Goal: Task Accomplishment & Management: Complete application form

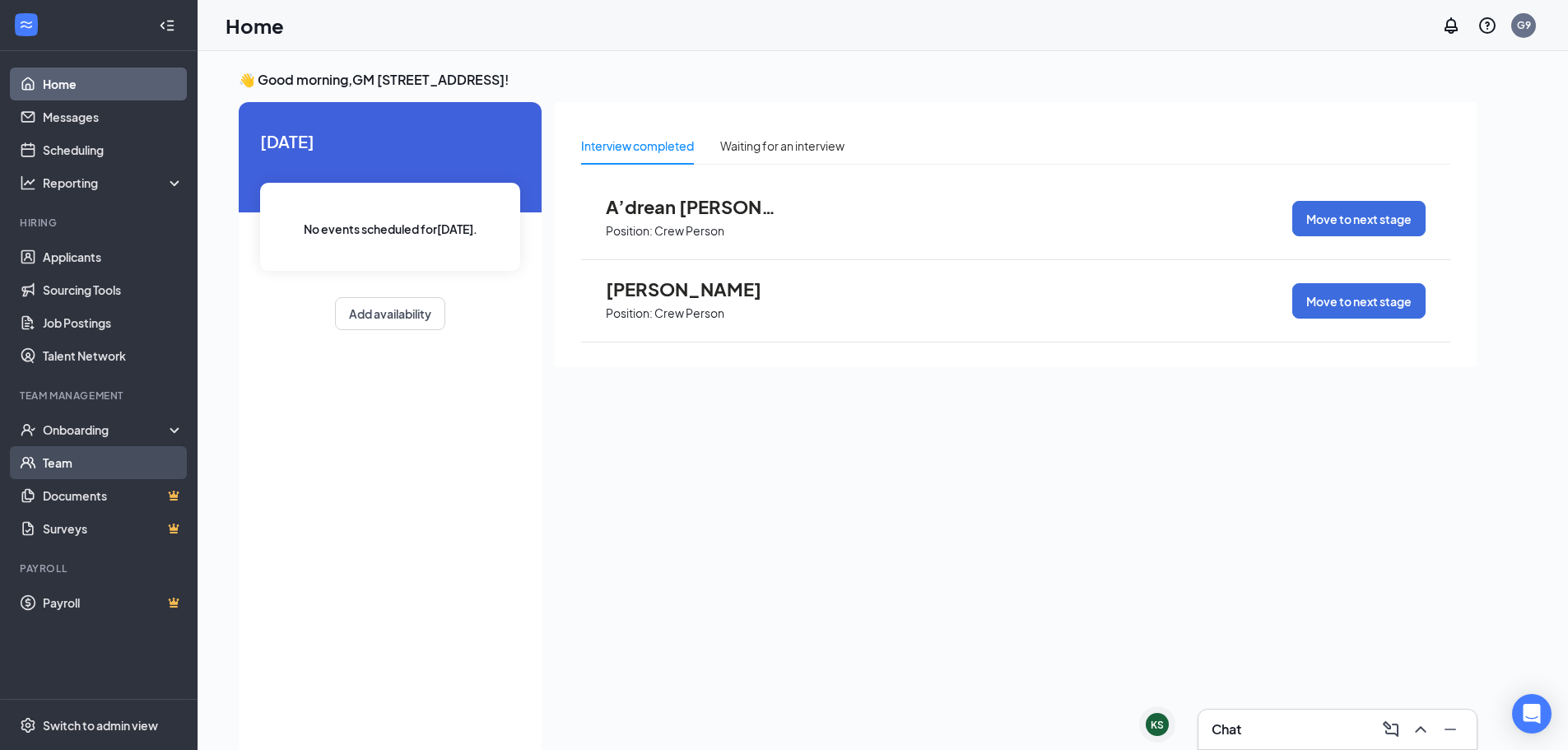
click at [48, 449] on link "Team" at bounding box center [113, 463] width 141 height 33
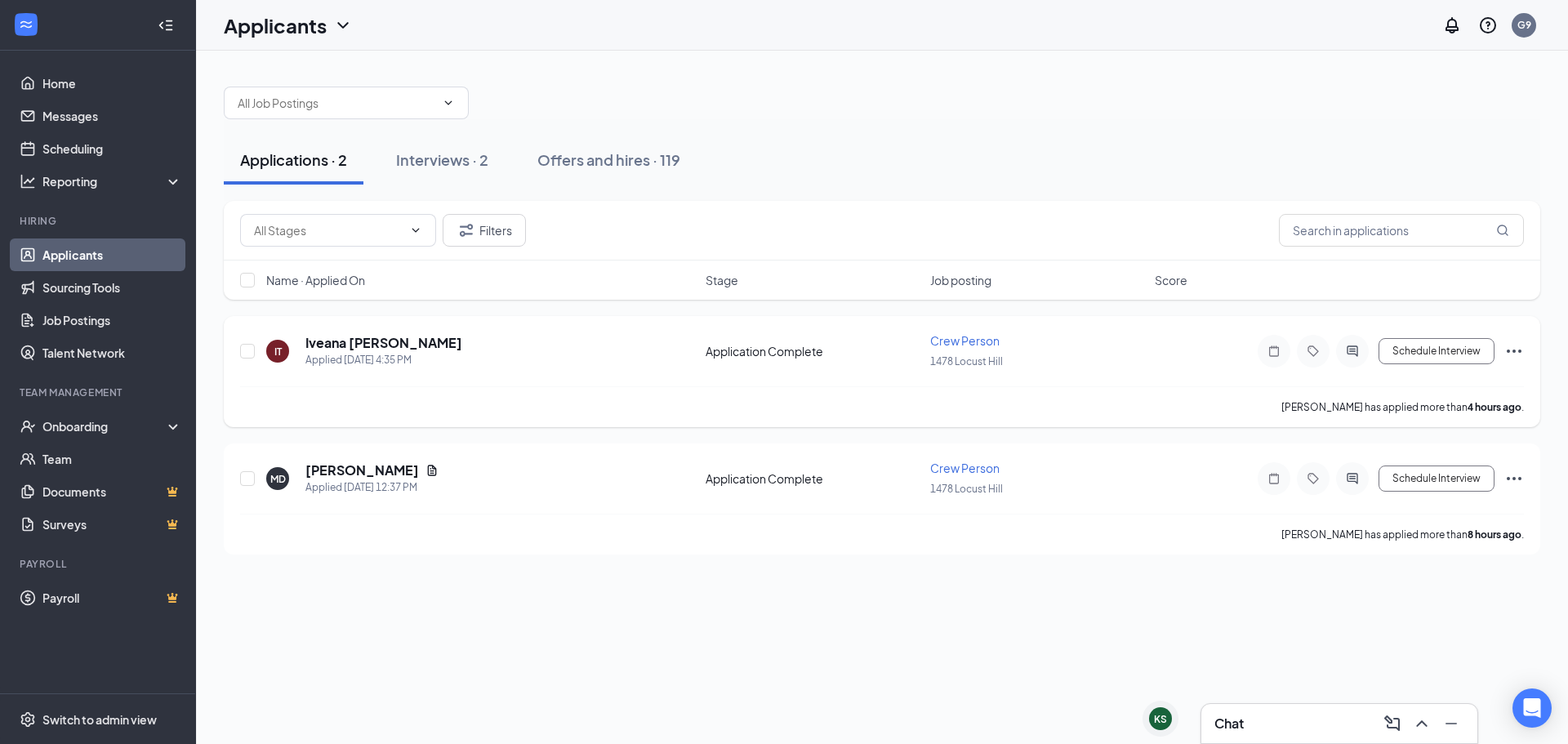
click at [245, 343] on div at bounding box center [248, 351] width 16 height 38
click at [247, 346] on input "checkbox" at bounding box center [247, 351] width 15 height 15
checkbox input "true"
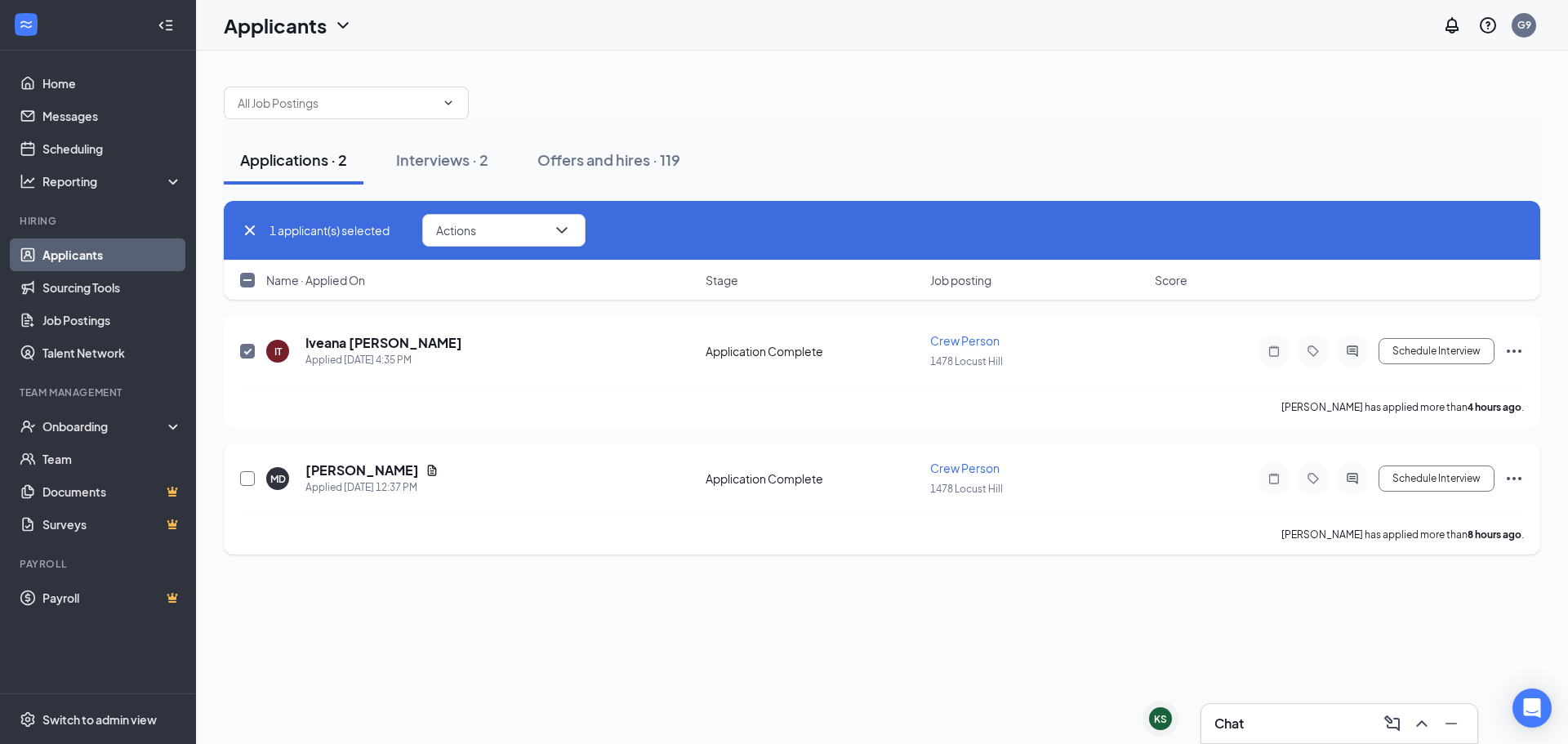
click at [246, 482] on input "checkbox" at bounding box center [247, 478] width 15 height 15
checkbox input "true"
click at [476, 237] on button "Actions" at bounding box center [504, 231] width 164 height 33
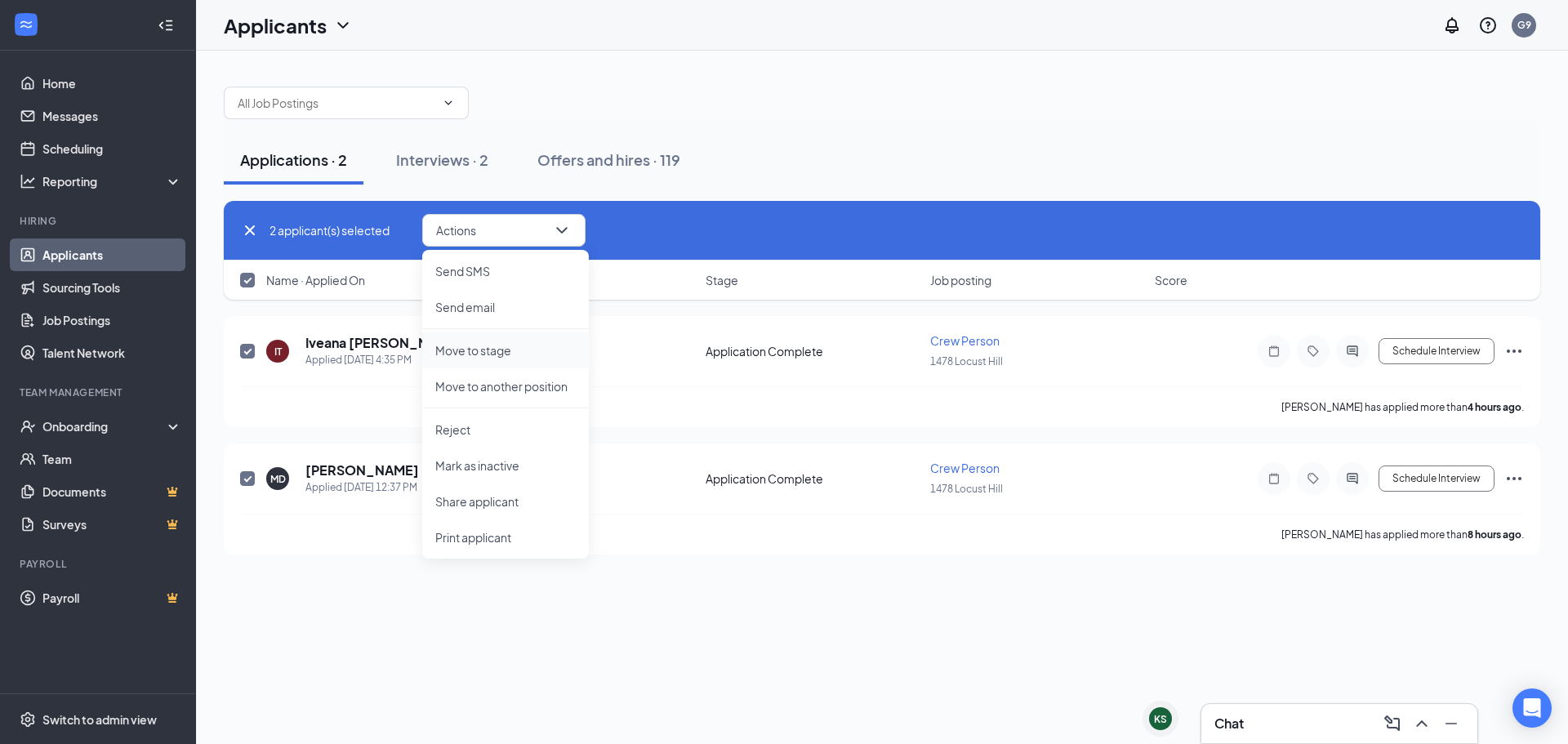
click at [545, 355] on p "Move to stage" at bounding box center [505, 350] width 141 height 16
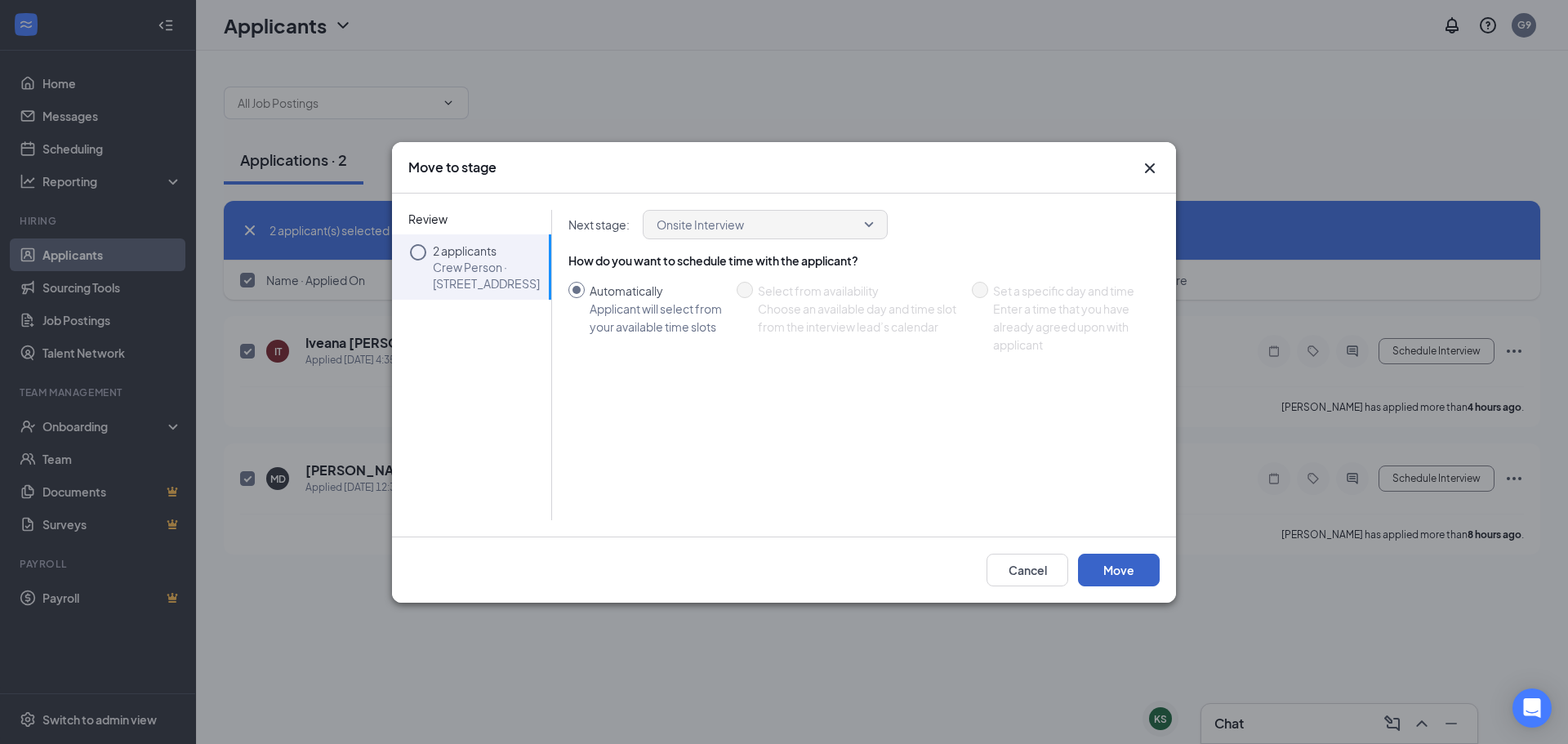
click at [1111, 564] on button "Move" at bounding box center [1119, 570] width 81 height 33
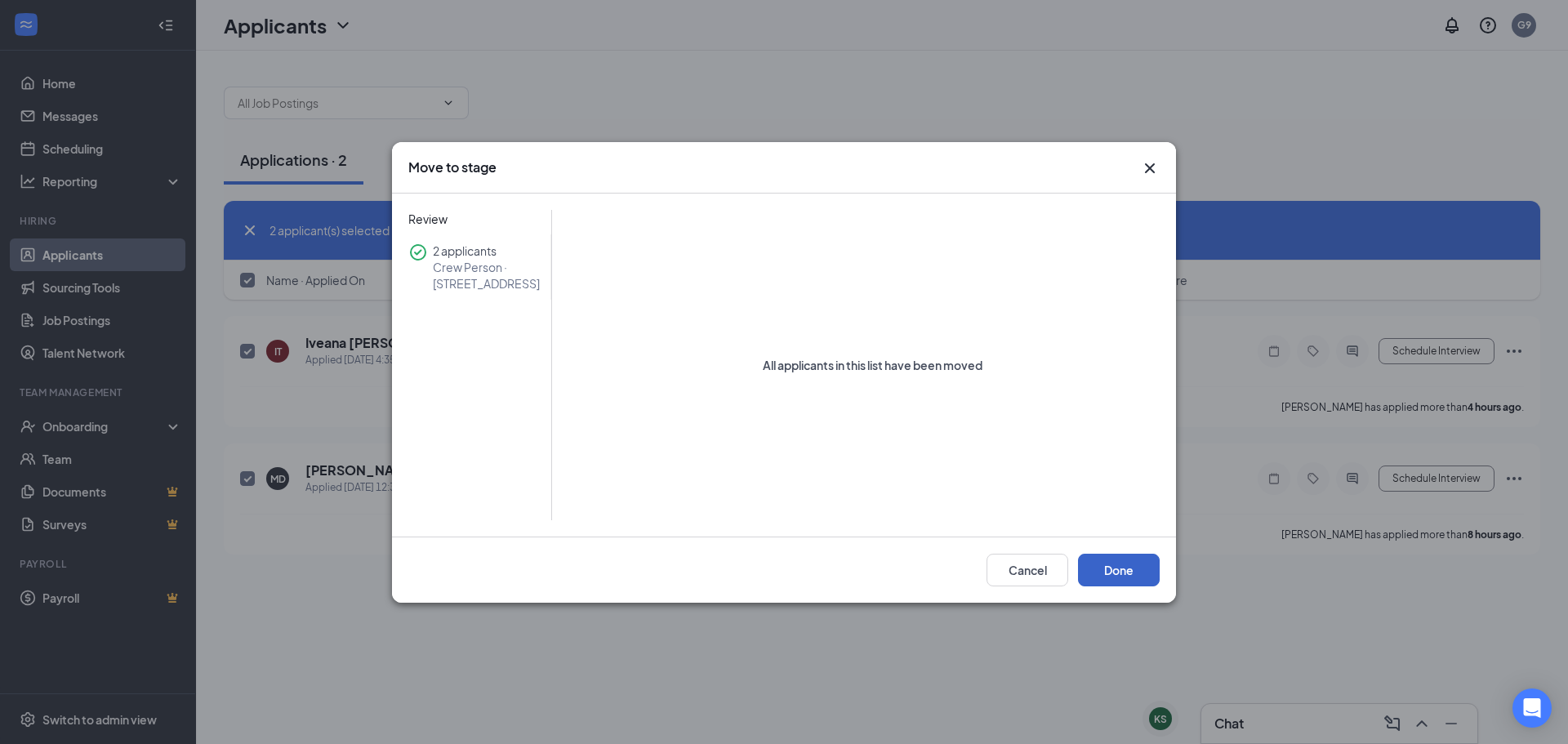
checkbox input "false"
click at [1136, 561] on button "Done" at bounding box center [1119, 570] width 81 height 33
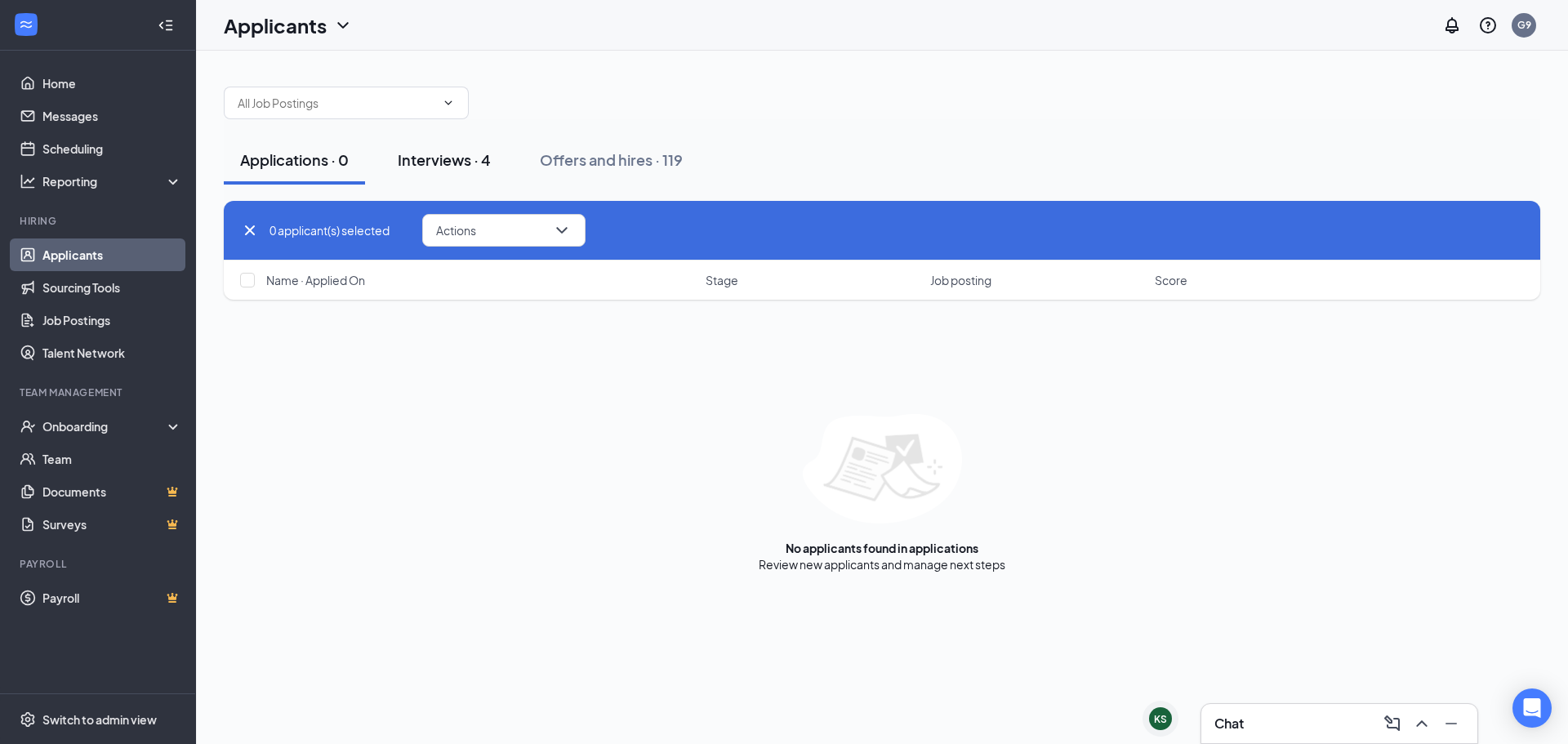
click at [418, 144] on button "Interviews · 4" at bounding box center [445, 160] width 126 height 49
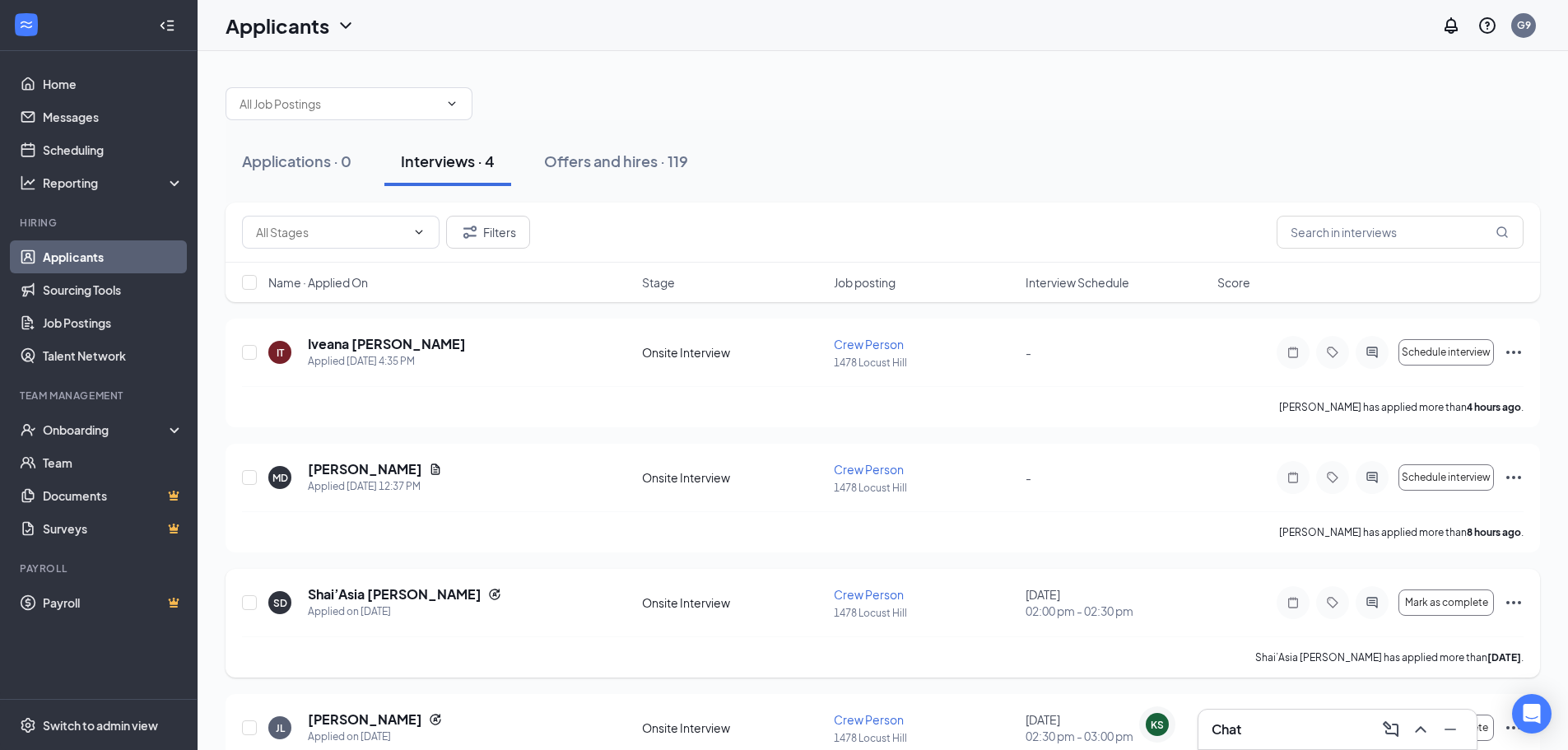
scroll to position [72, 0]
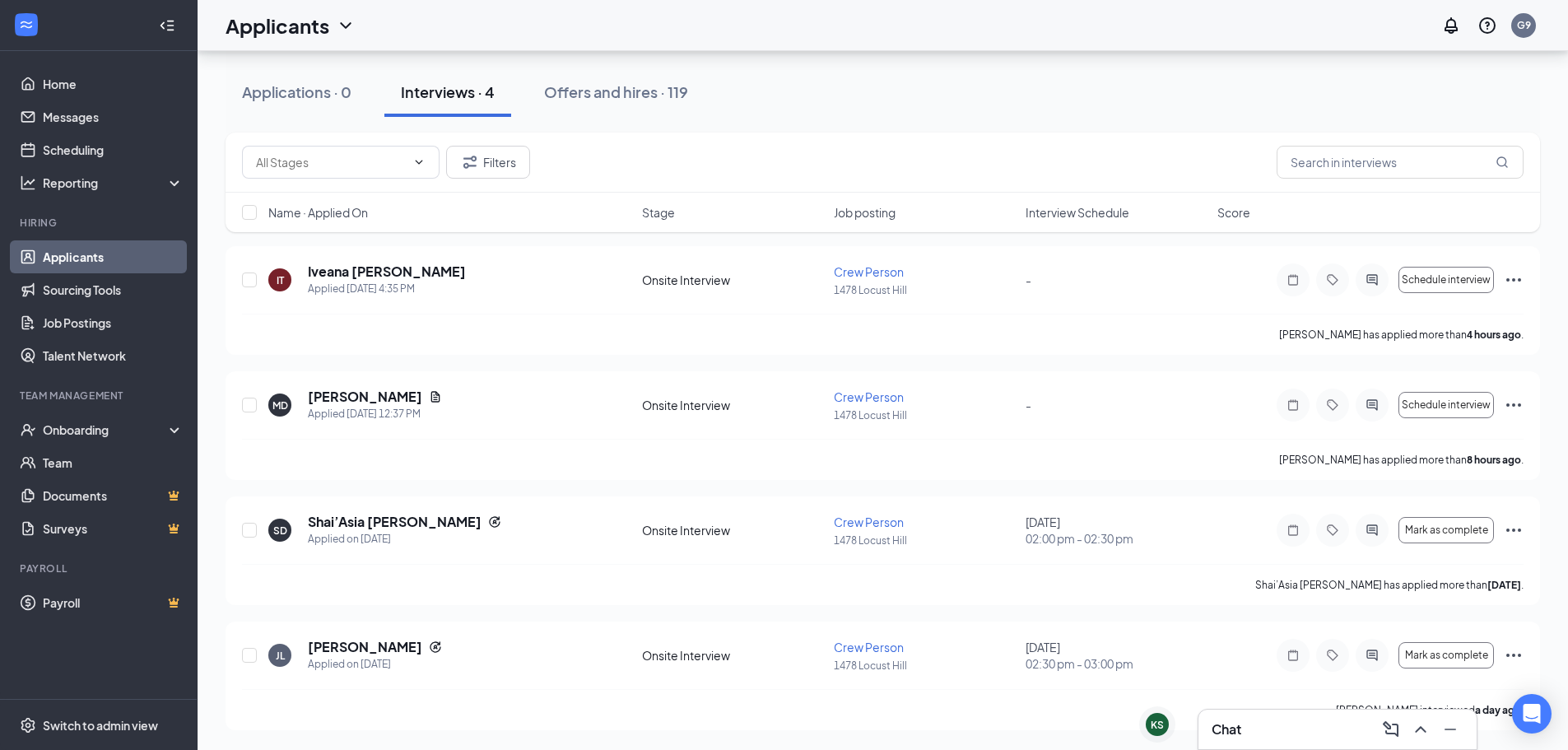
click at [579, 95] on div "Offers and hires · 119" at bounding box center [616, 91] width 144 height 21
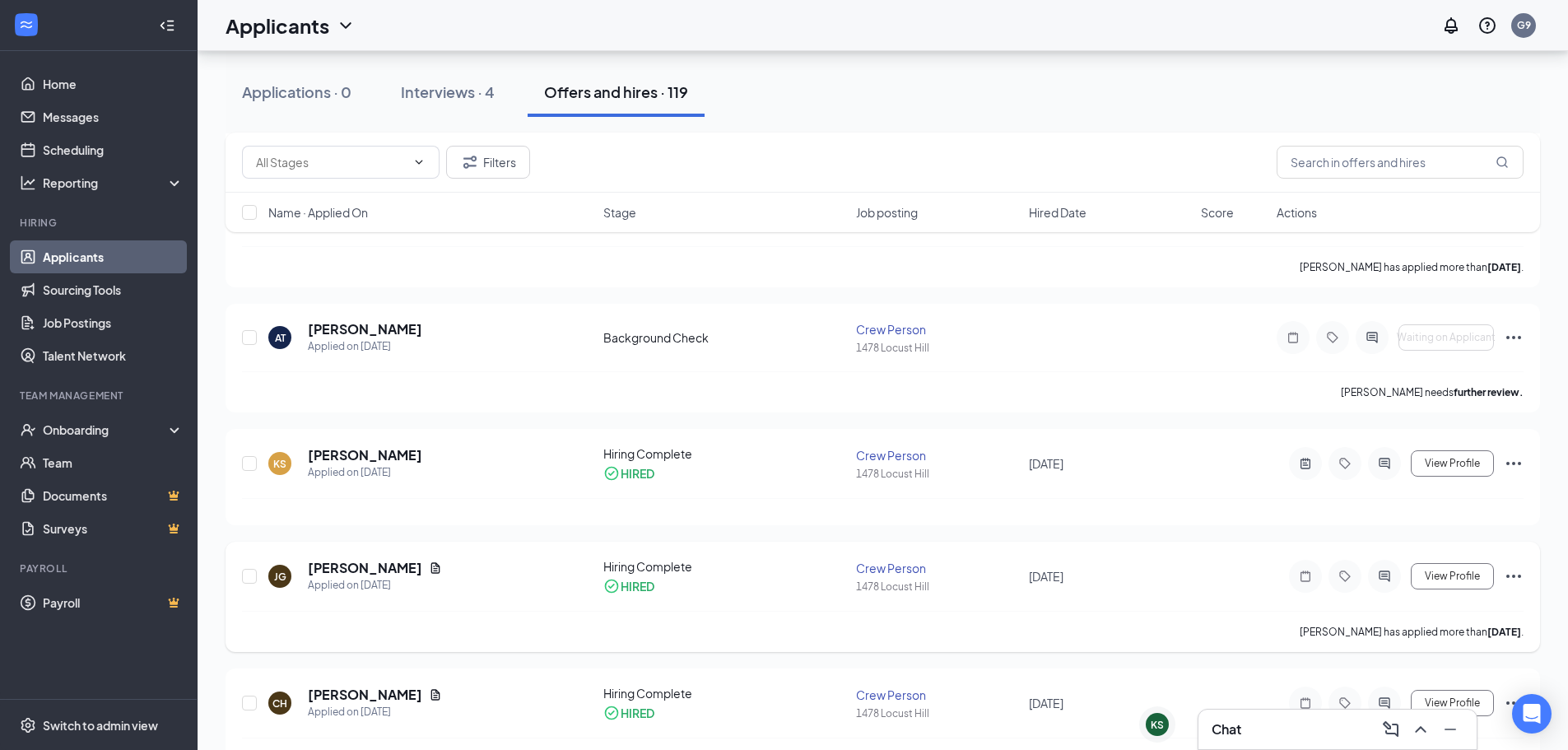
scroll to position [768, 0]
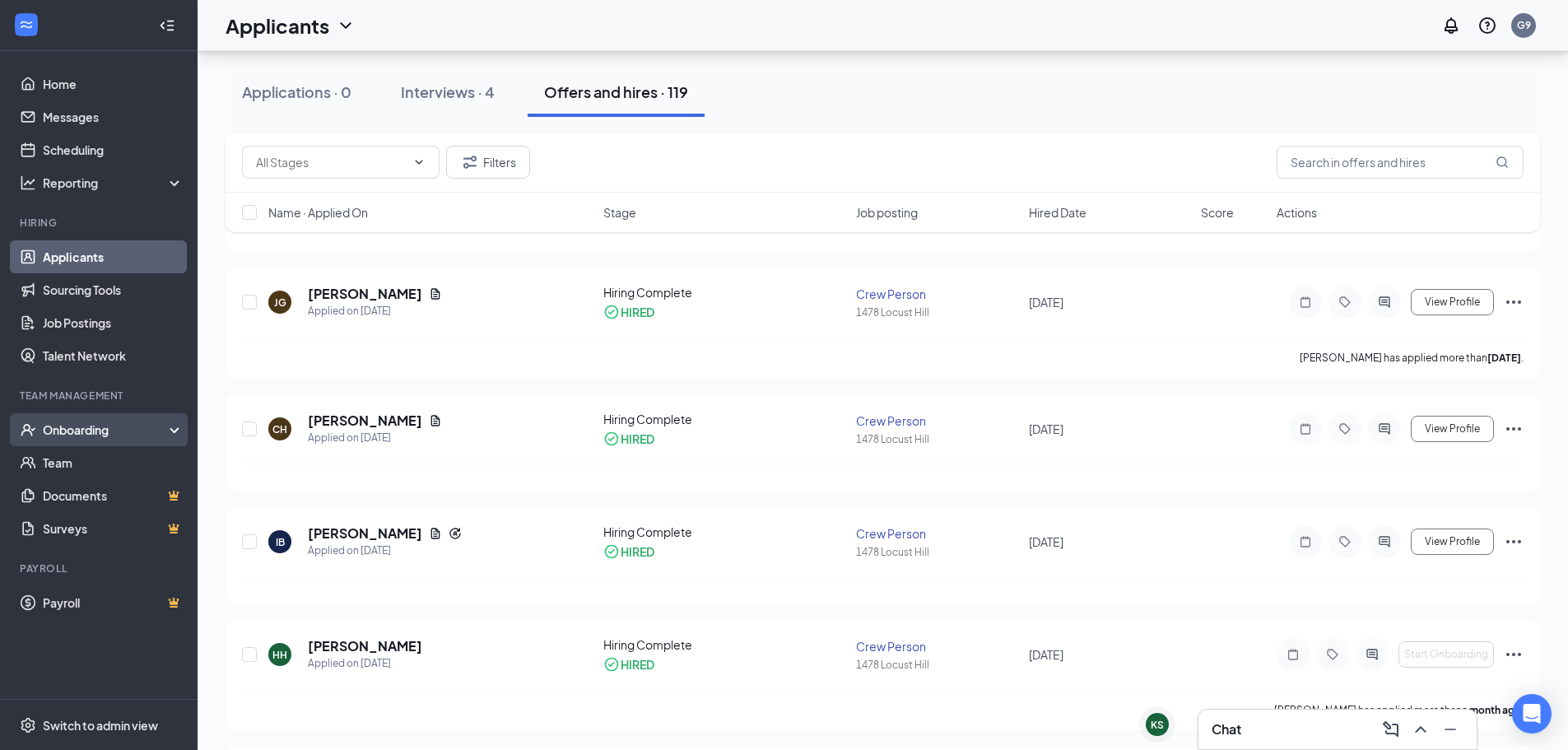
click at [87, 427] on div "Onboarding" at bounding box center [106, 430] width 127 height 17
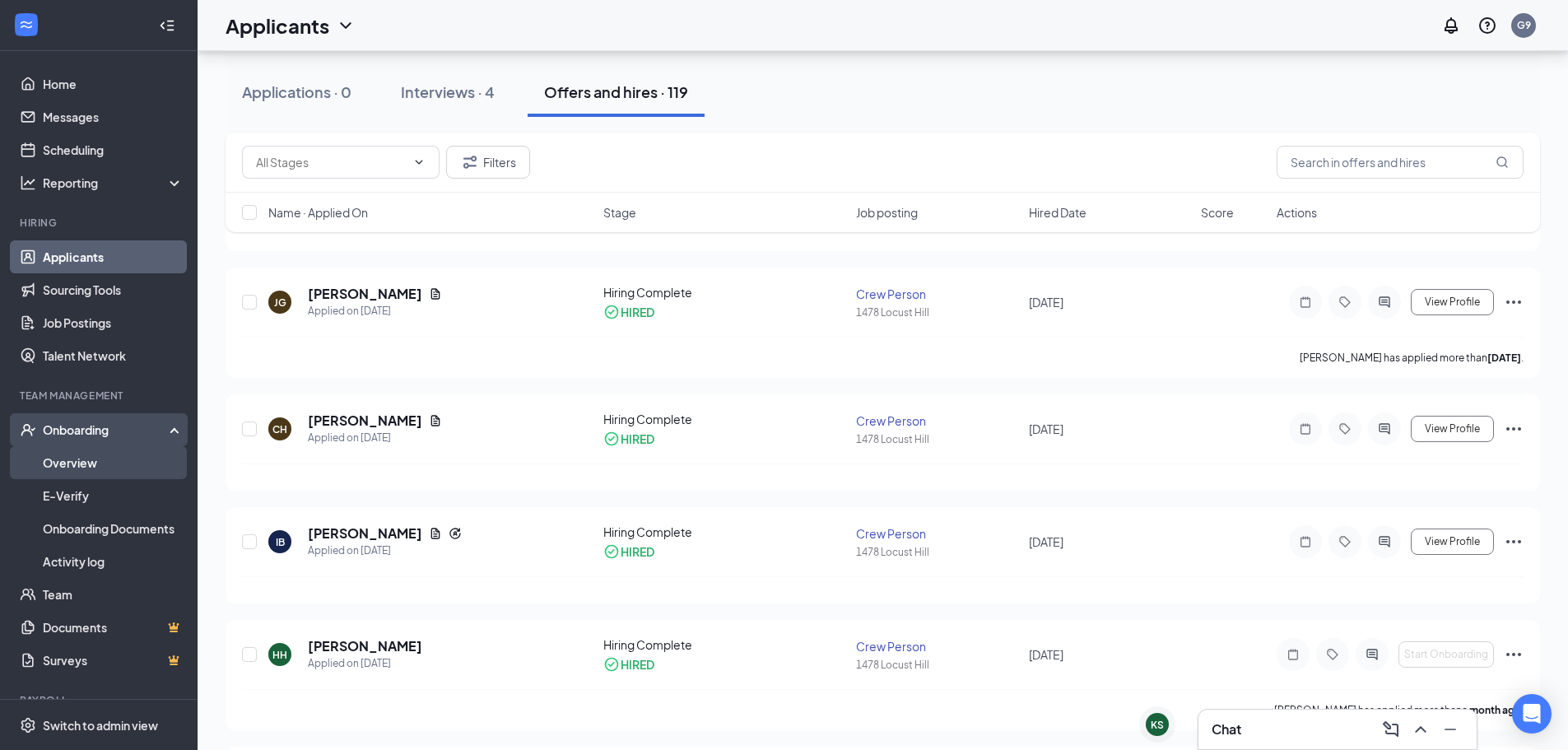
click at [89, 457] on link "Overview" at bounding box center [113, 463] width 141 height 33
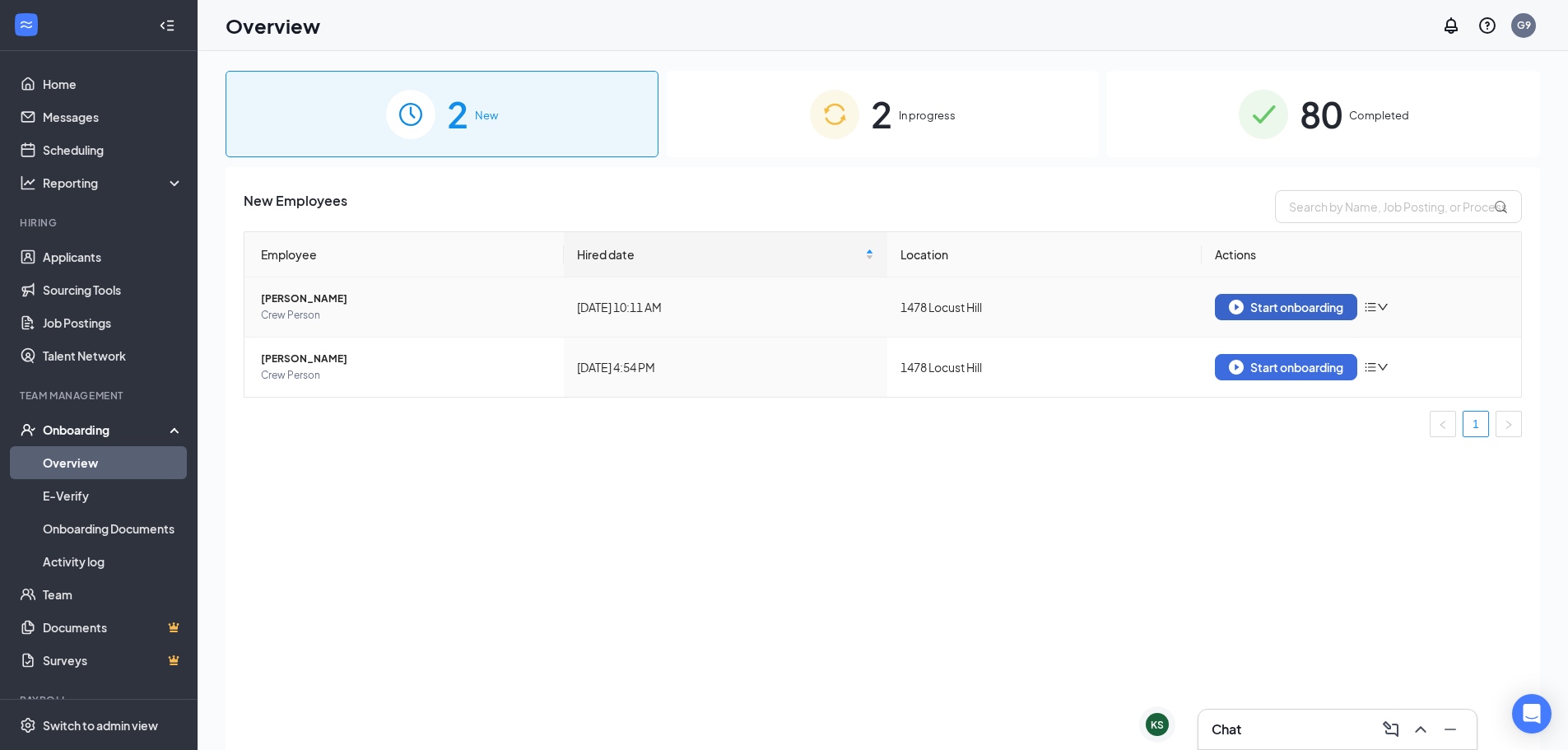
click at [1248, 307] on div "Start onboarding" at bounding box center [1285, 307] width 114 height 15
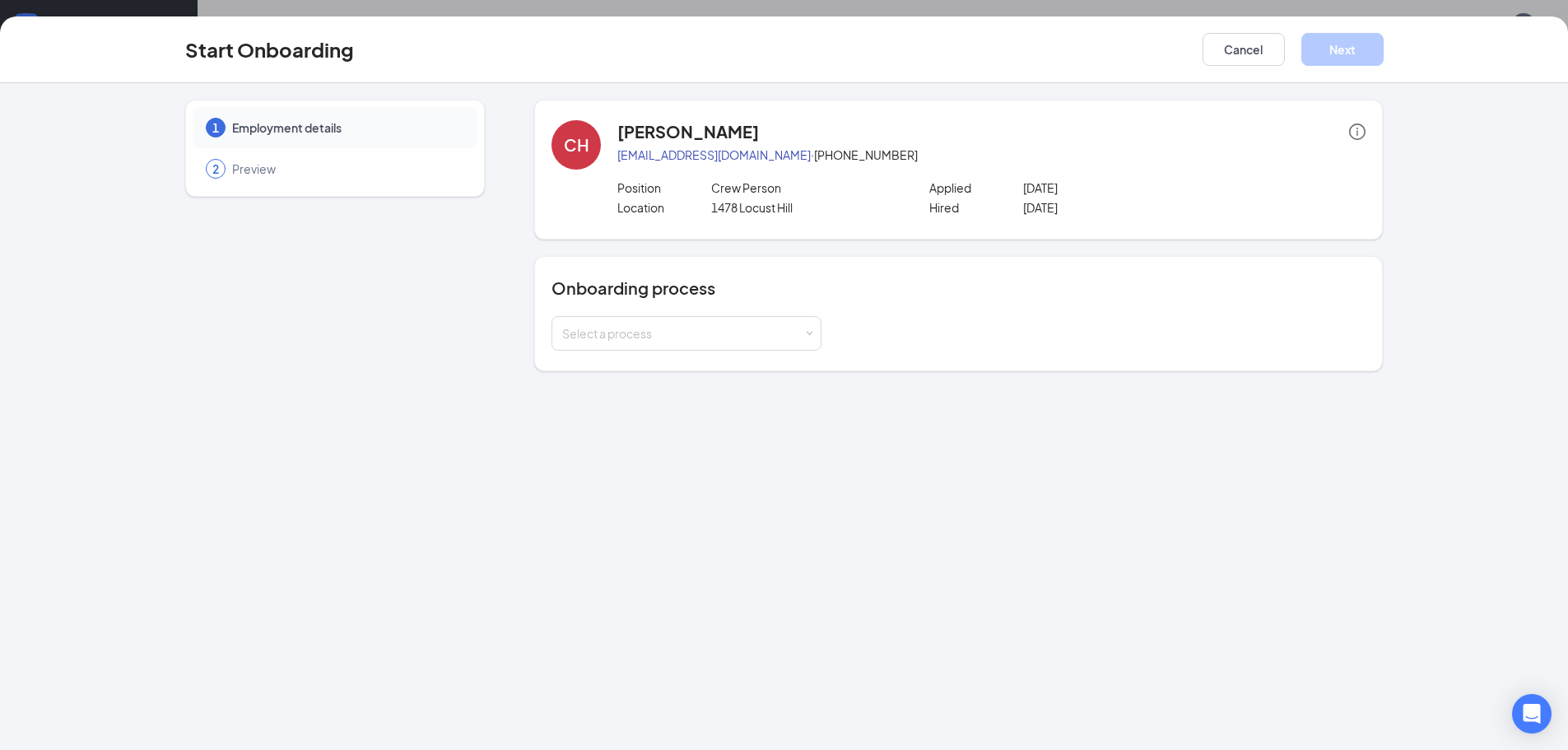
click at [335, 186] on div "2 Preview" at bounding box center [335, 169] width 285 height 41
click at [320, 165] on span "Preview" at bounding box center [347, 168] width 228 height 17
drag, startPoint x: 1299, startPoint y: 18, endPoint x: 1244, endPoint y: 43, distance: 60.4
click at [1288, 28] on div "Start Onboarding Cancel Next" at bounding box center [784, 50] width 1568 height 66
click at [1242, 43] on button "Cancel" at bounding box center [1243, 50] width 82 height 33
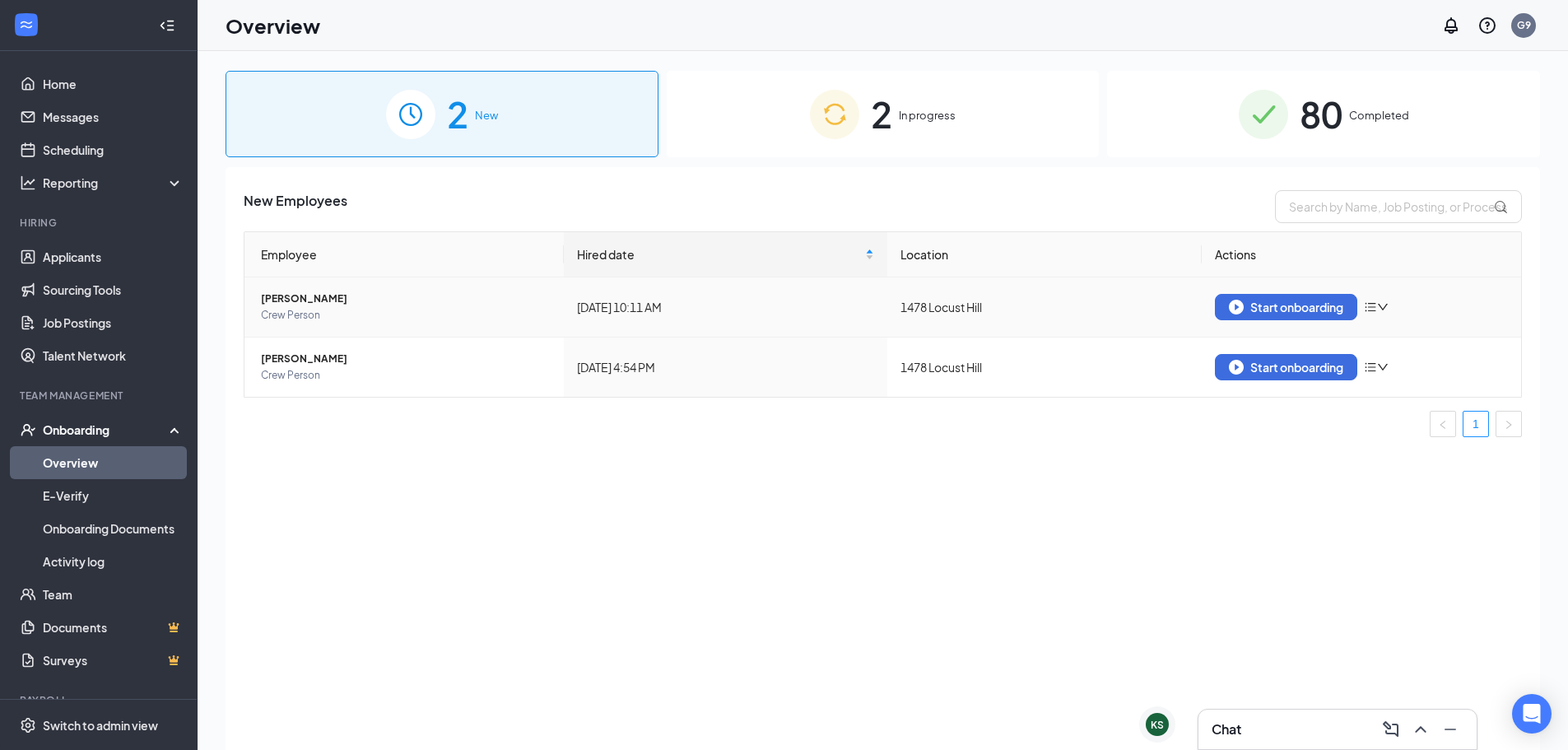
click at [285, 315] on span "Crew Person" at bounding box center [405, 314] width 290 height 17
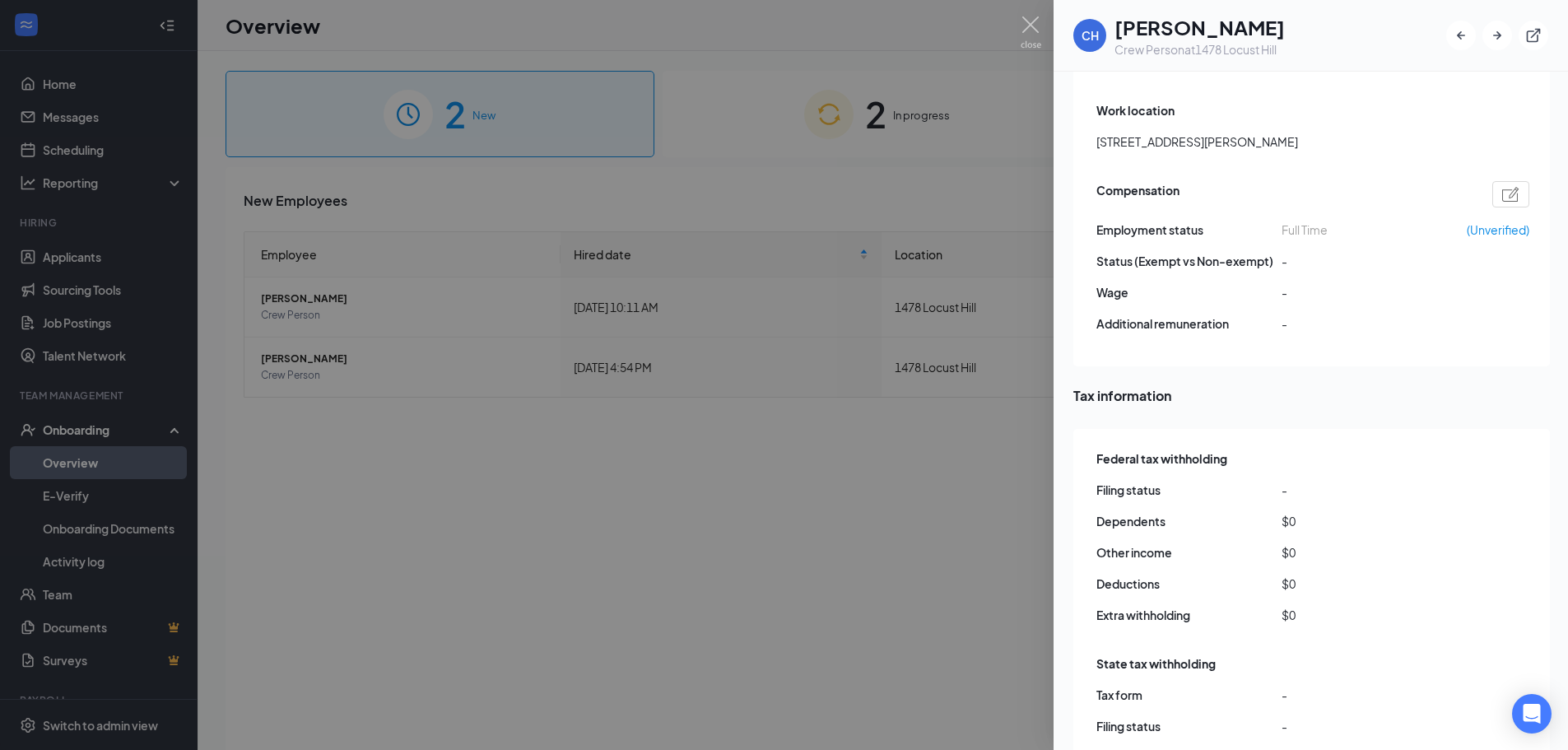
scroll to position [1216, 0]
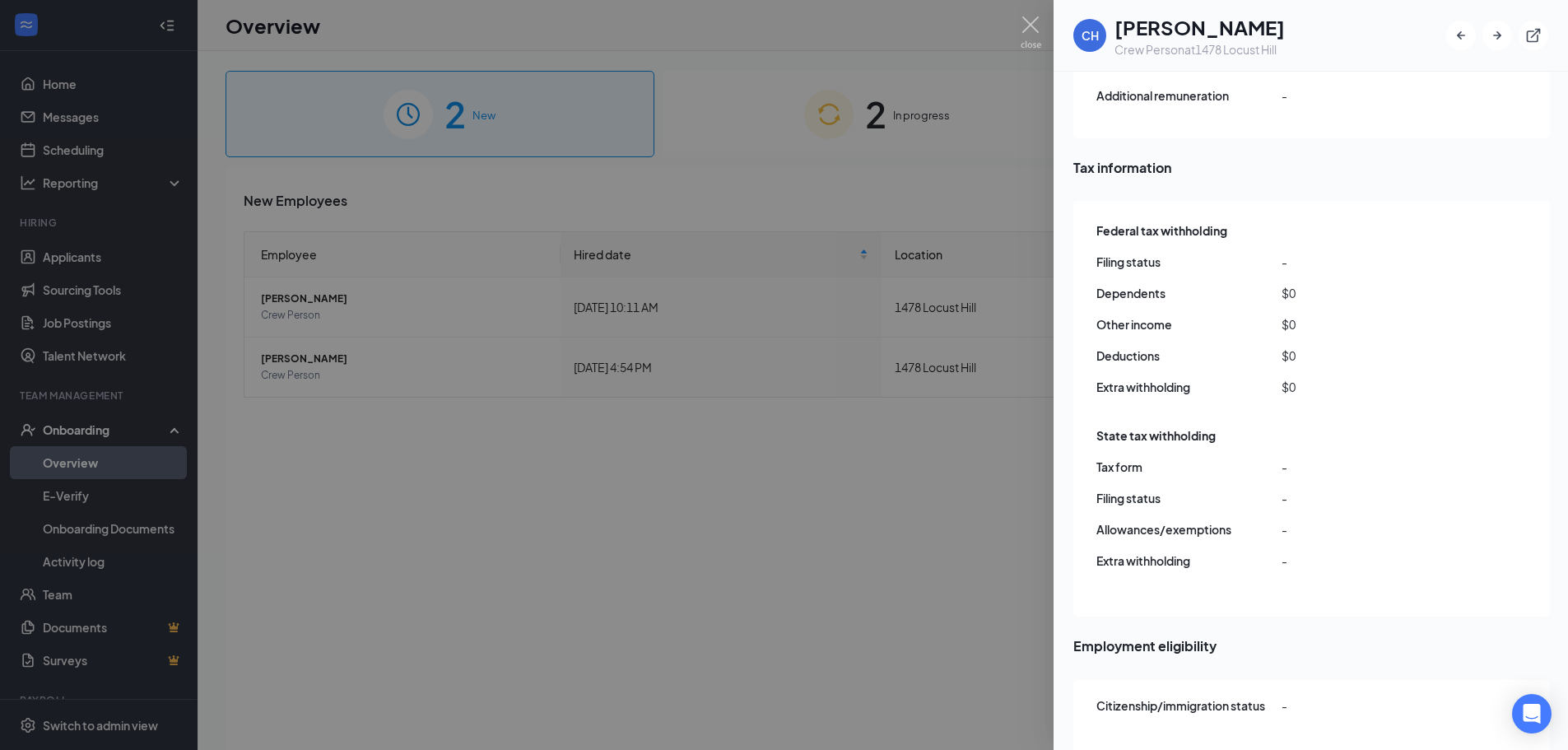
click at [647, 433] on div at bounding box center [784, 375] width 1568 height 750
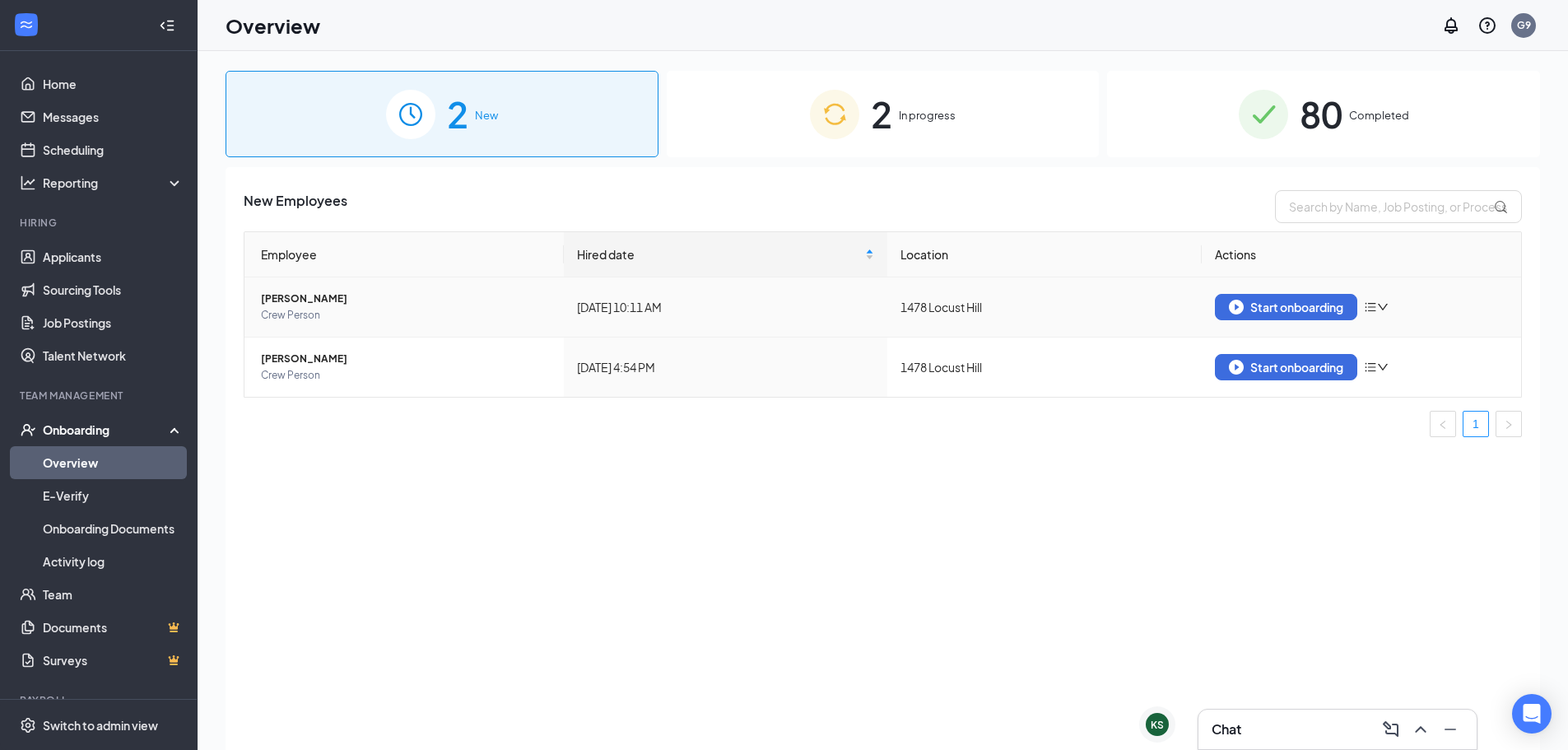
click at [307, 293] on span "[PERSON_NAME]" at bounding box center [405, 299] width 290 height 17
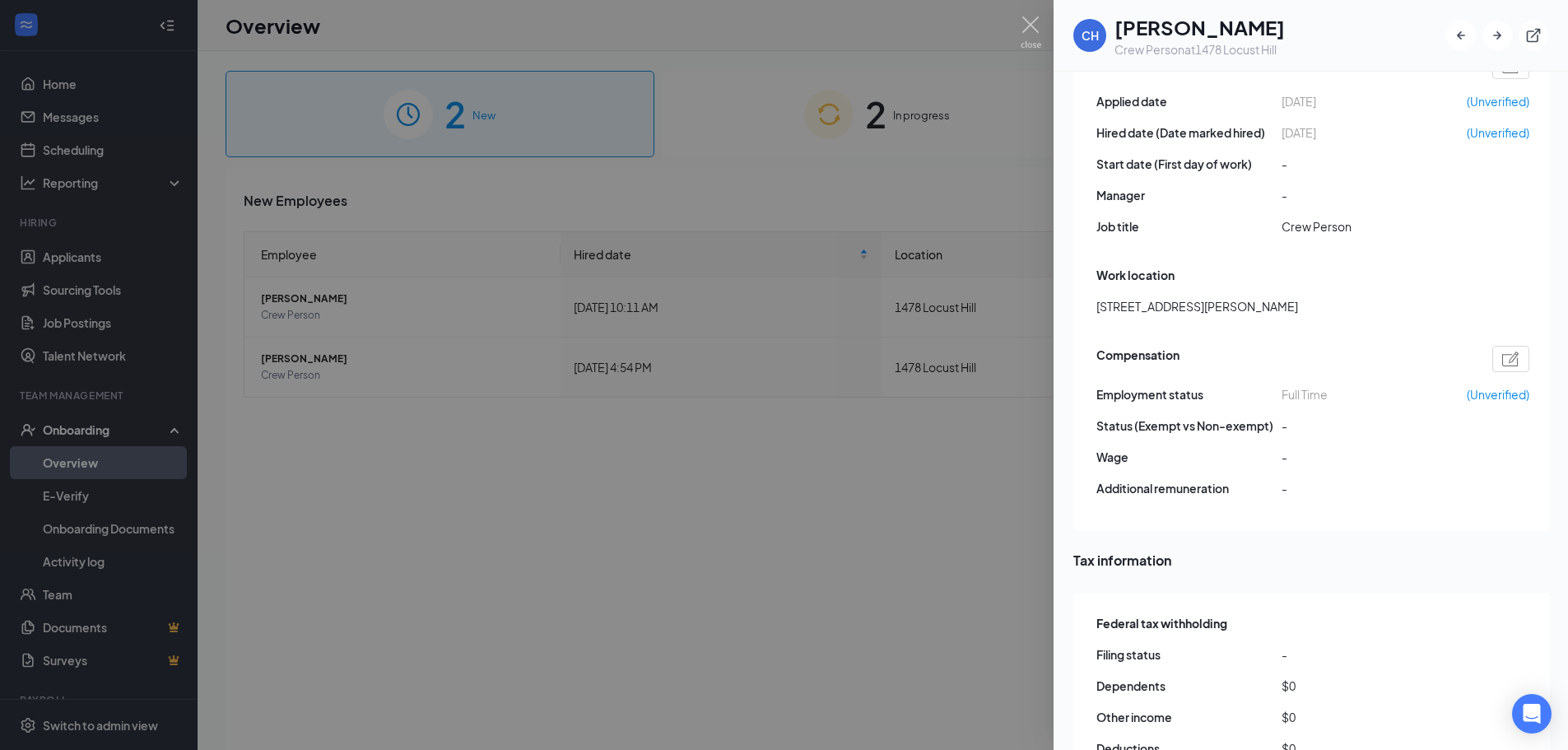
scroll to position [741, 0]
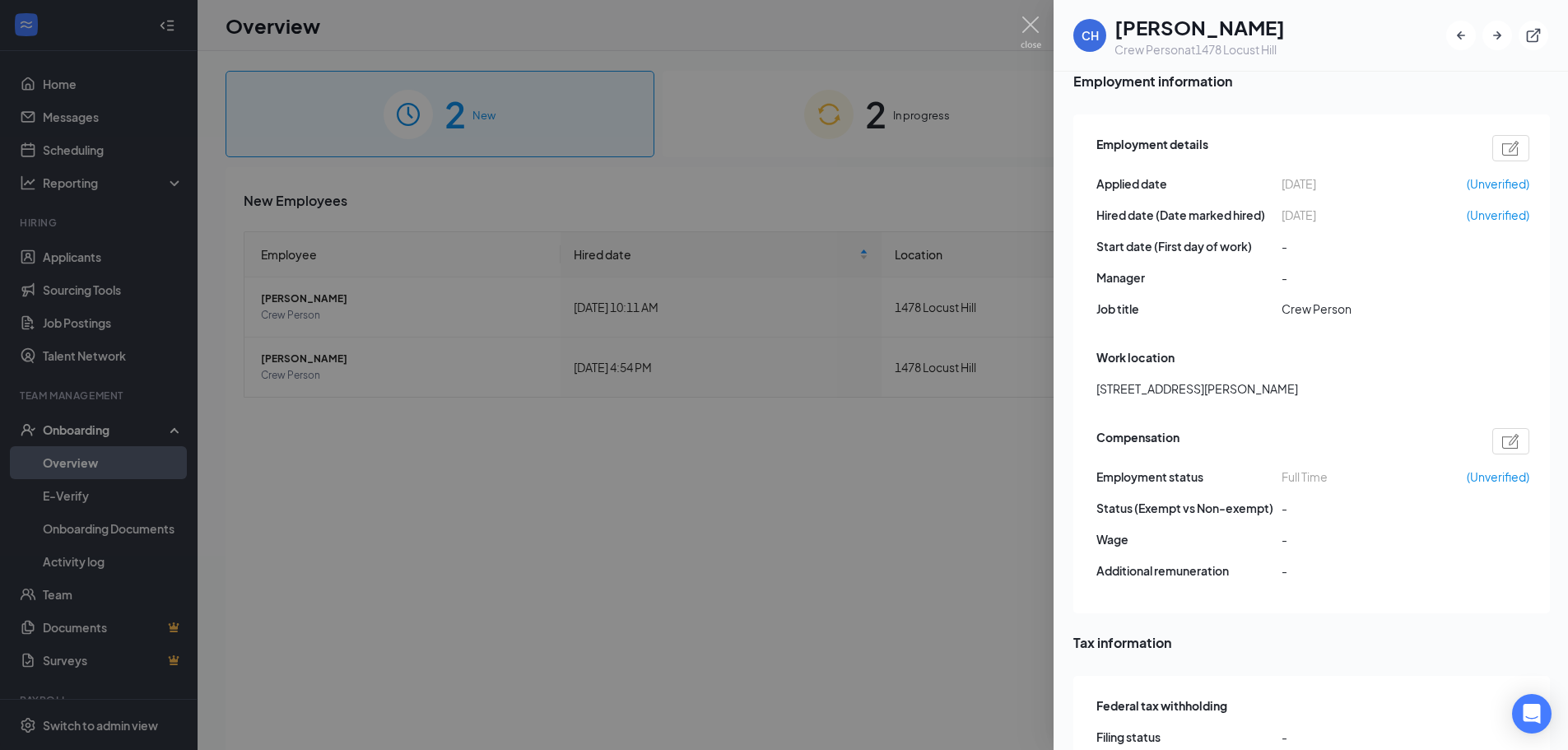
click at [794, 180] on div at bounding box center [784, 375] width 1568 height 750
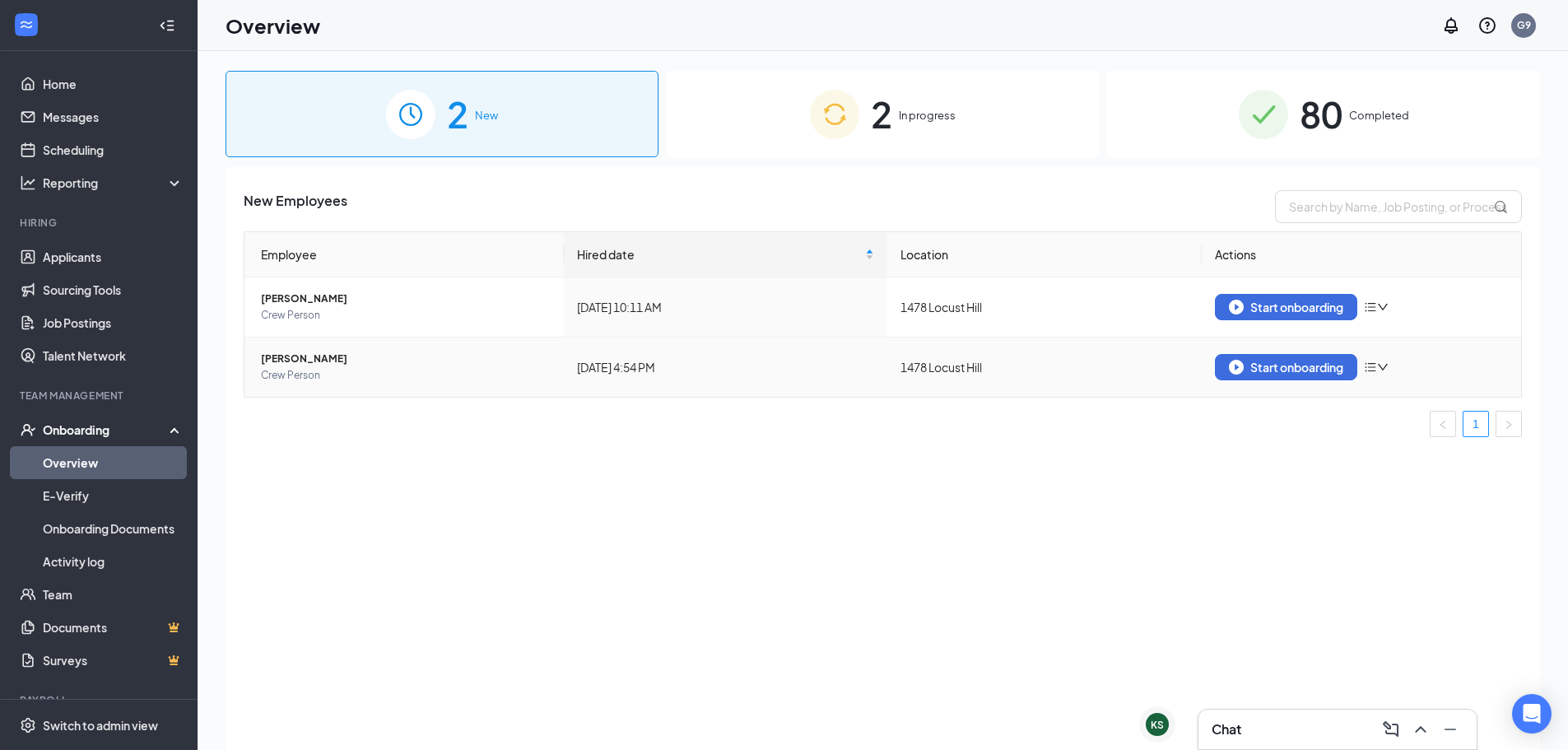
click at [269, 361] on span "[PERSON_NAME]" at bounding box center [405, 358] width 290 height 17
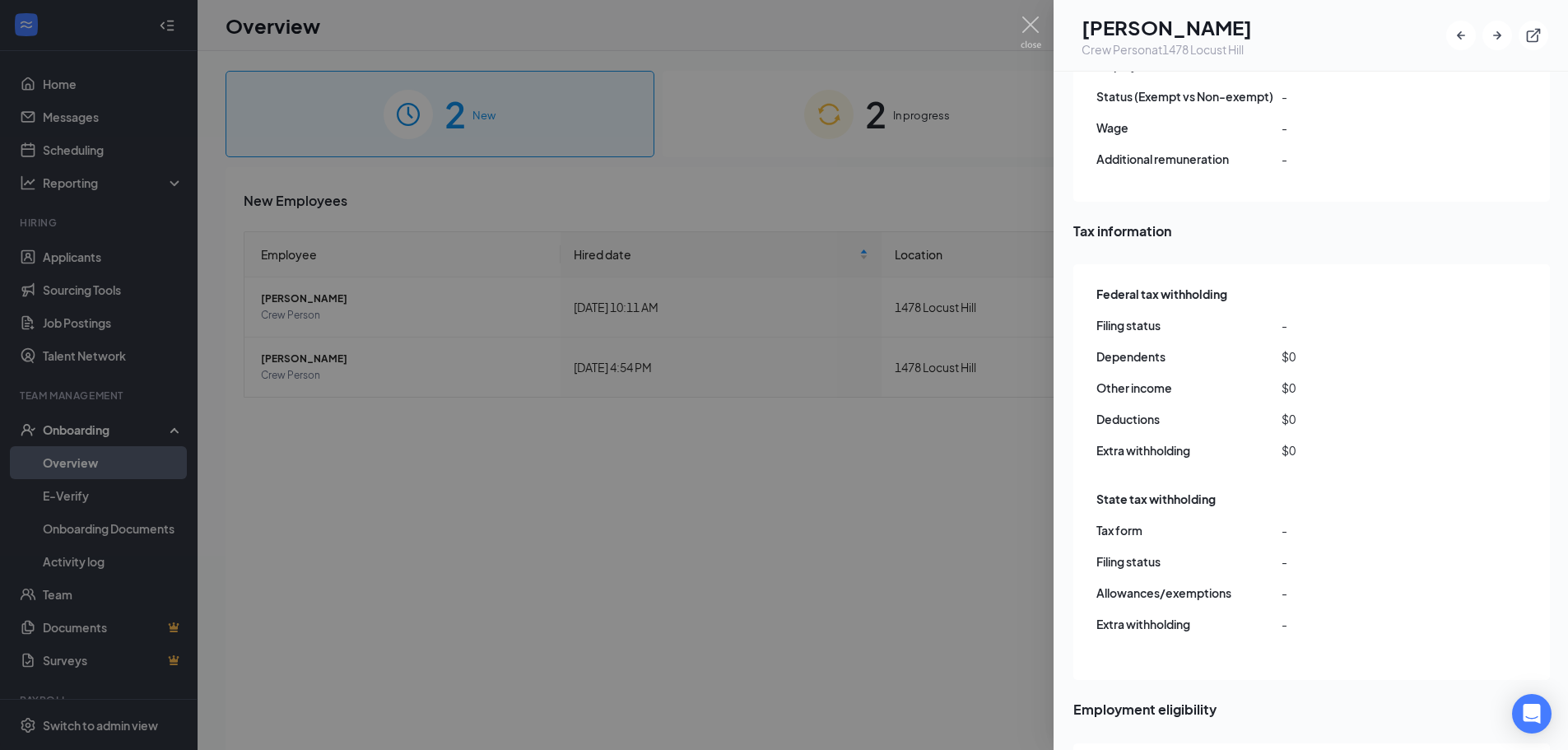
scroll to position [987, 0]
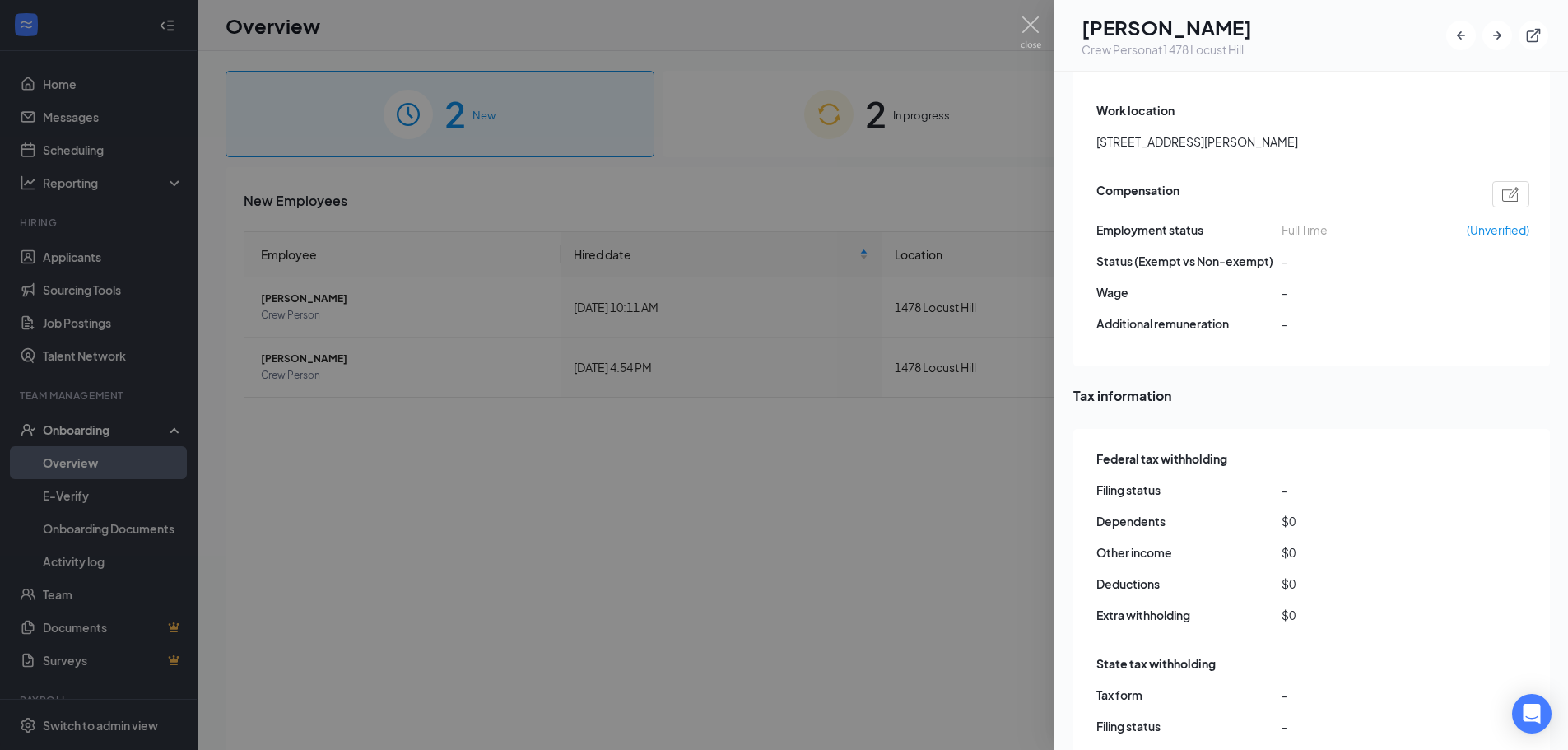
click at [748, 244] on div at bounding box center [784, 375] width 1568 height 750
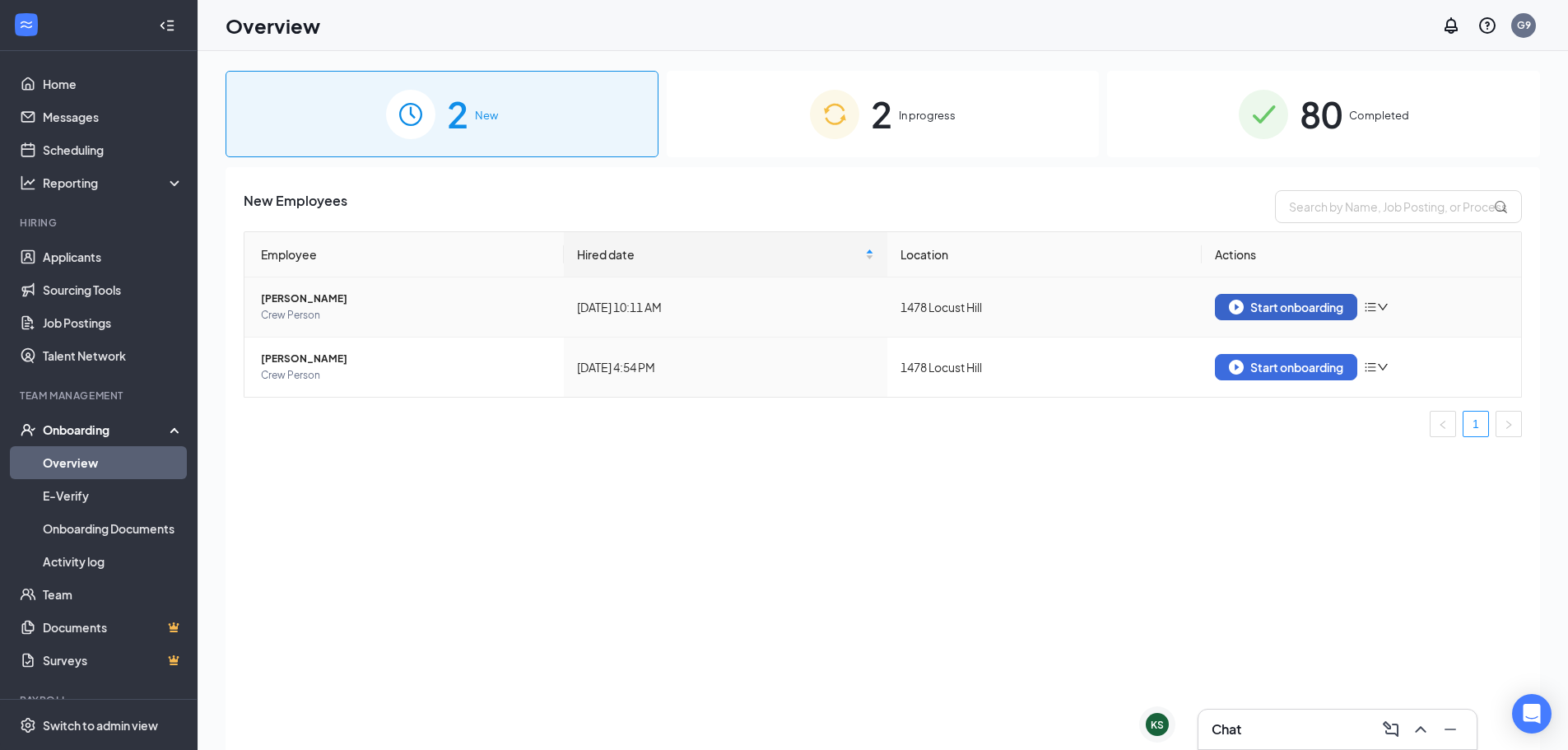
click at [1245, 303] on div "Start onboarding" at bounding box center [1285, 307] width 114 height 15
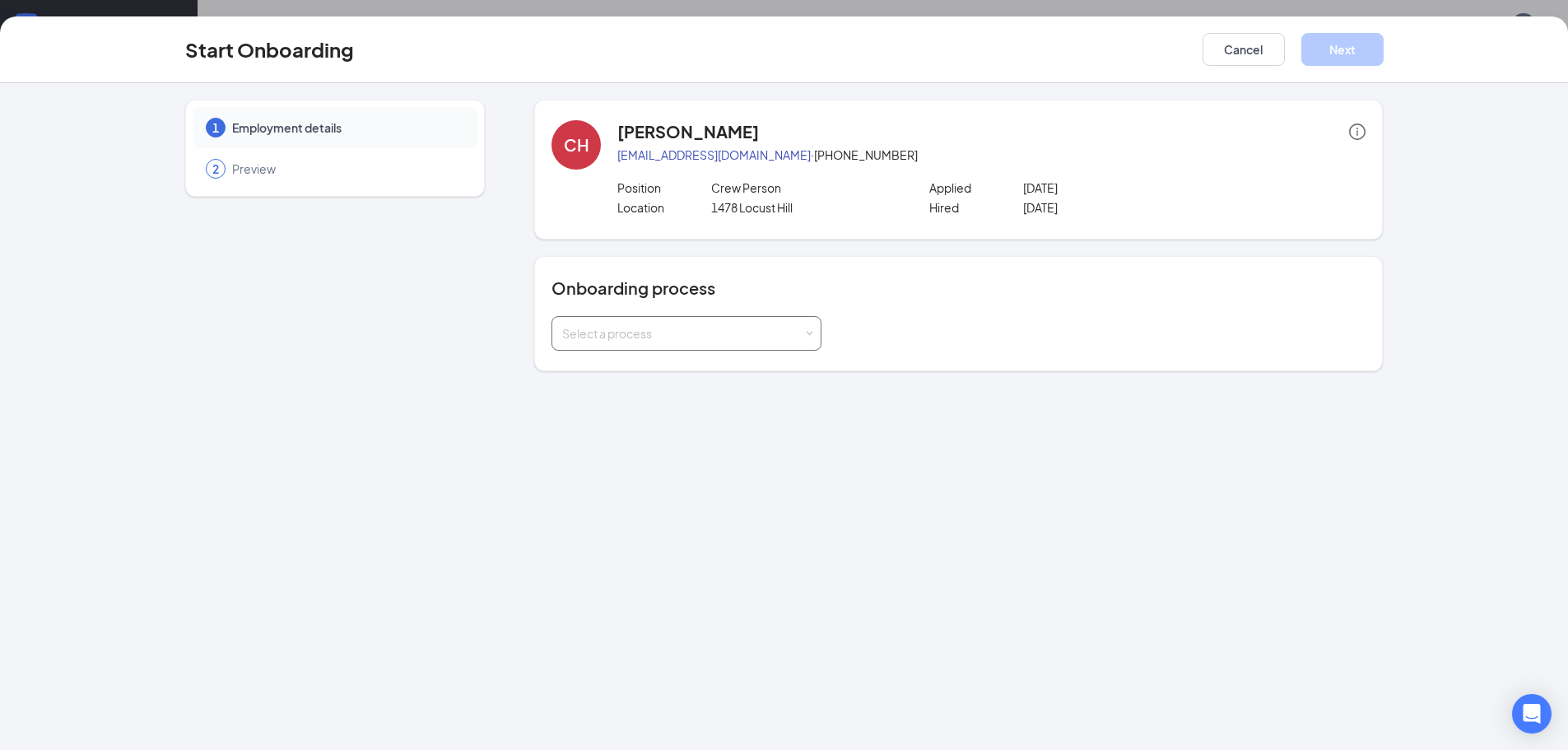
click at [685, 342] on div "Select a process" at bounding box center [686, 334] width 249 height 33
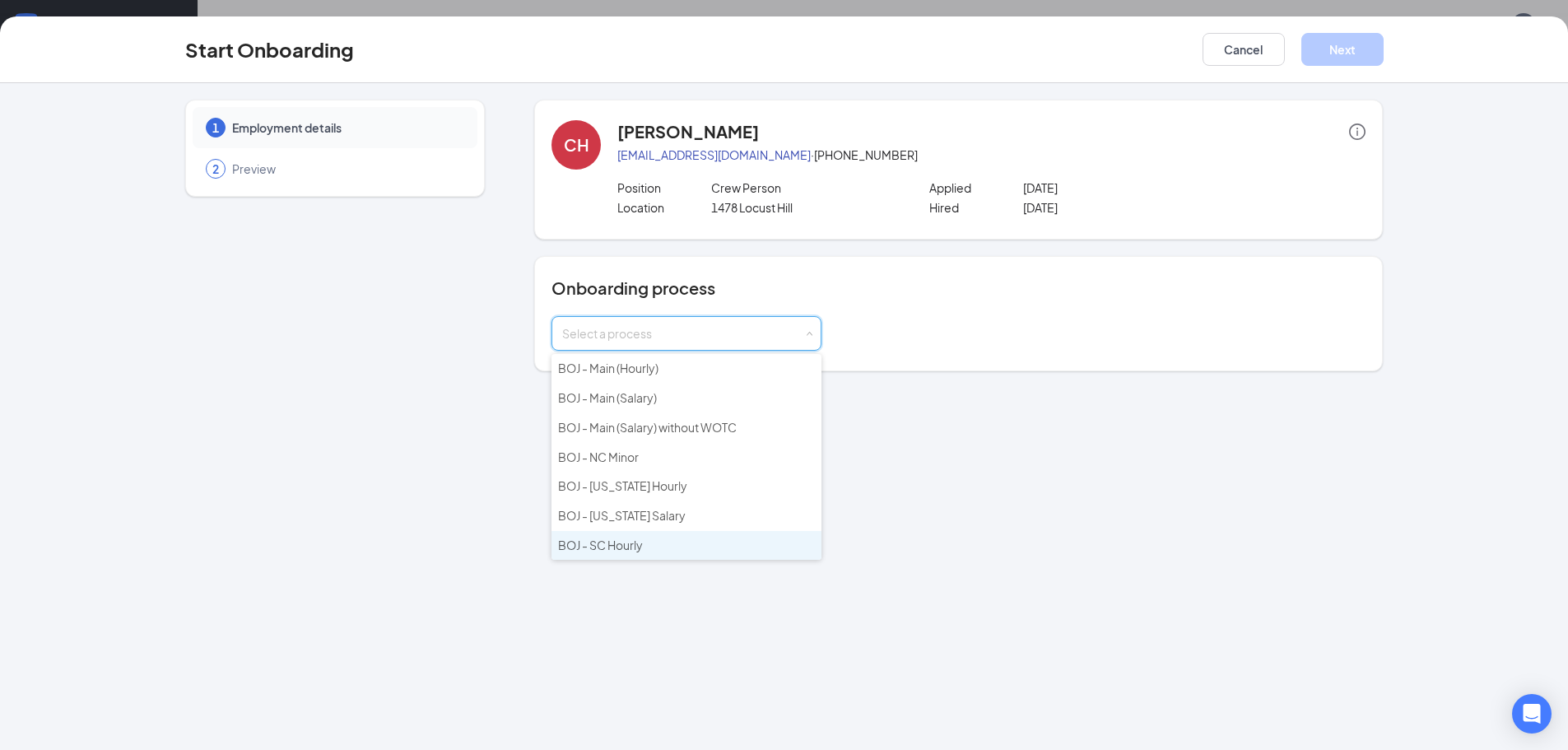
click at [638, 536] on li "BOJ - SC Hourly" at bounding box center [686, 546] width 269 height 29
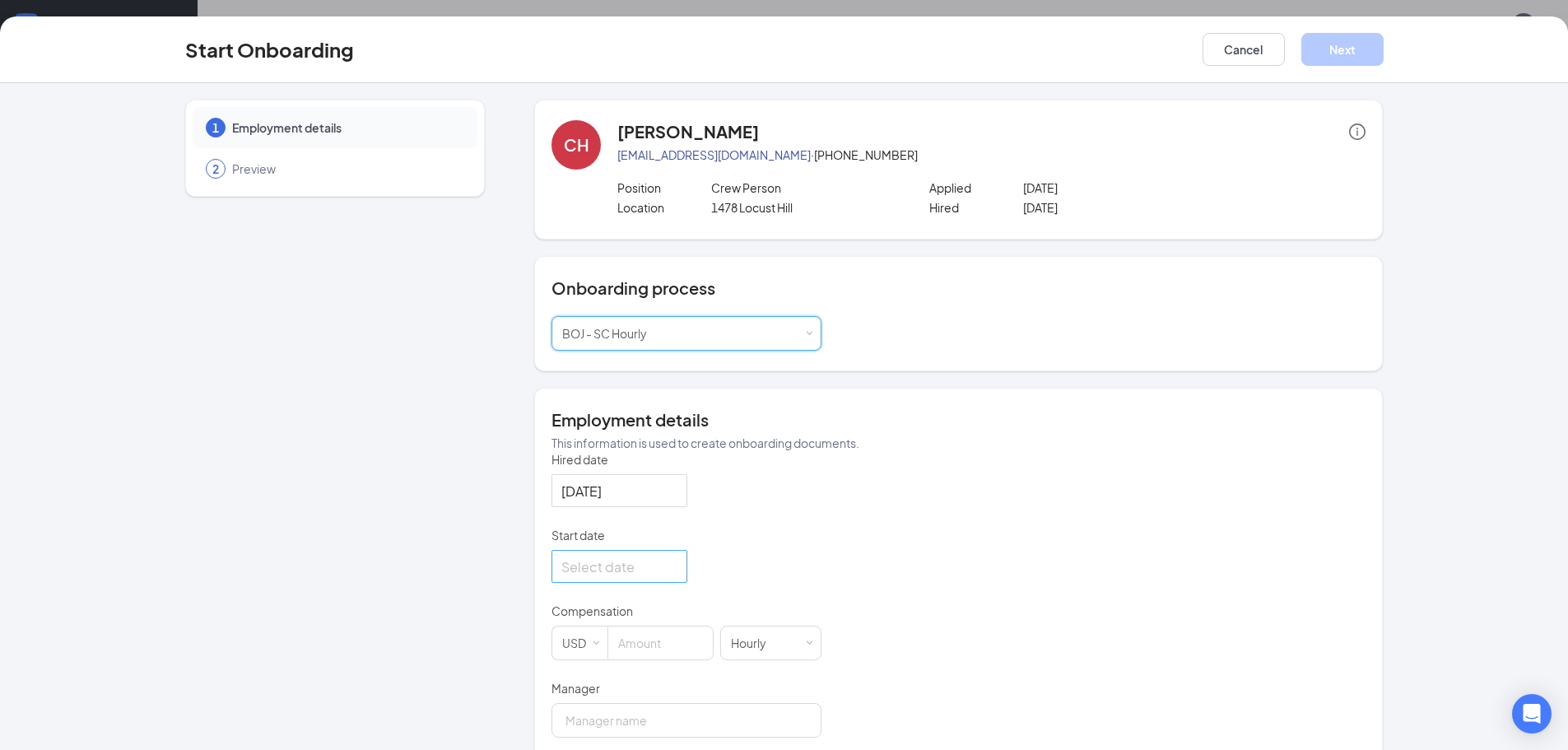
click at [676, 577] on div at bounding box center [619, 566] width 116 height 21
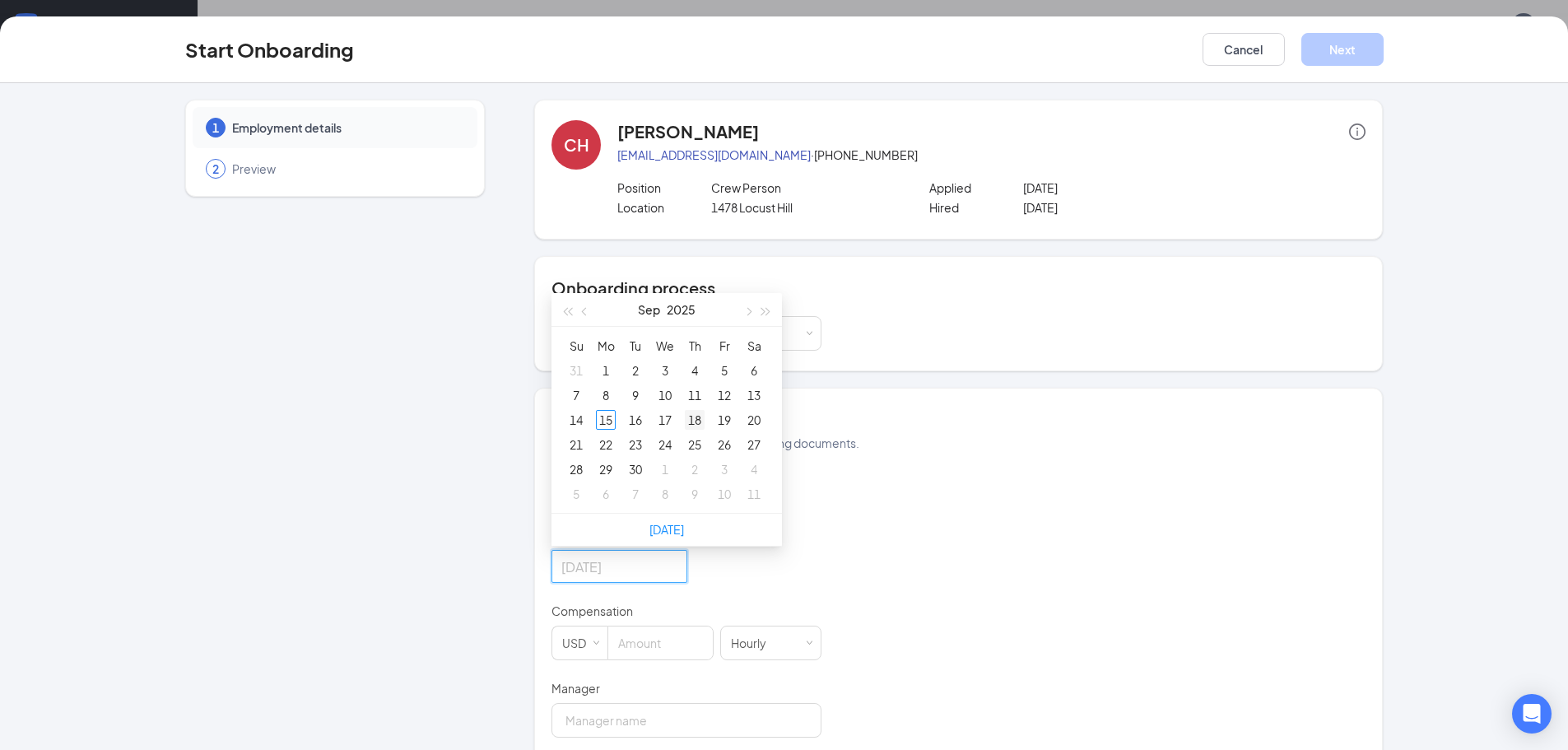
type input "[DATE]"
click at [684, 430] on div "18" at bounding box center [694, 420] width 20 height 20
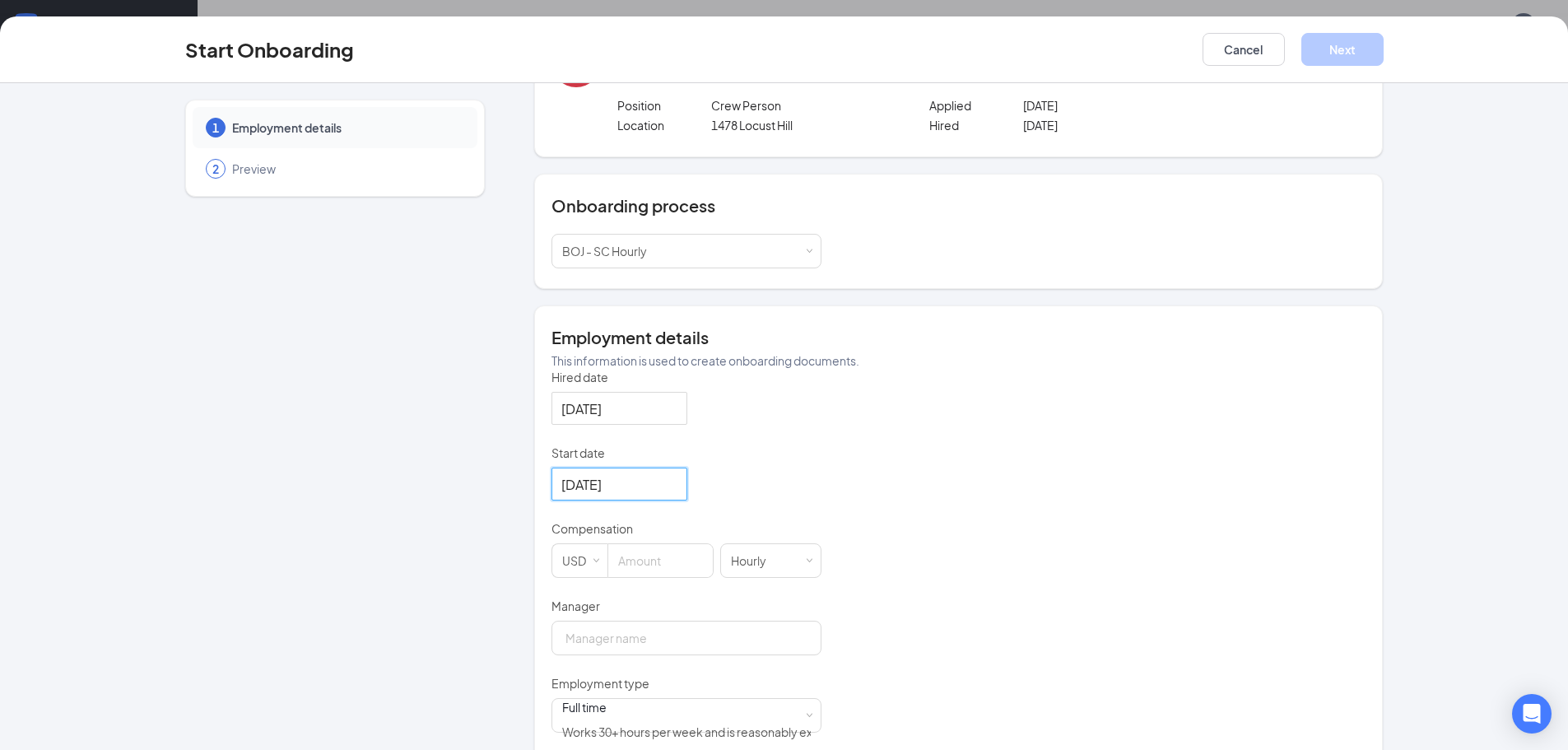
scroll to position [165, 0]
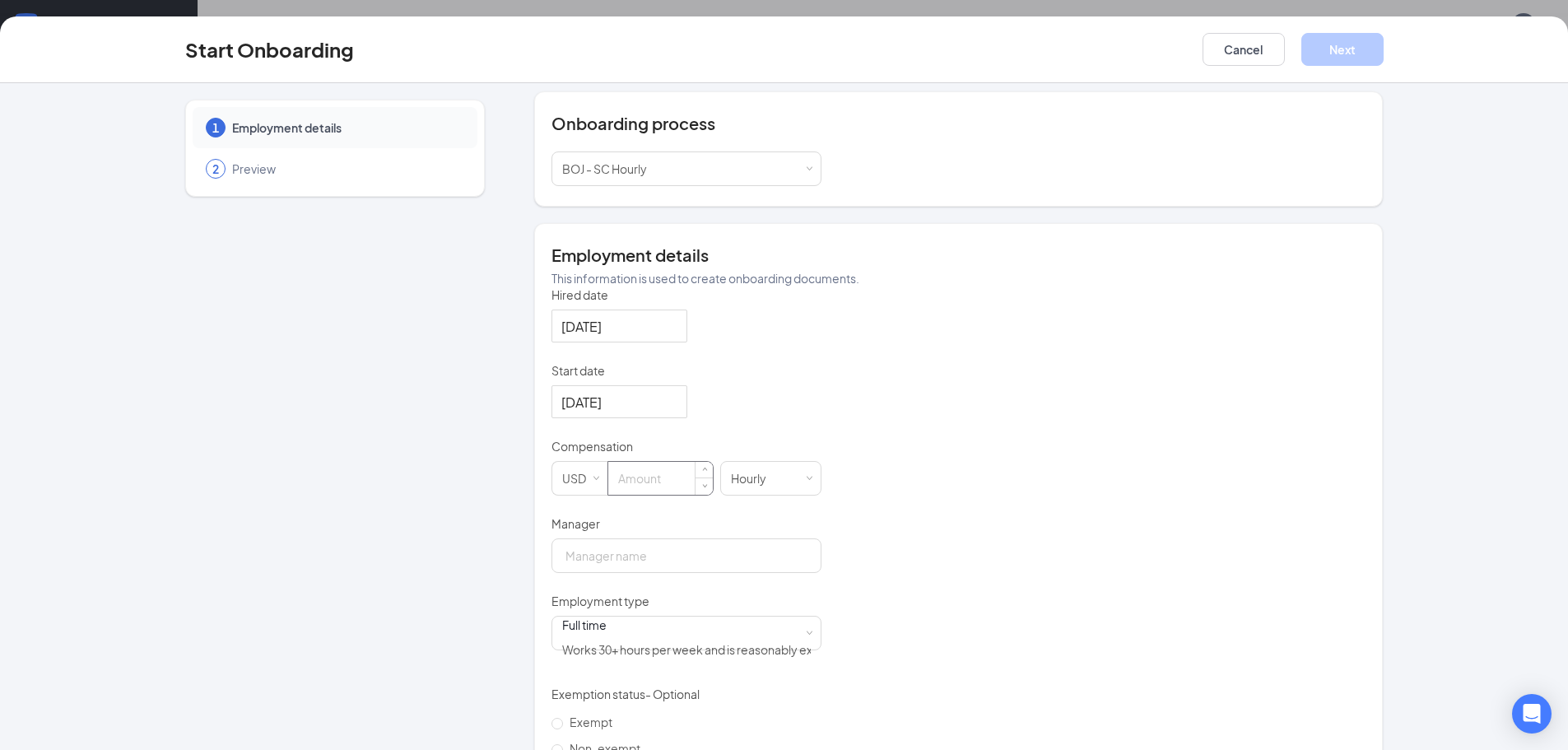
click at [646, 495] on input at bounding box center [660, 479] width 104 height 33
type input "13"
click at [652, 563] on input "Manager" at bounding box center [686, 555] width 269 height 34
type input "[PERSON_NAME]"
click at [669, 646] on div "Full time Works 30+ hours per week and is reasonably expected to work" at bounding box center [686, 633] width 249 height 33
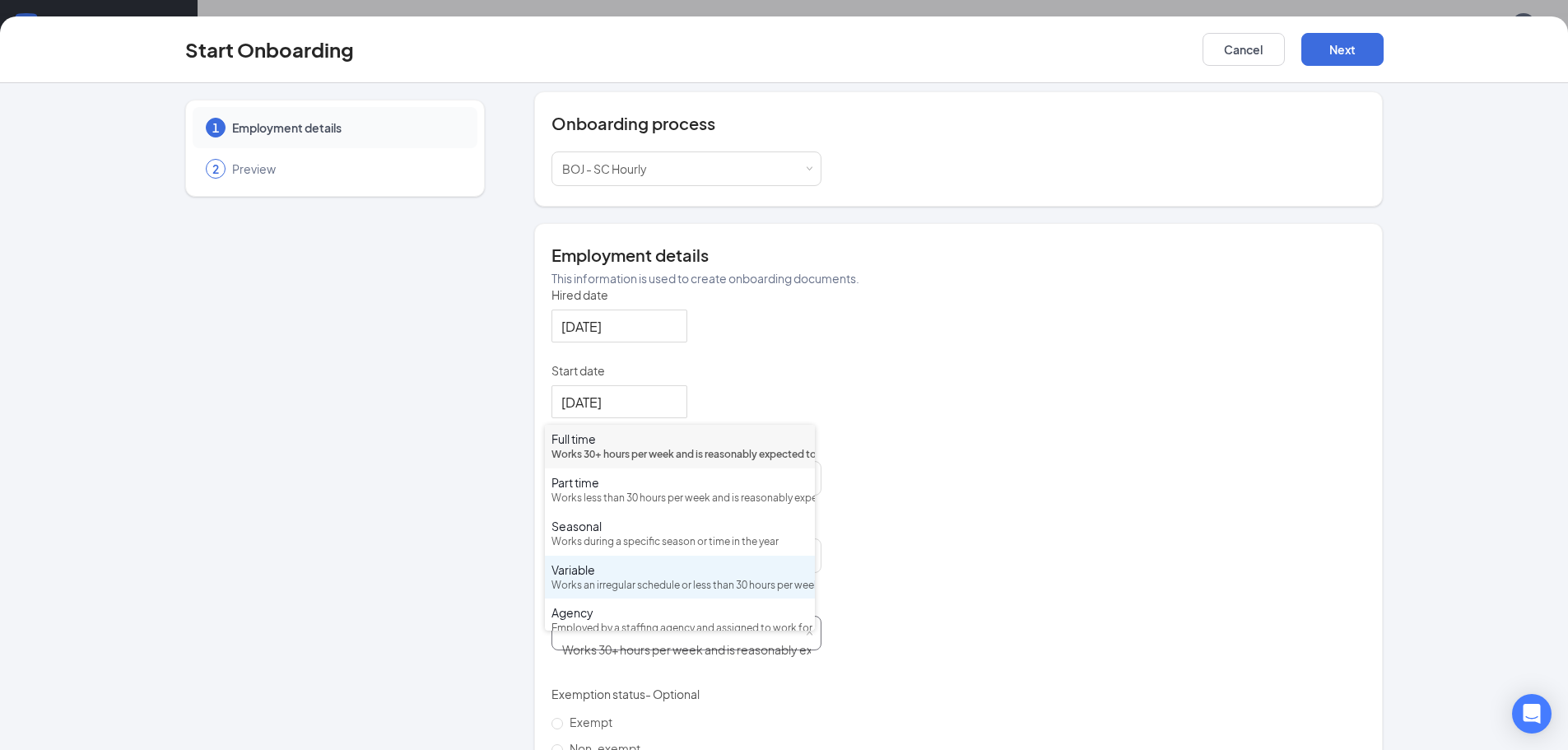
click at [646, 594] on div "Variable Works an irregular schedule or less than 30 hours per week" at bounding box center [680, 577] width 257 height 32
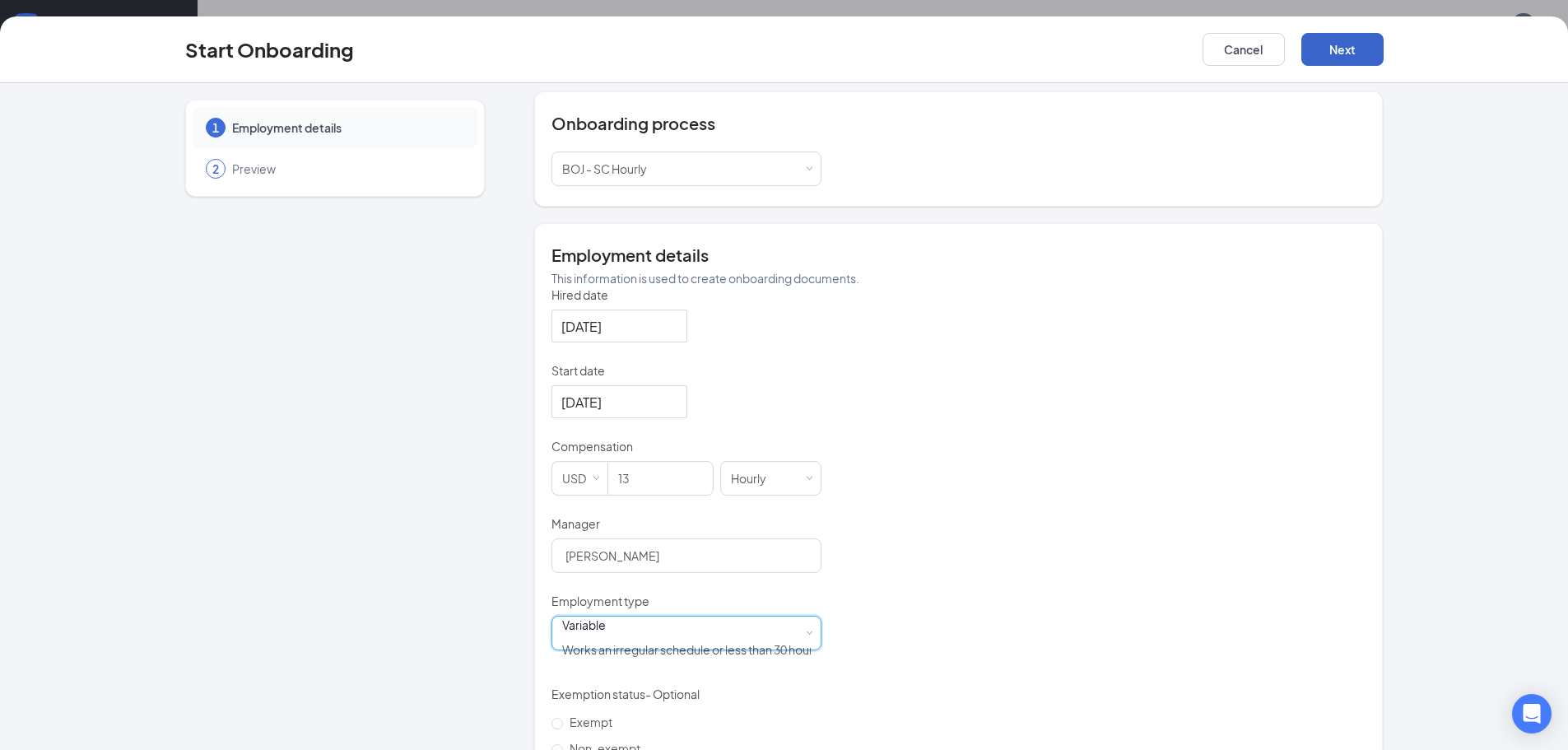
click at [1325, 47] on button "Next" at bounding box center [1342, 50] width 82 height 33
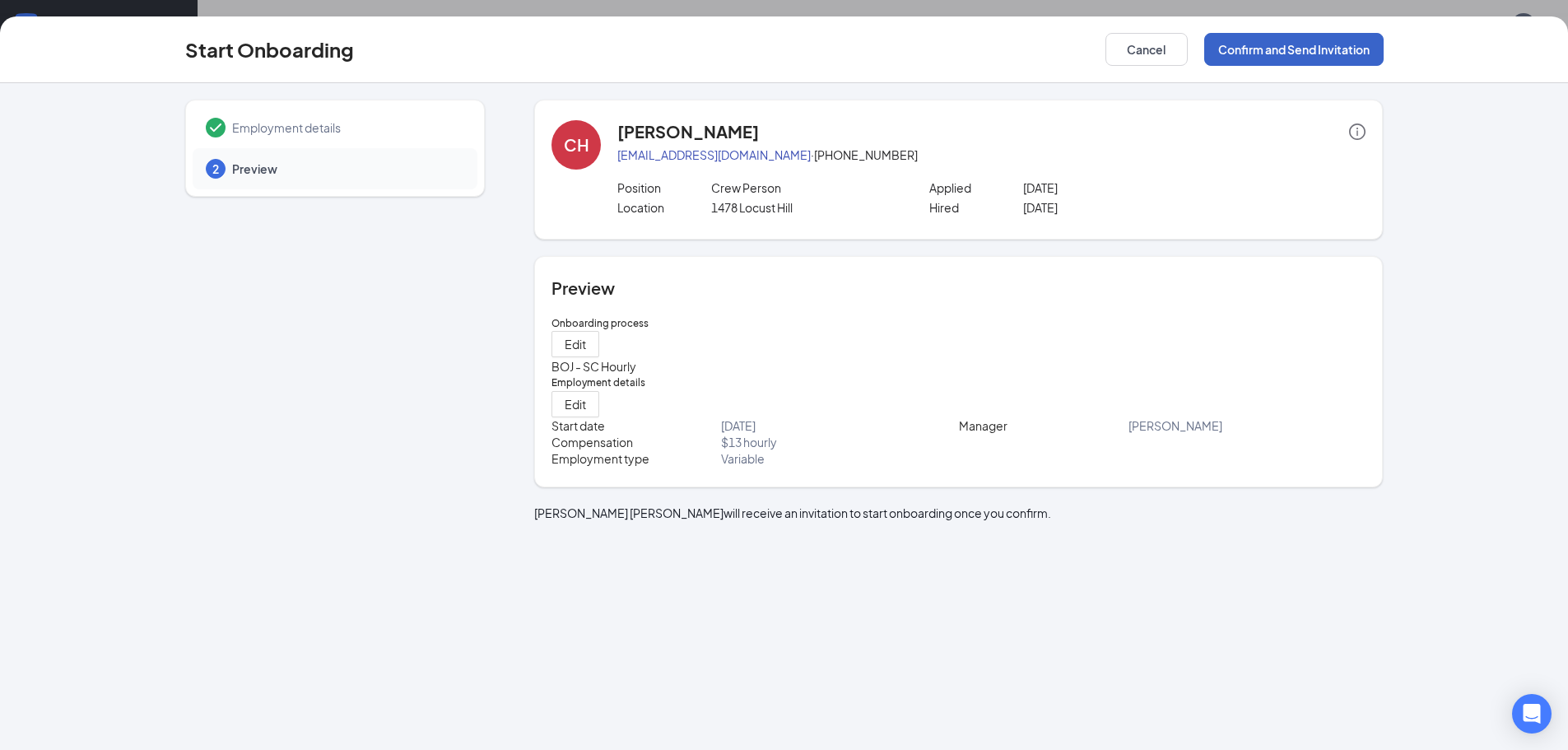
click at [1288, 50] on button "Confirm and Send Invitation" at bounding box center [1294, 50] width 180 height 33
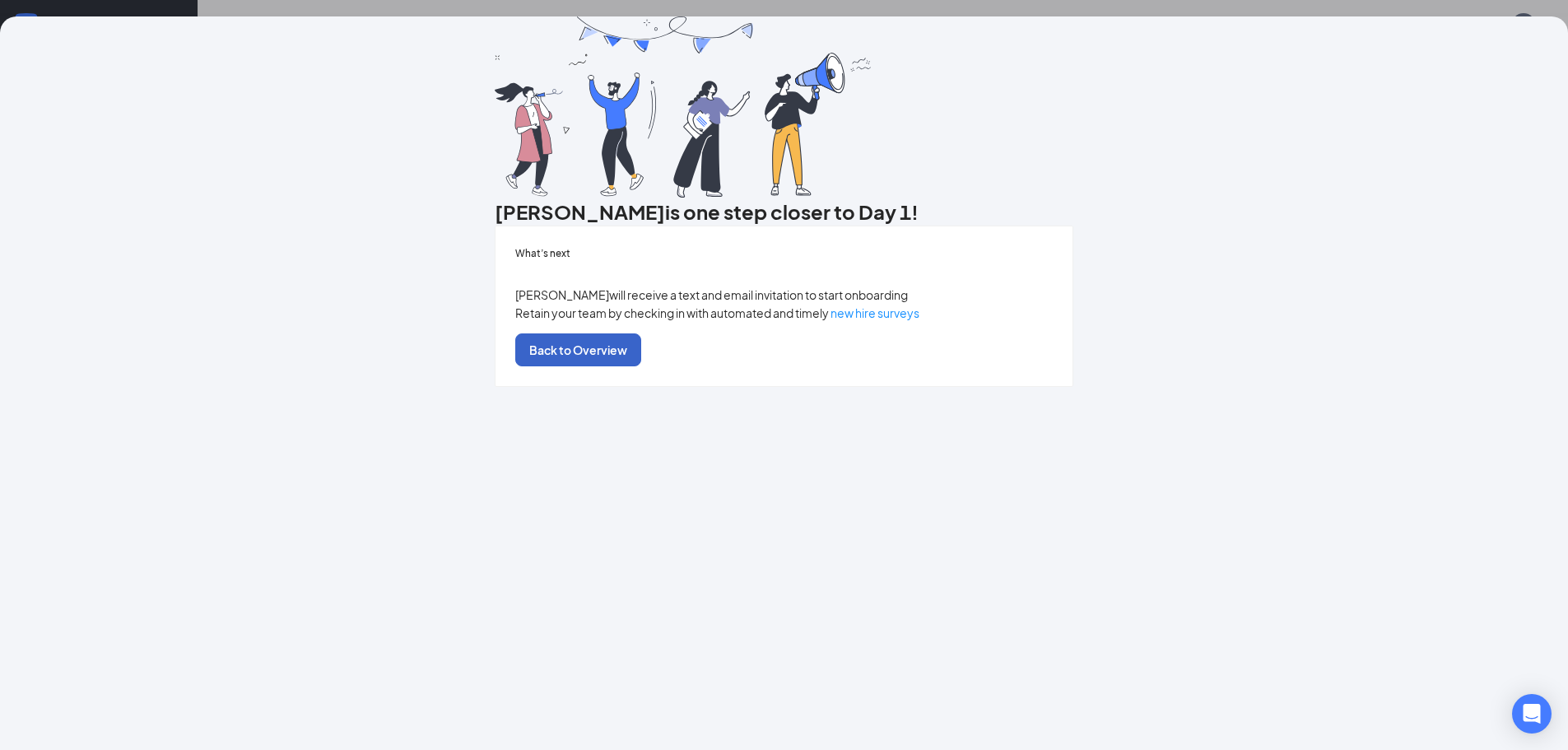
click at [641, 366] on button "Back to Overview" at bounding box center [578, 350] width 126 height 33
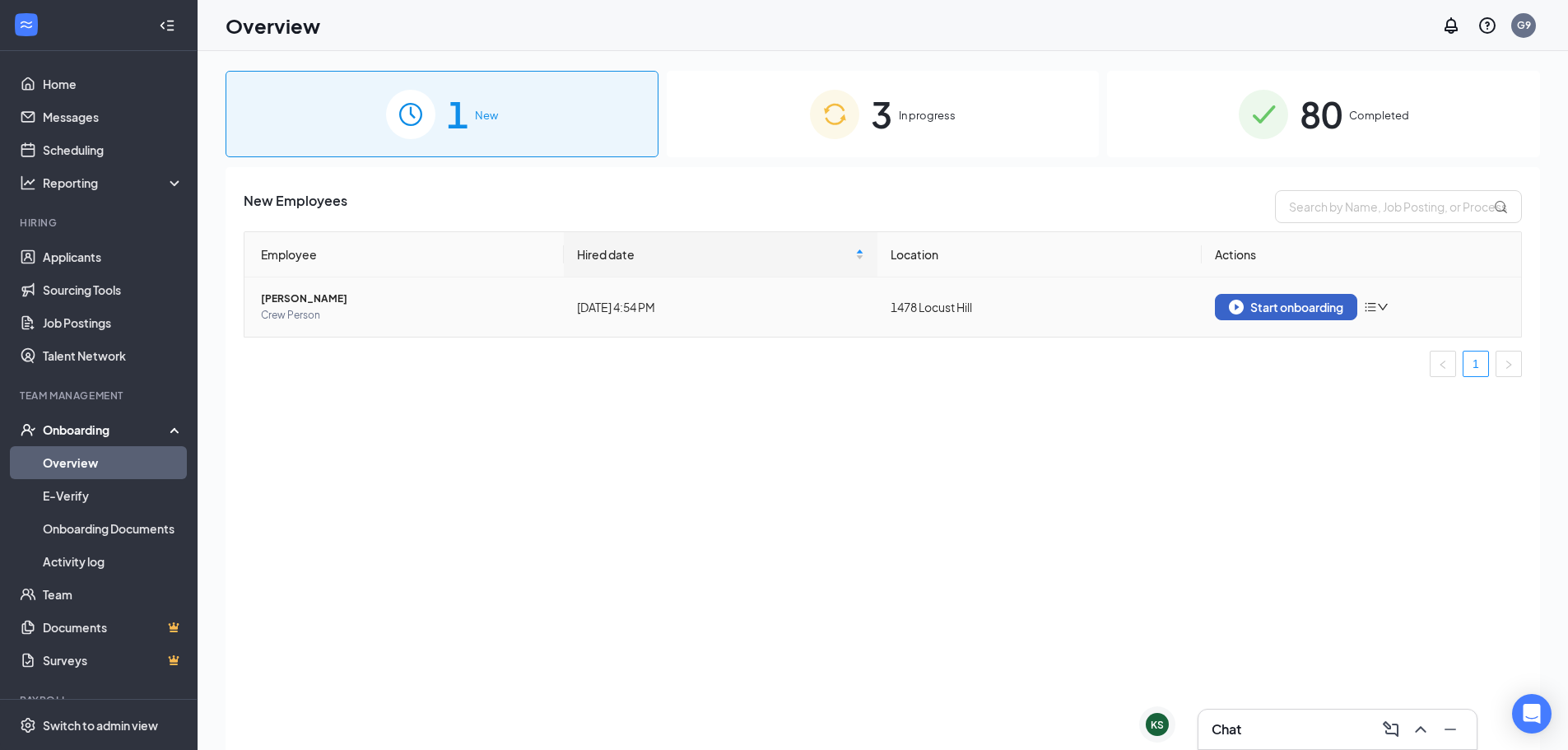
click at [1239, 317] on button "Start onboarding" at bounding box center [1286, 307] width 143 height 26
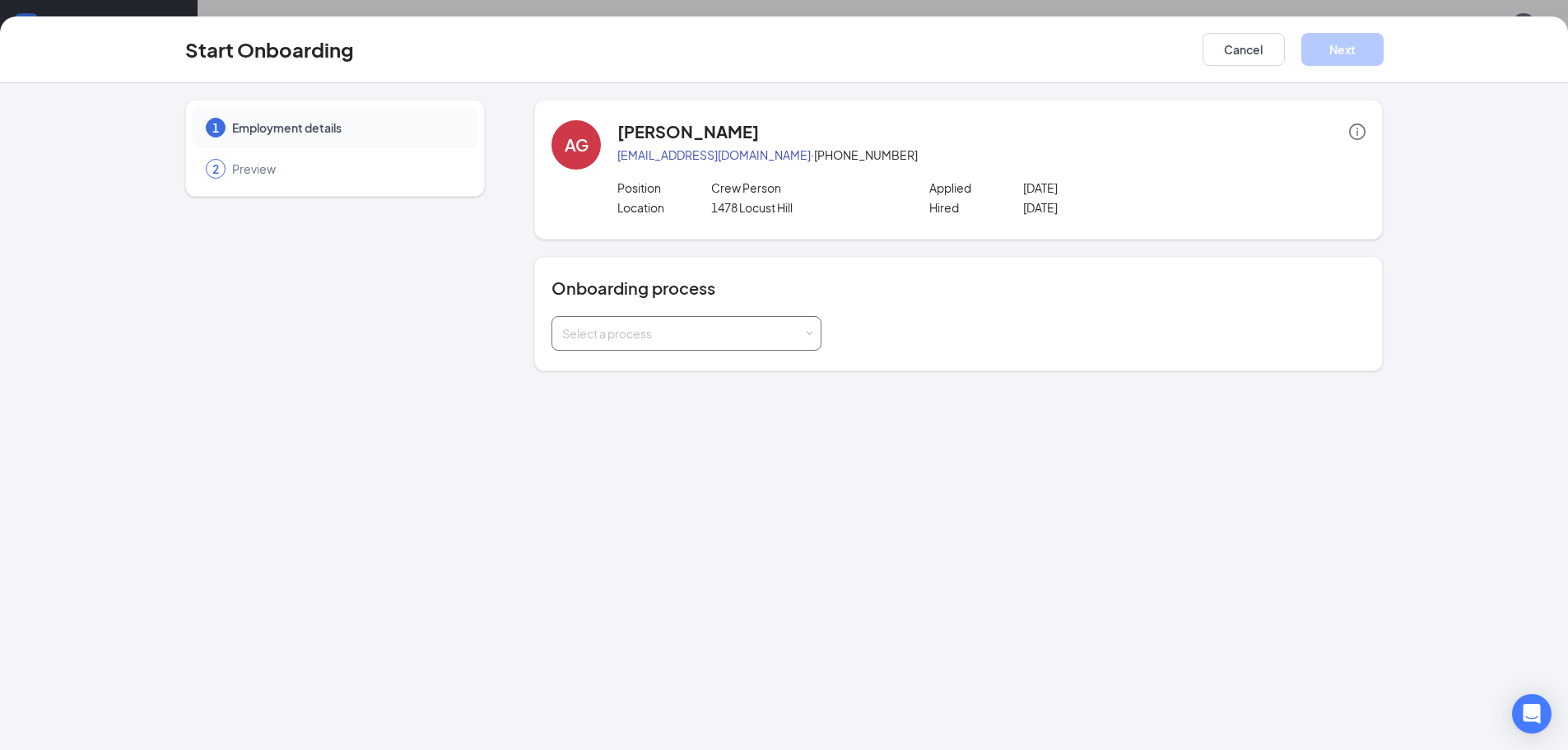
click at [601, 339] on div "Select a process" at bounding box center [682, 333] width 241 height 17
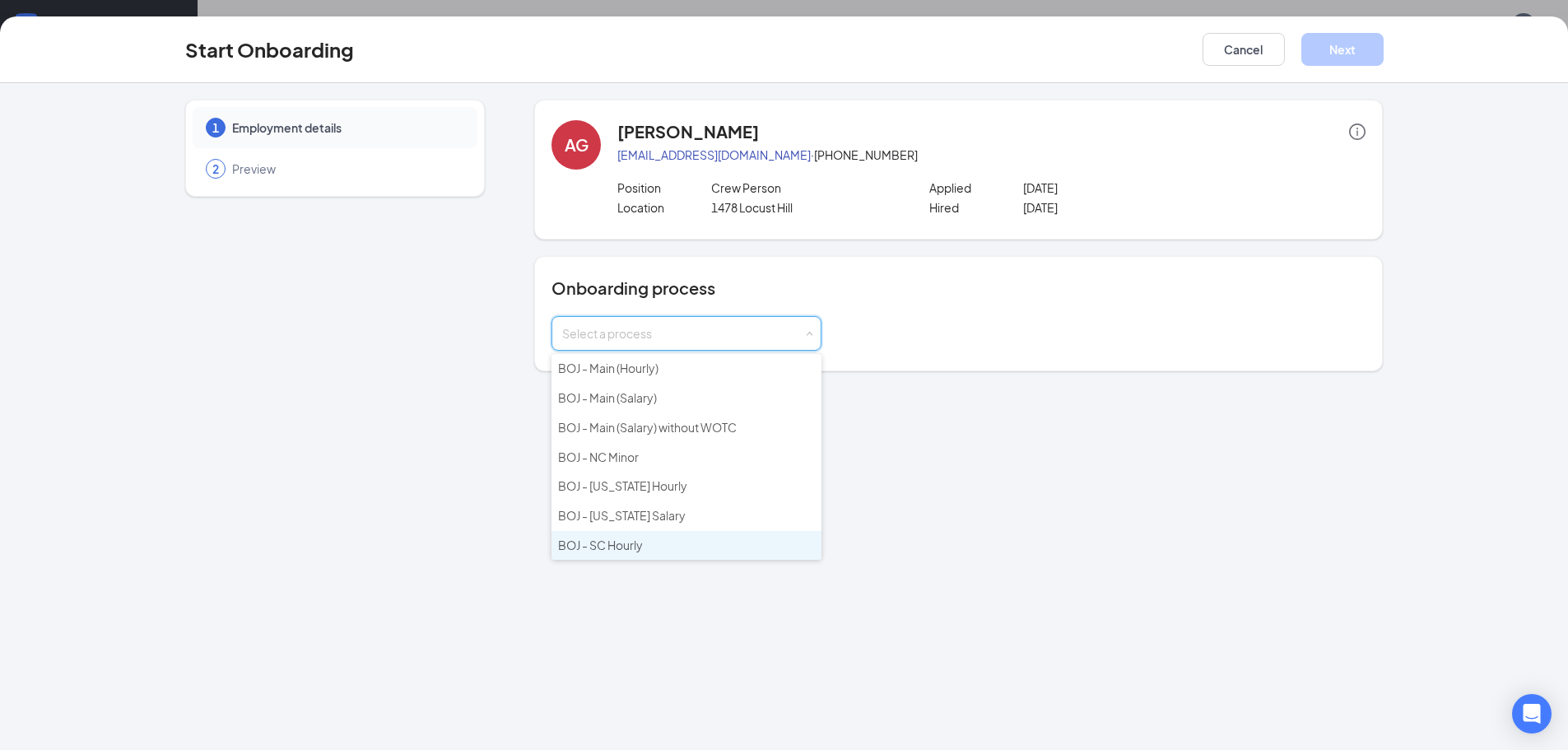
click at [619, 537] on li "BOJ - SC Hourly" at bounding box center [686, 546] width 269 height 29
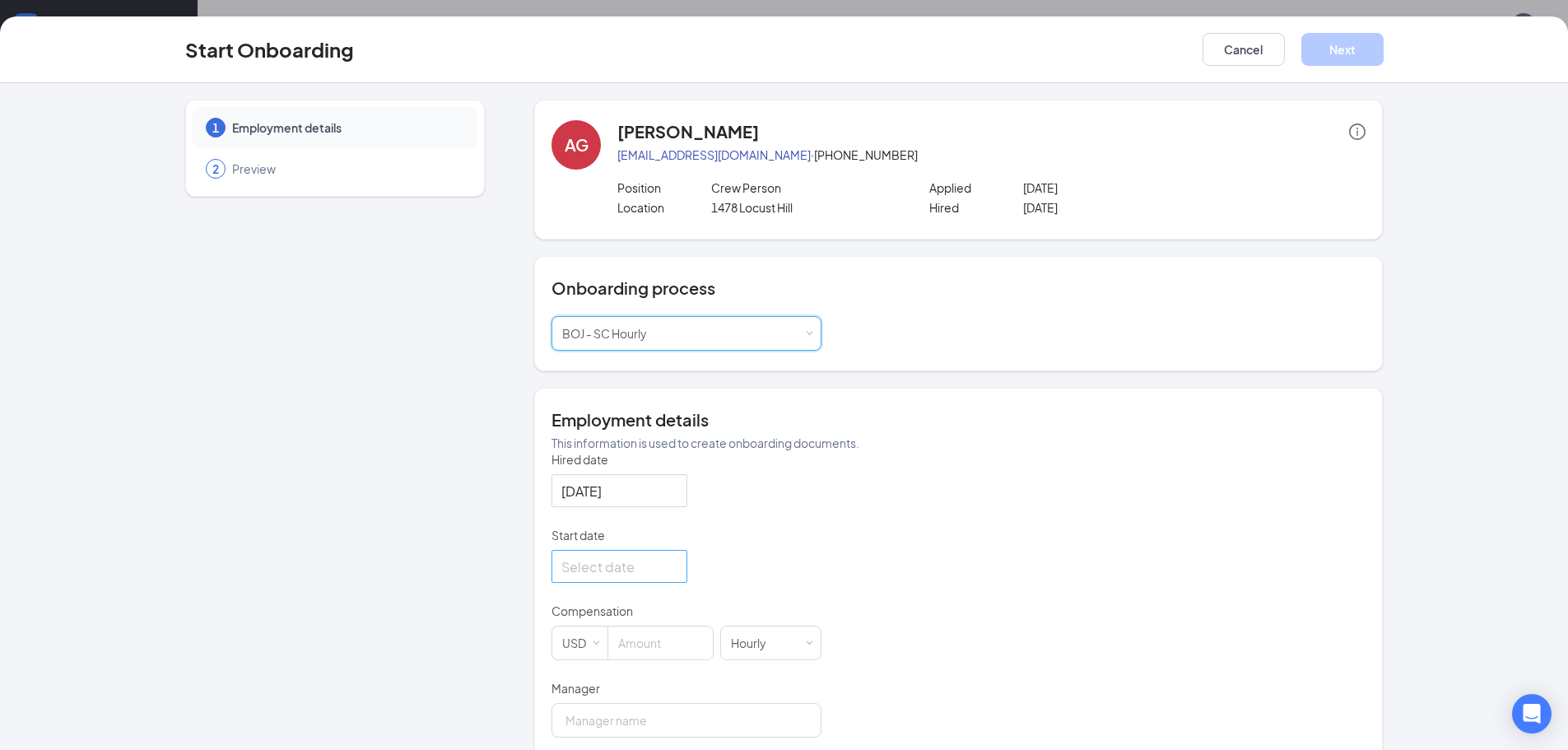
click at [624, 577] on input "Start date" at bounding box center [617, 566] width 112 height 21
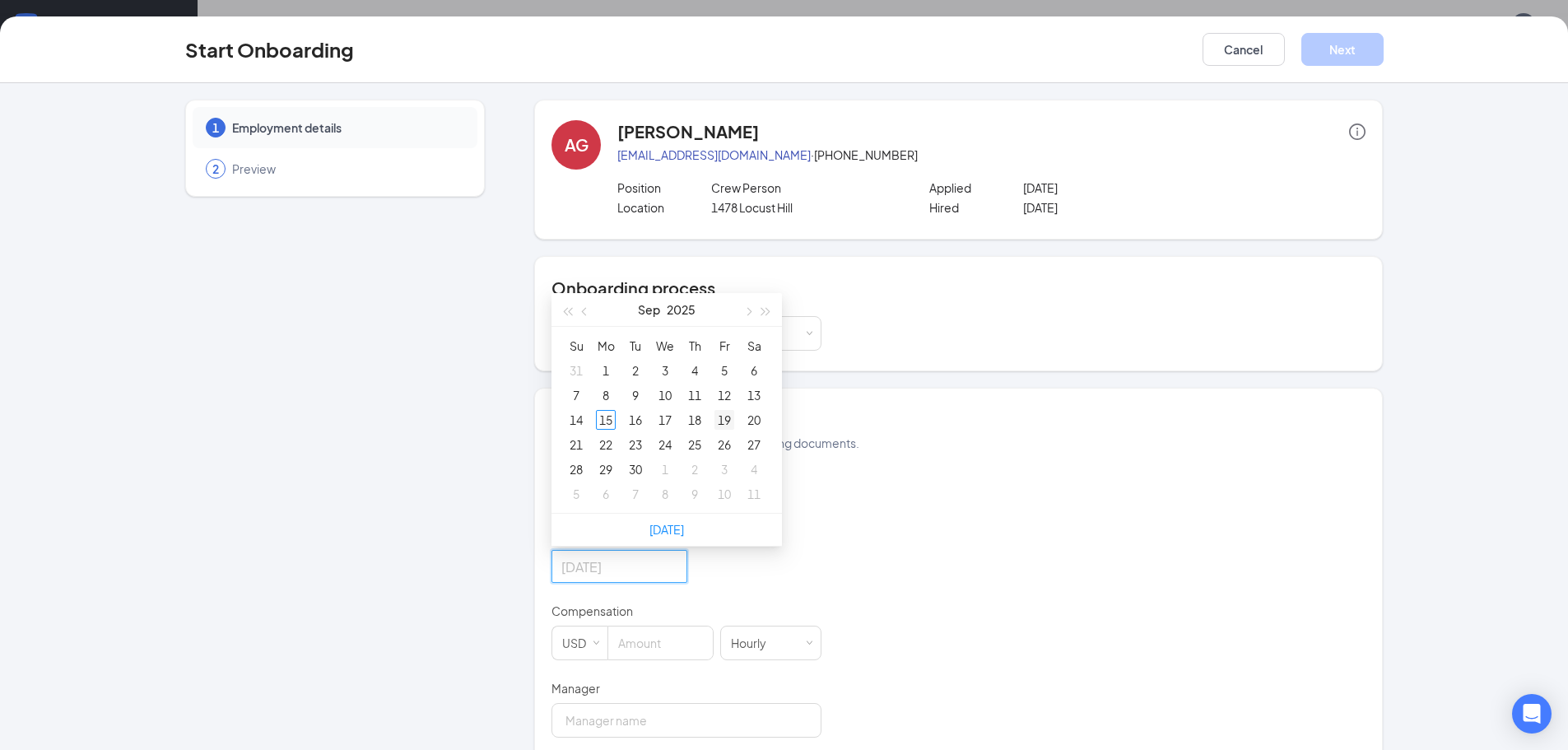
type input "[DATE]"
click at [715, 430] on div "19" at bounding box center [724, 420] width 20 height 20
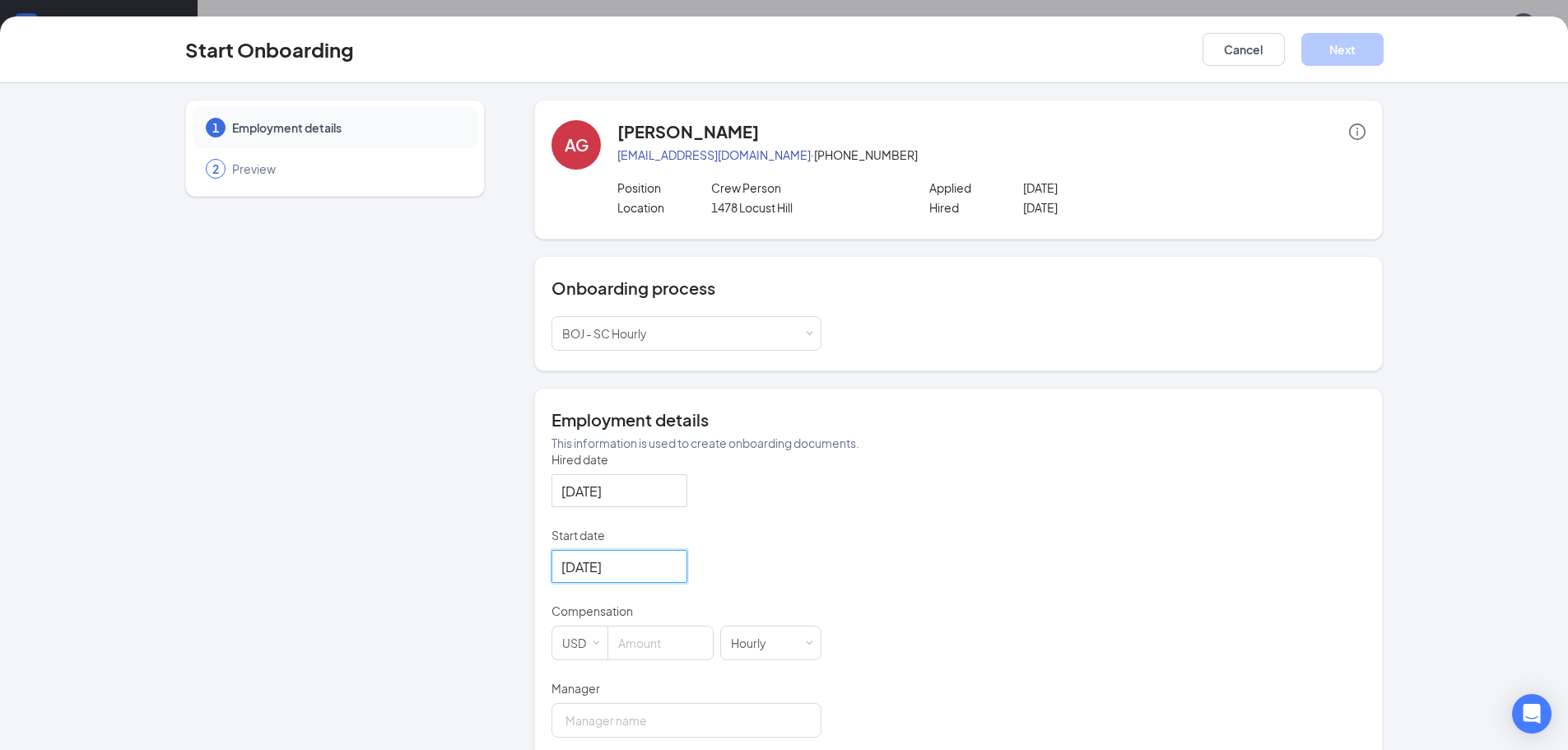
scroll to position [165, 0]
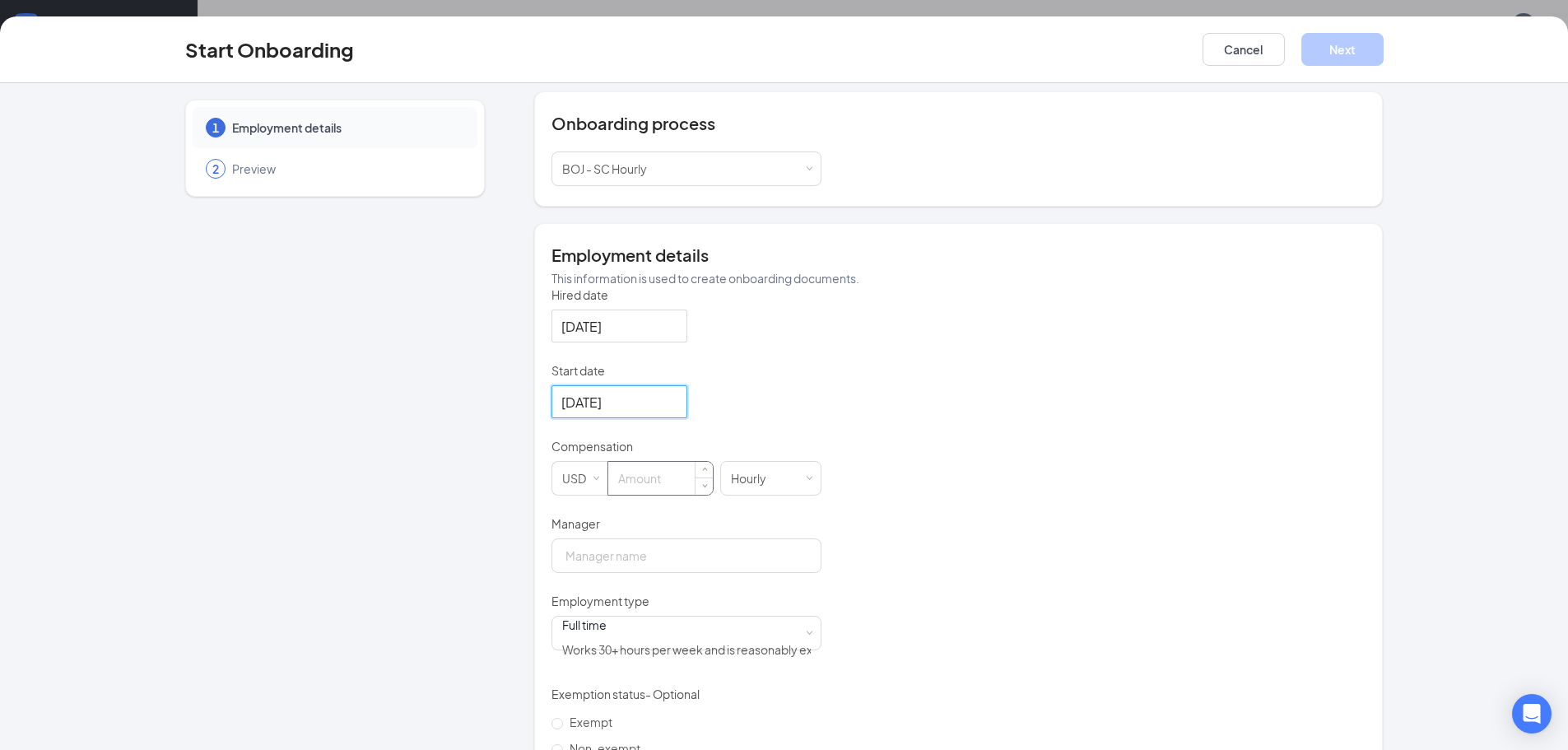
click at [646, 495] on input at bounding box center [660, 479] width 104 height 33
type input "13"
drag, startPoint x: 672, startPoint y: 556, endPoint x: 672, endPoint y: 570, distance: 14.0
click at [672, 570] on div "Manager" at bounding box center [686, 544] width 269 height 58
click at [672, 570] on input "Manager" at bounding box center [686, 555] width 269 height 34
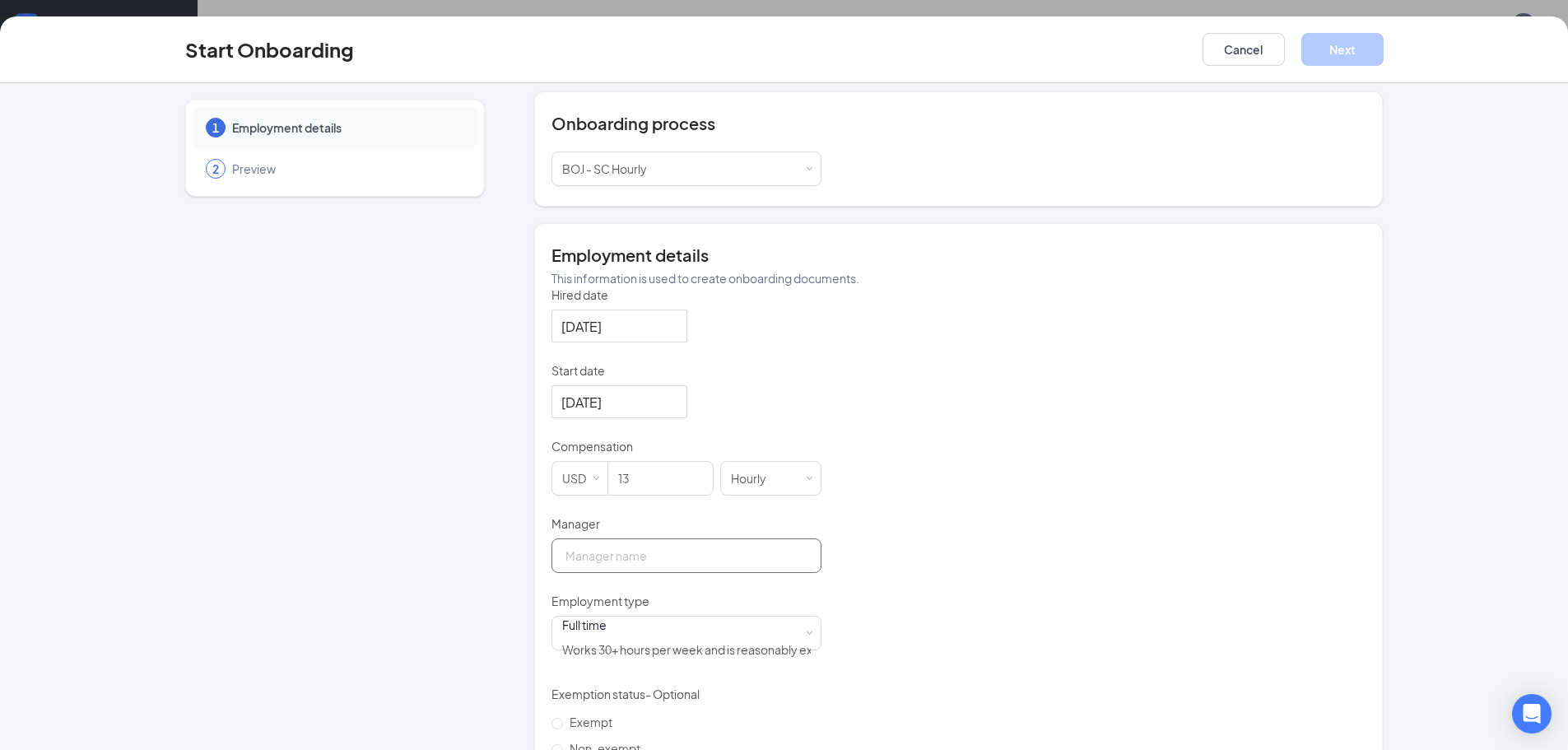
type input "[PERSON_NAME]"
click at [673, 646] on div "Full time Works 30+ hours per week and is reasonably expected to work" at bounding box center [686, 633] width 249 height 33
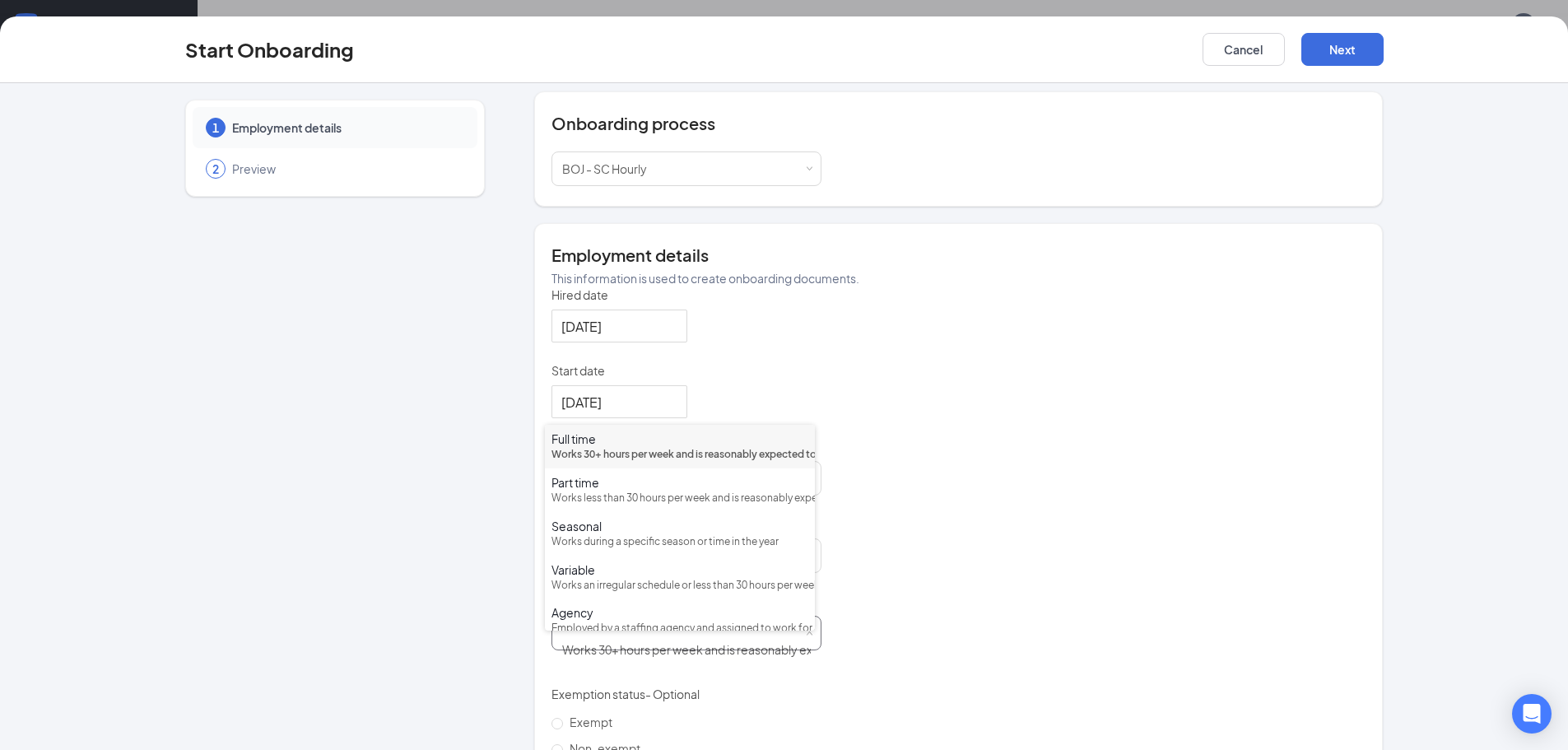
scroll to position [247, 0]
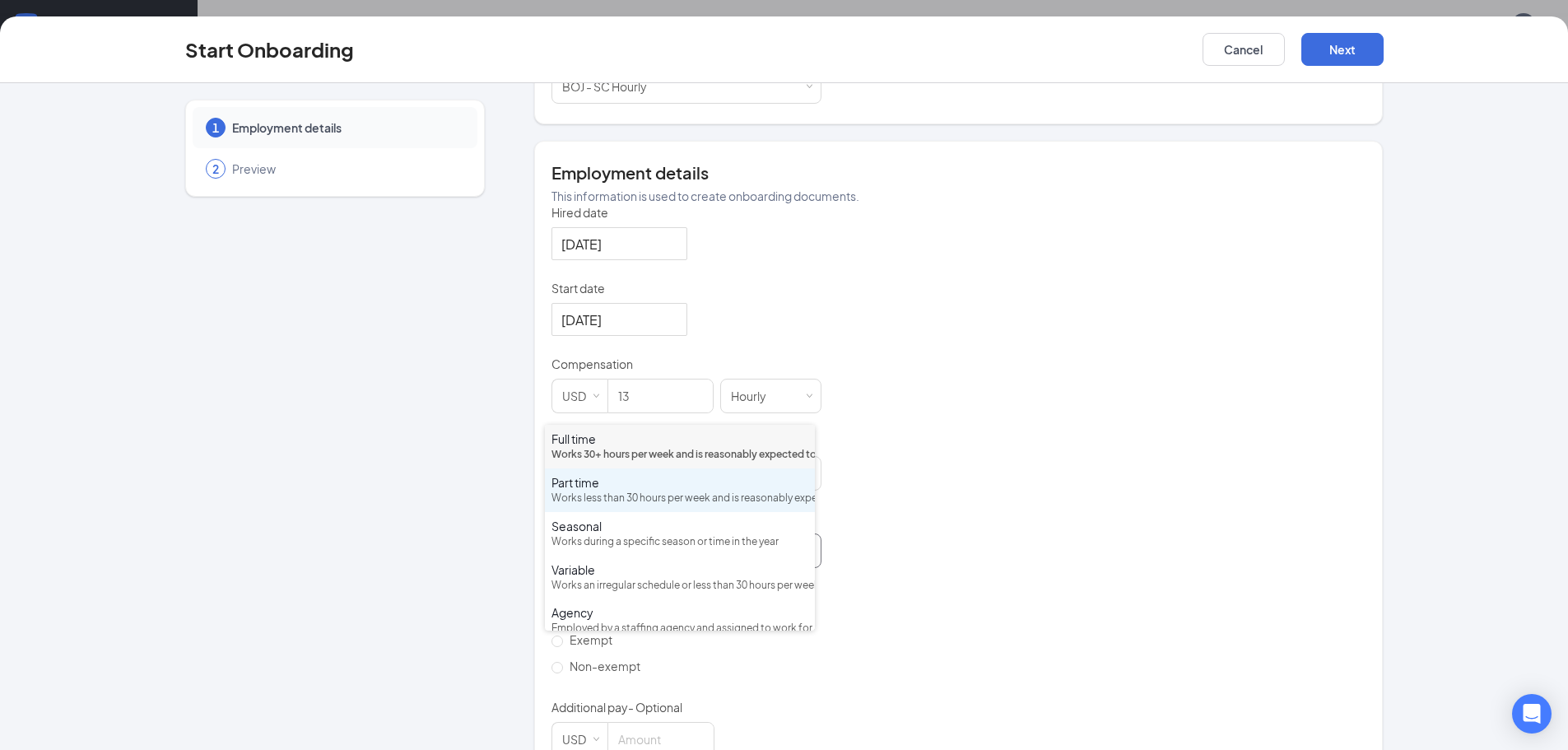
drag, startPoint x: 590, startPoint y: 503, endPoint x: 619, endPoint y: 598, distance: 99.3
click at [590, 490] on div "Part time" at bounding box center [680, 482] width 257 height 17
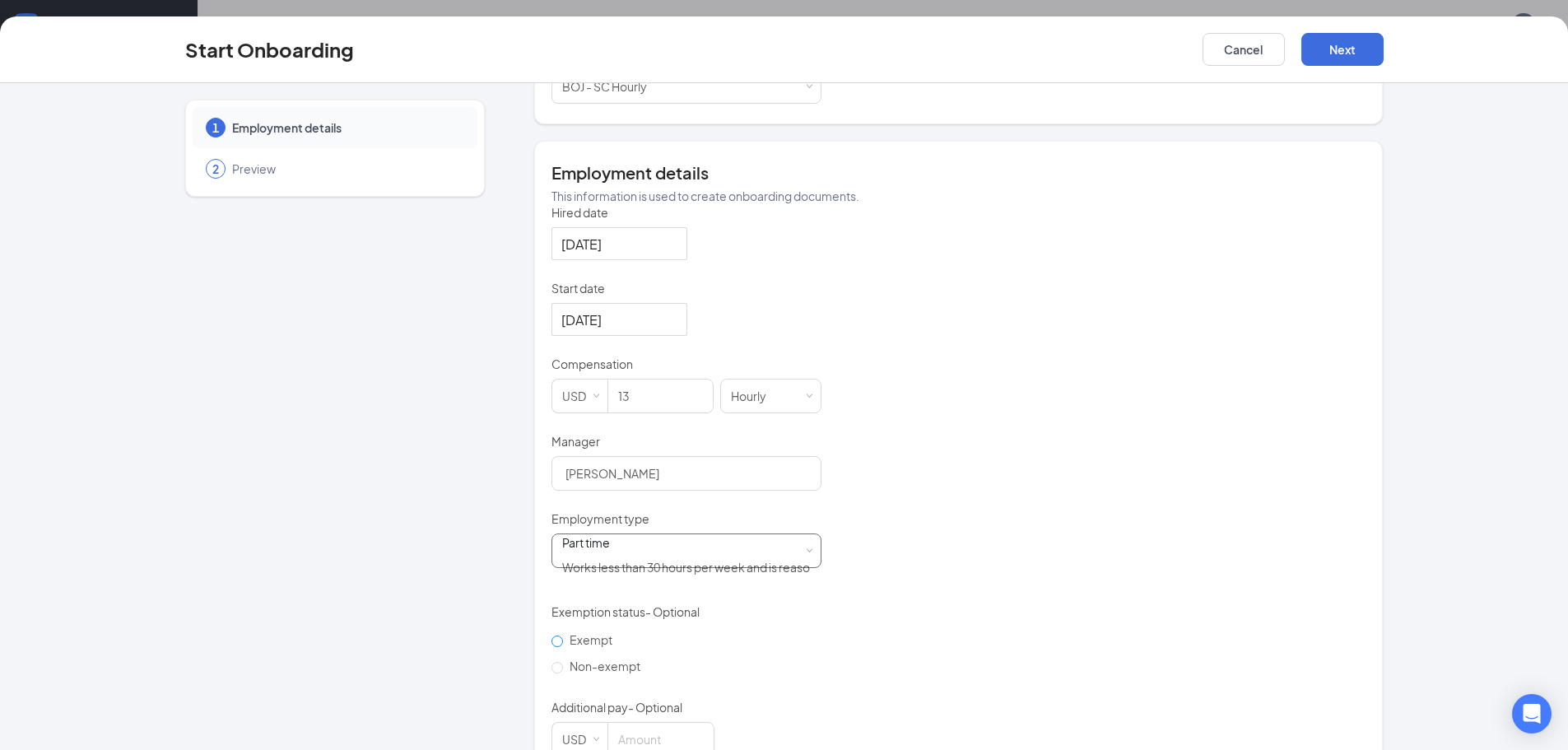
scroll to position [293, 0]
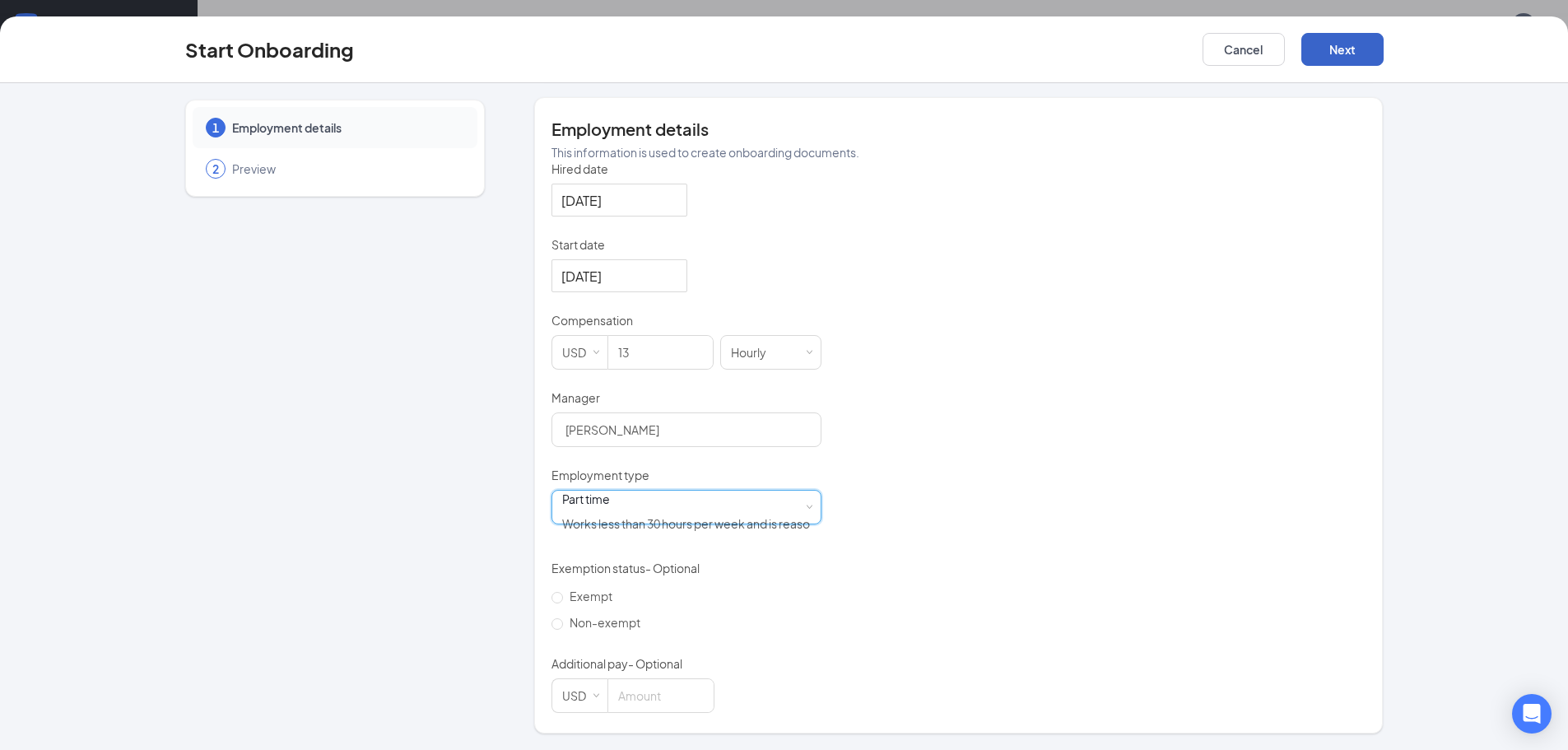
click at [1306, 43] on button "Next" at bounding box center [1342, 50] width 82 height 33
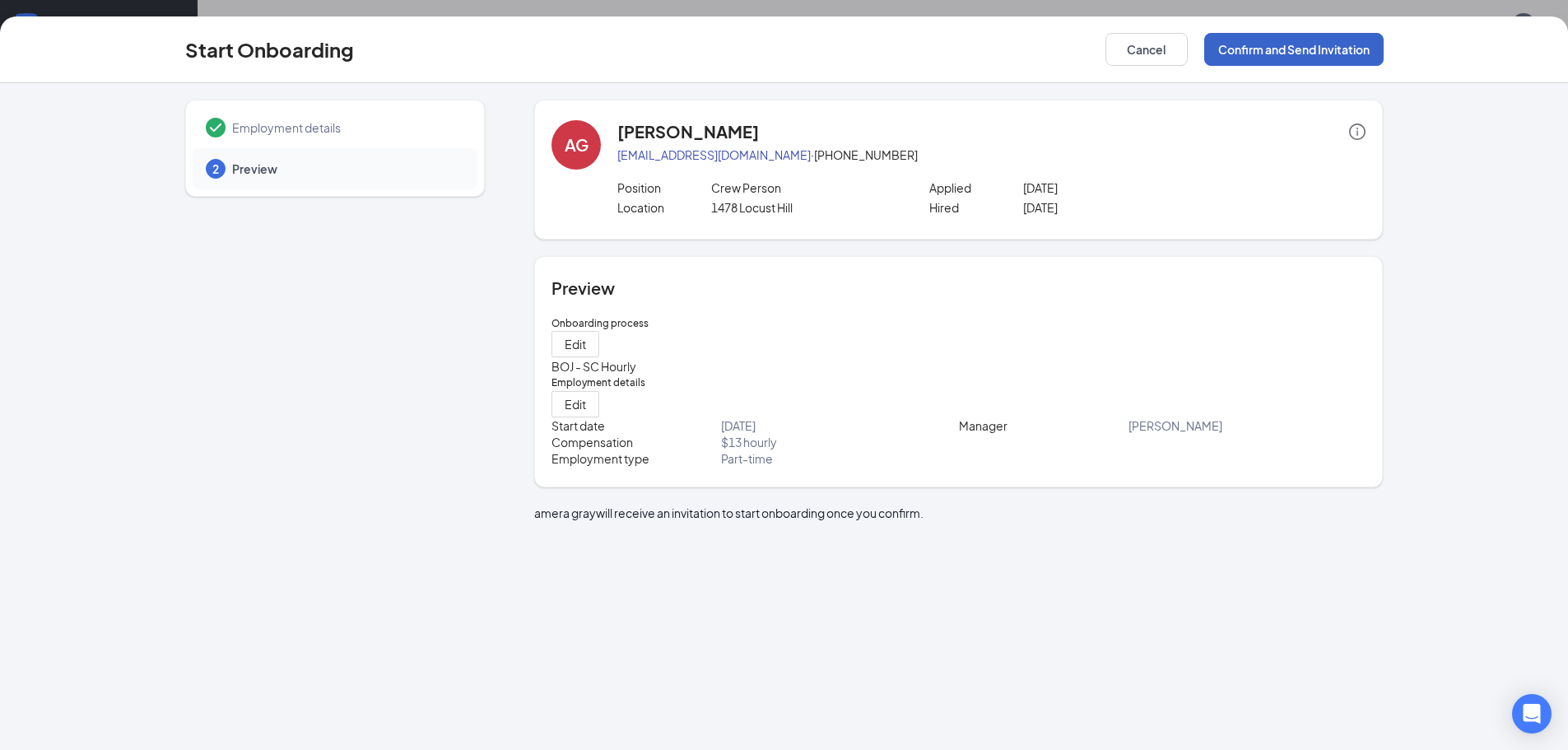
click at [1299, 56] on button "Confirm and Send Invitation" at bounding box center [1294, 50] width 180 height 33
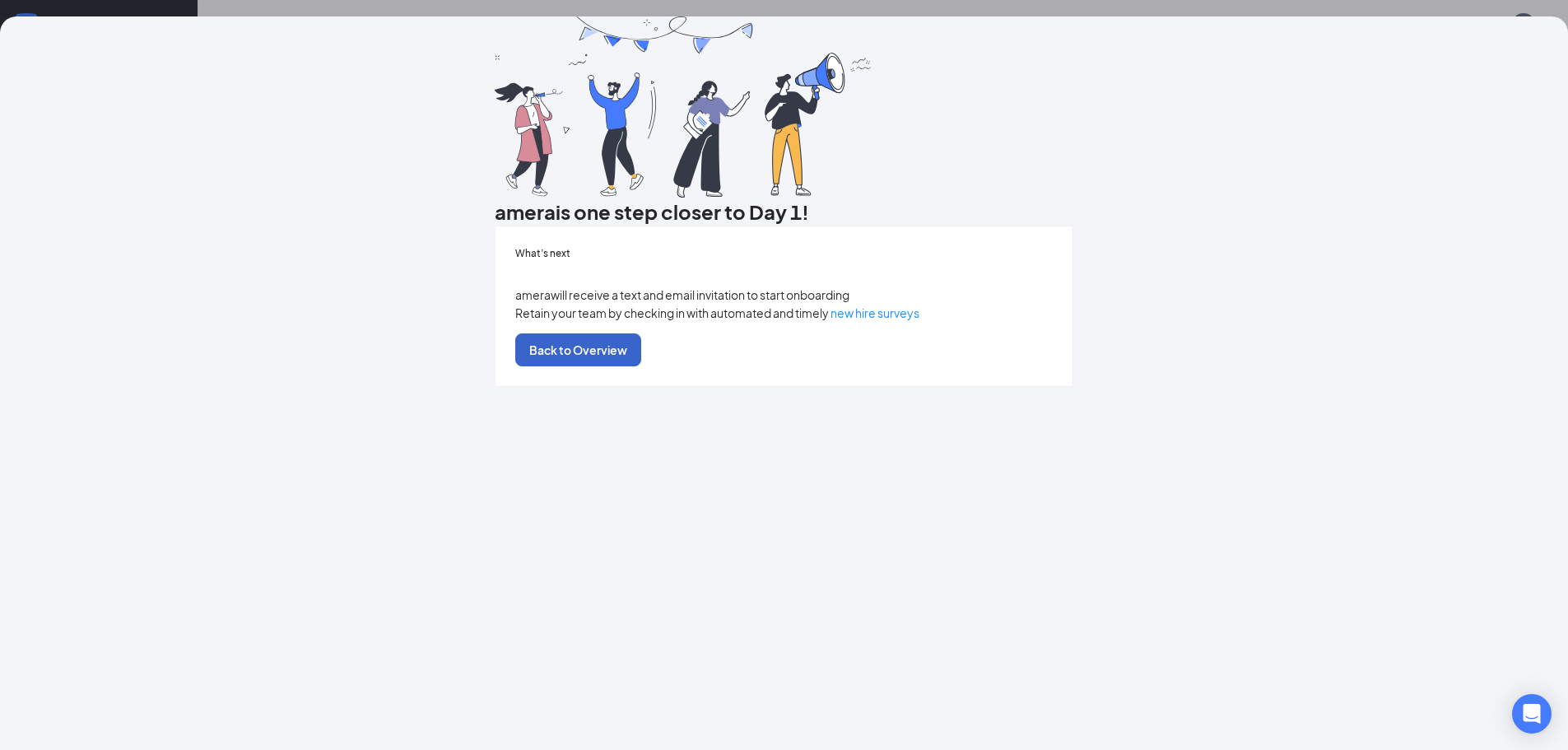
click at [641, 366] on button "Back to Overview" at bounding box center [578, 350] width 126 height 33
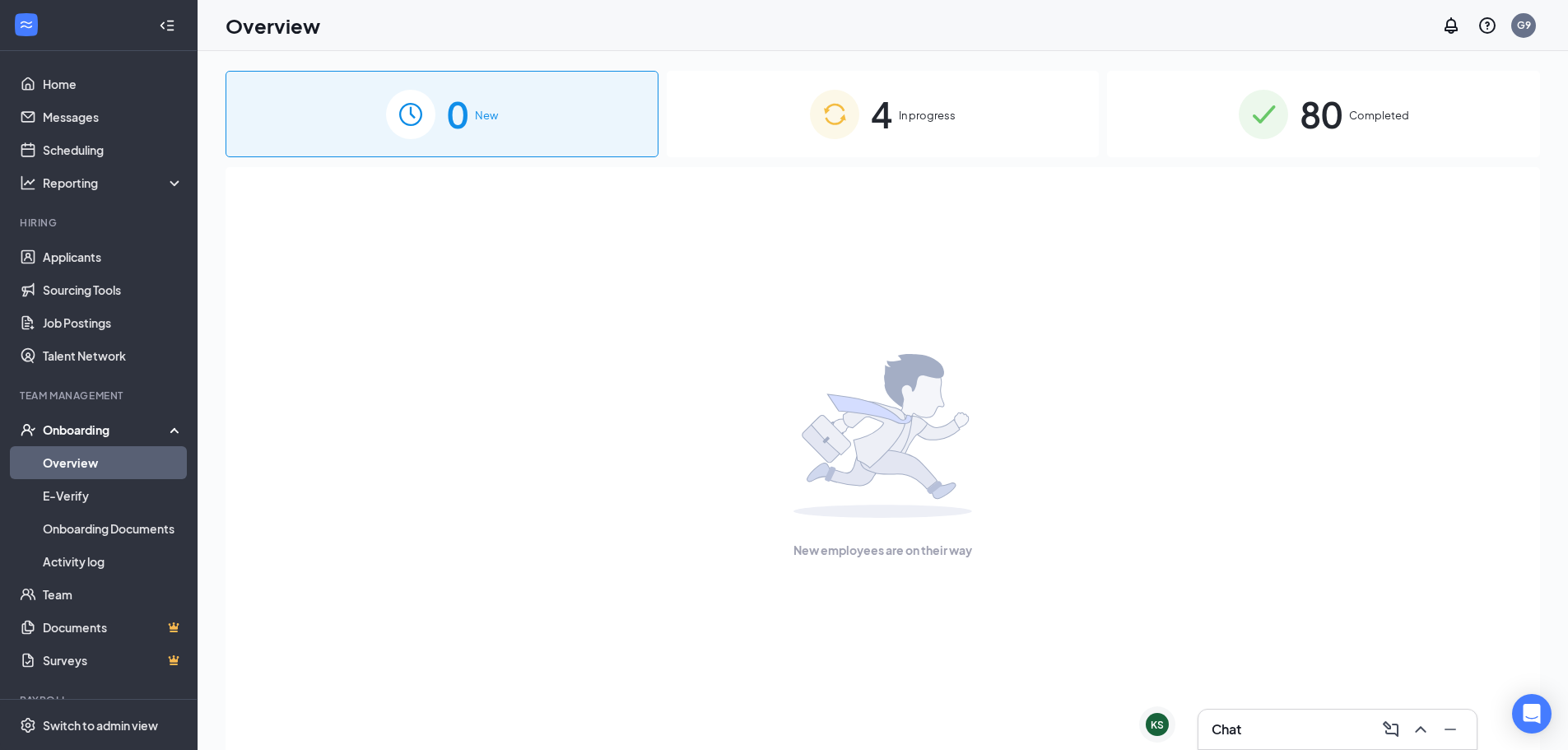
click at [857, 90] on img at bounding box center [834, 114] width 50 height 50
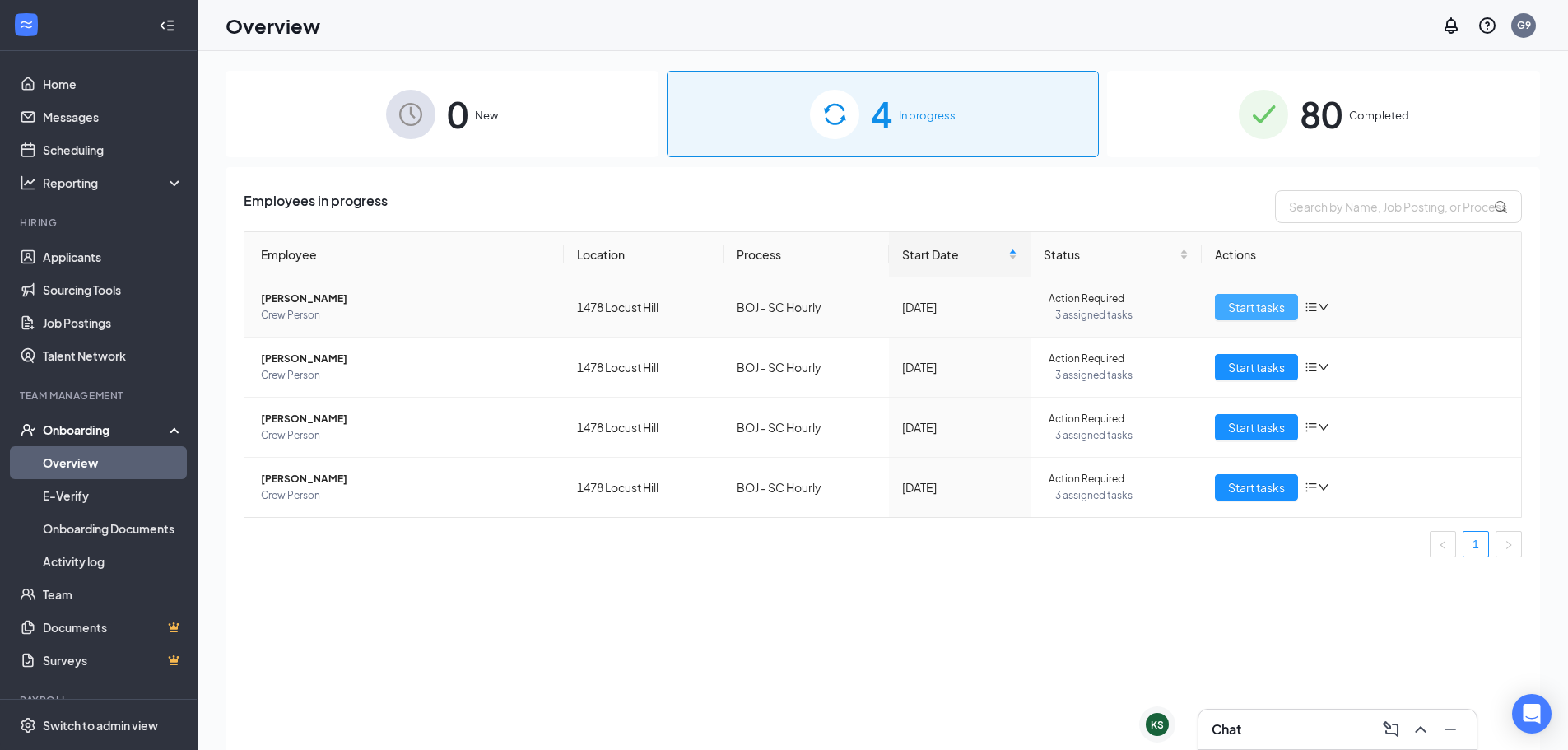
click at [1265, 314] on span "Start tasks" at bounding box center [1257, 307] width 57 height 19
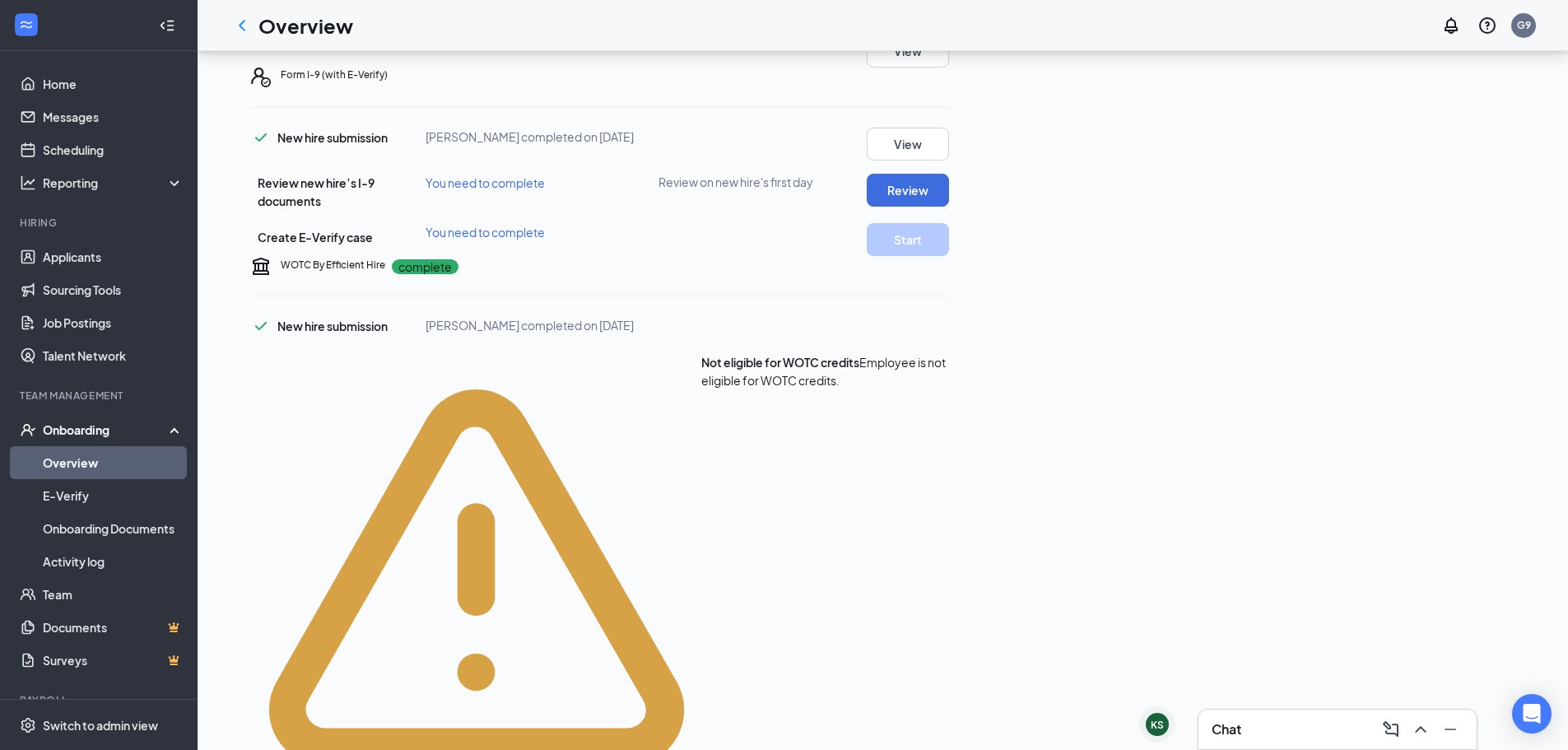
scroll to position [411, 0]
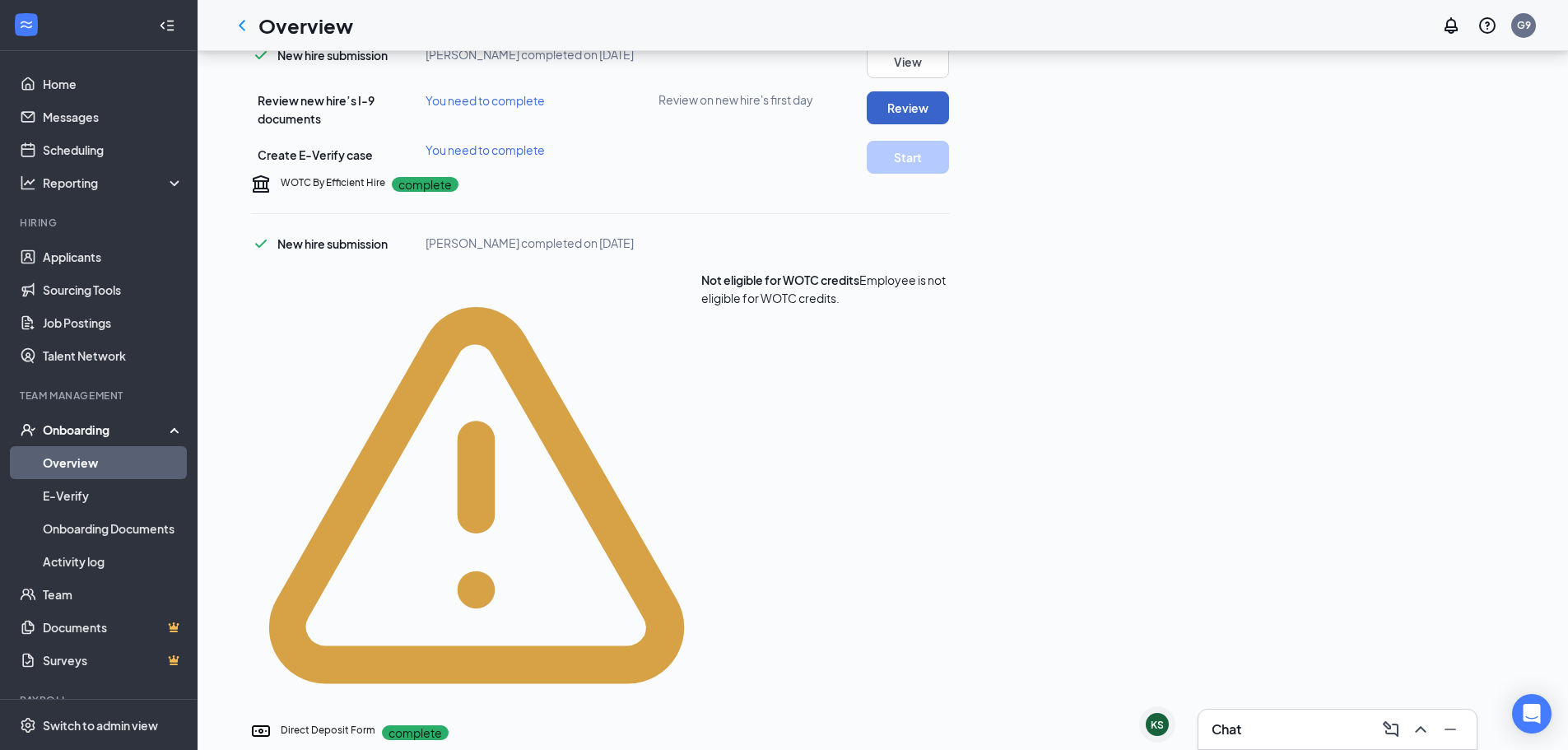
click at [949, 124] on button "Review" at bounding box center [908, 108] width 82 height 33
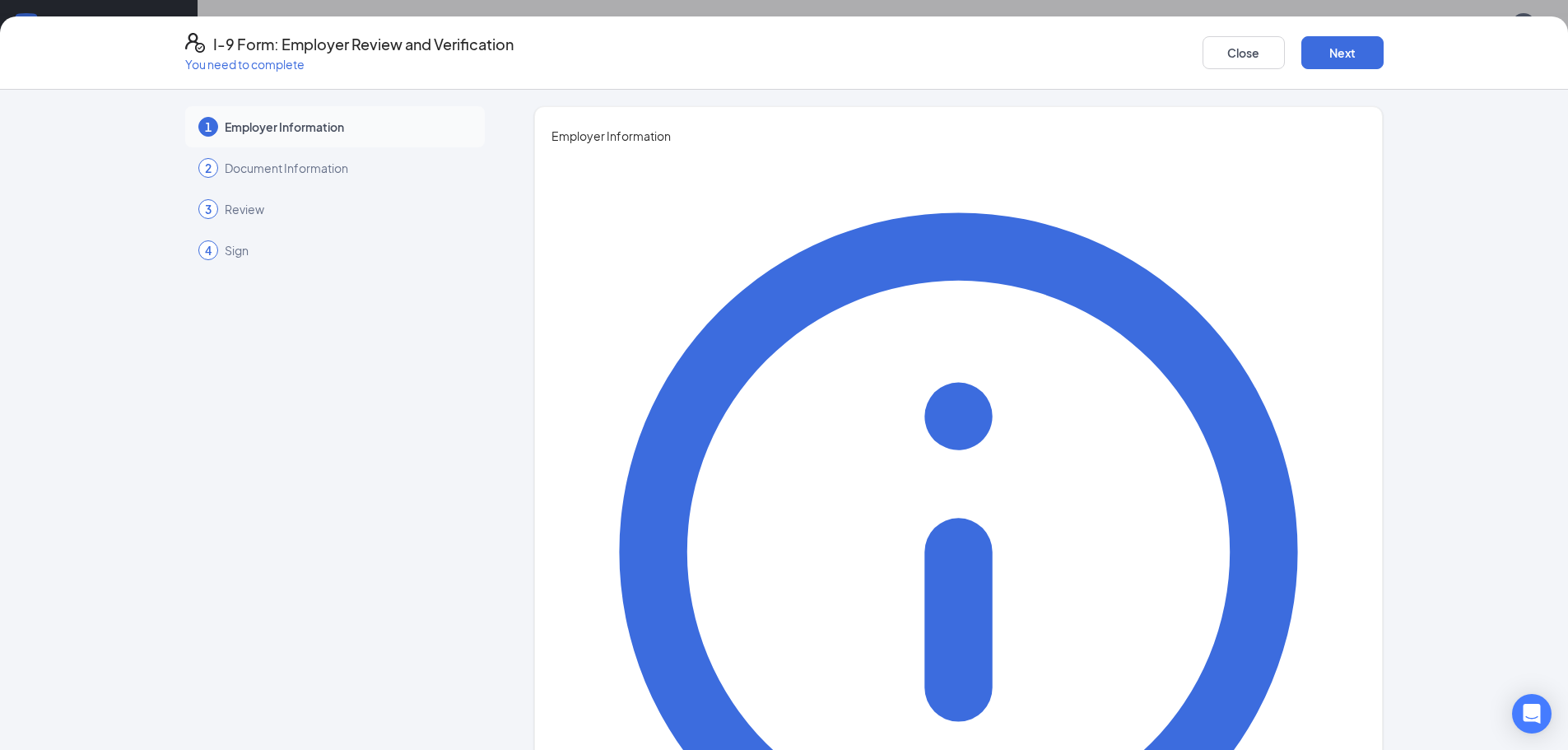
type input "[PERSON_NAME]"
type input "c"
type input "General Manager"
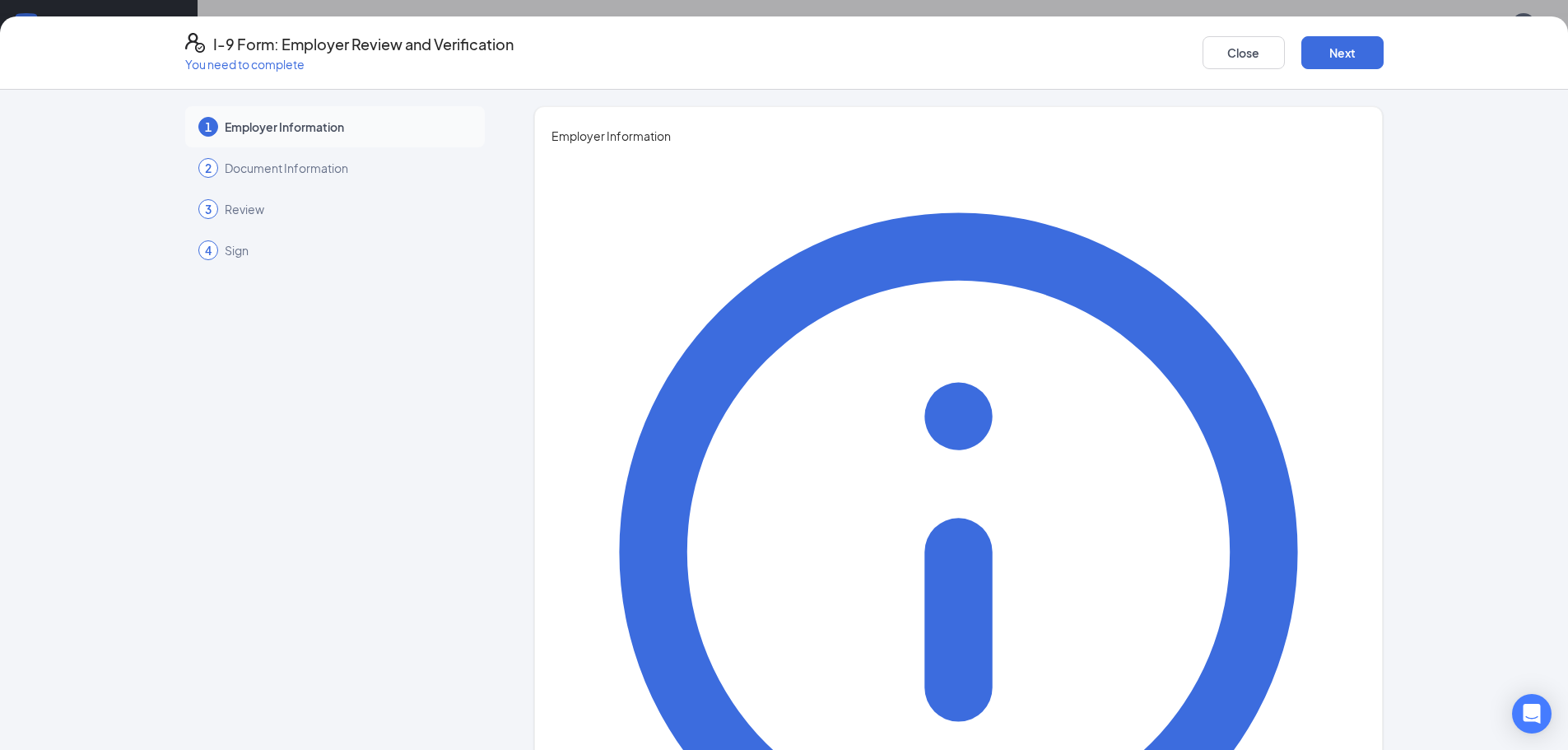
type input "[EMAIL_ADDRESS][DOMAIN_NAME]"
type input "8644386587"
click at [1351, 61] on button "Next" at bounding box center [1342, 53] width 82 height 33
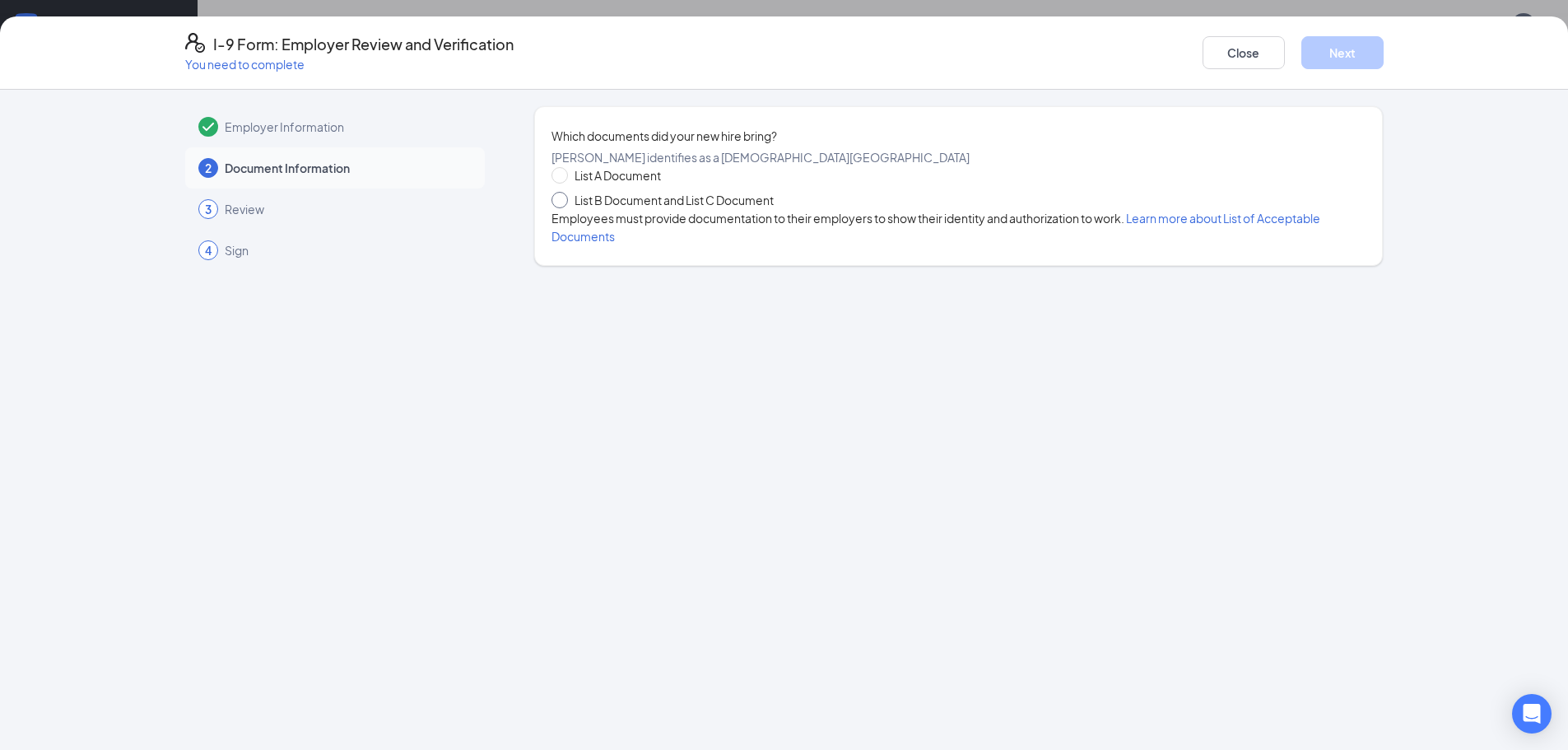
click at [741, 209] on span "List B Document and List C Document" at bounding box center [674, 200] width 212 height 19
click at [563, 203] on input "List B Document and List C Document" at bounding box center [557, 197] width 12 height 12
radio input "true"
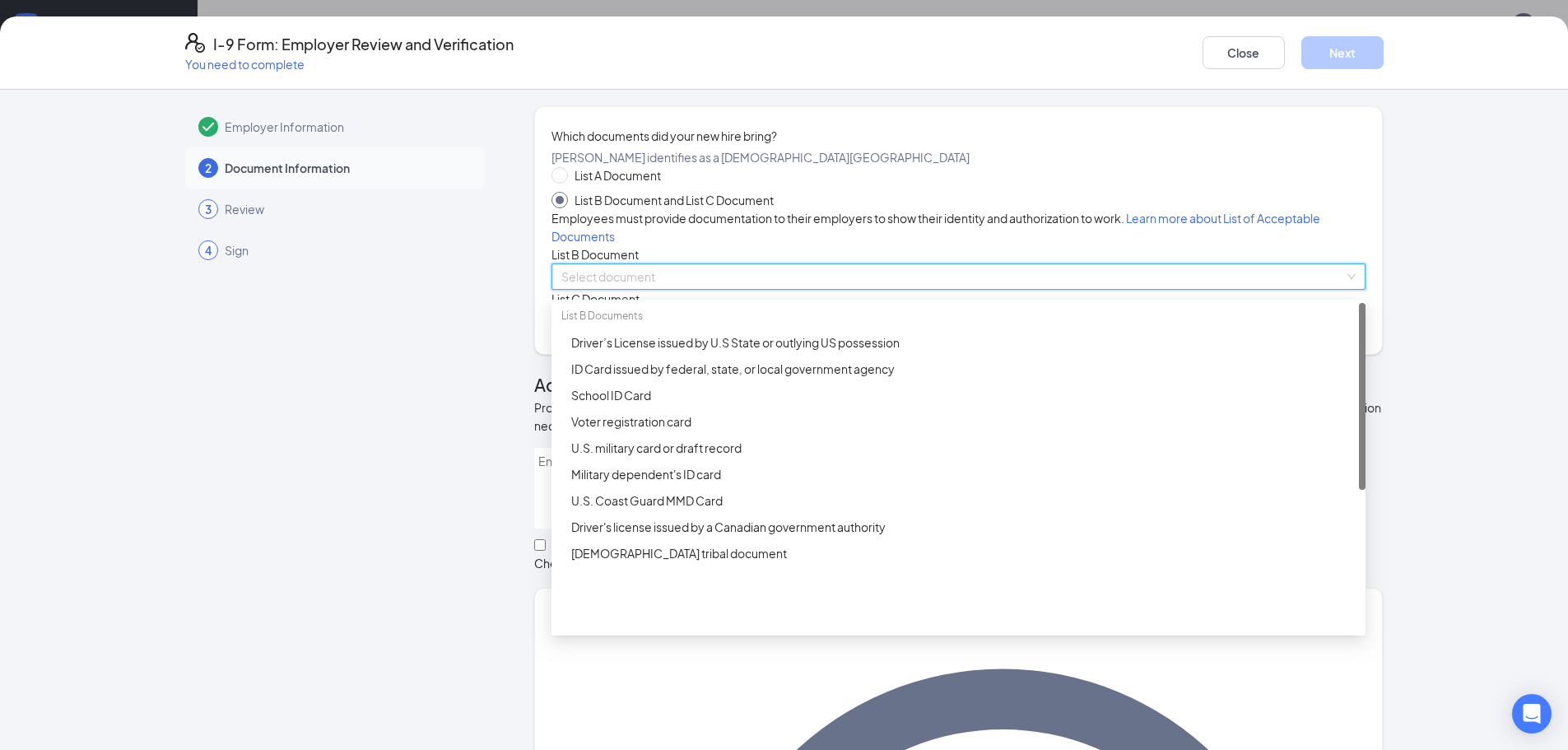
click at [579, 289] on input "search" at bounding box center [953, 276] width 783 height 24
click at [656, 378] on div "ID Card issued by federal, state, or local government agency" at bounding box center [963, 368] width 784 height 19
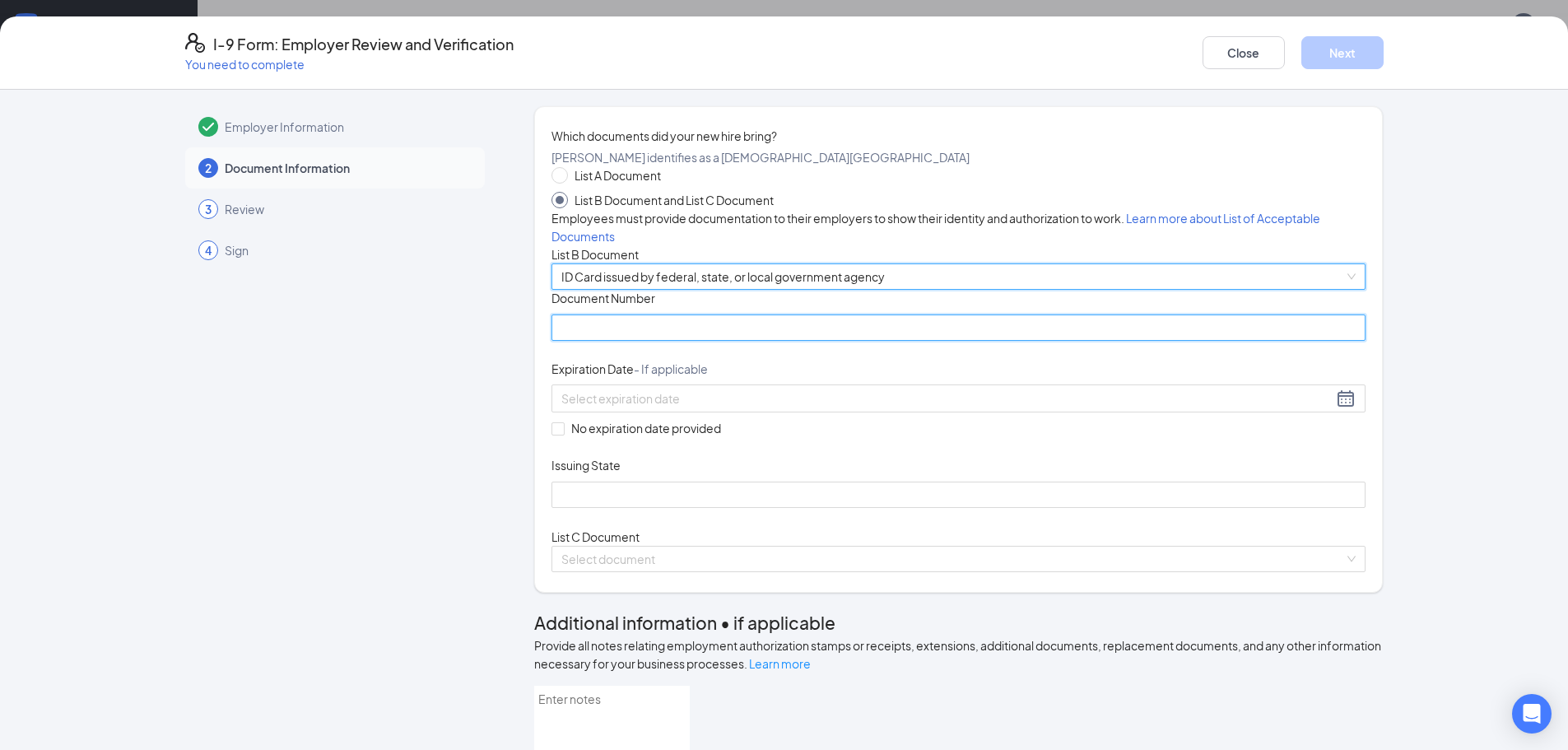
click at [595, 341] on input "Document Number" at bounding box center [959, 327] width 814 height 26
type input "107446314"
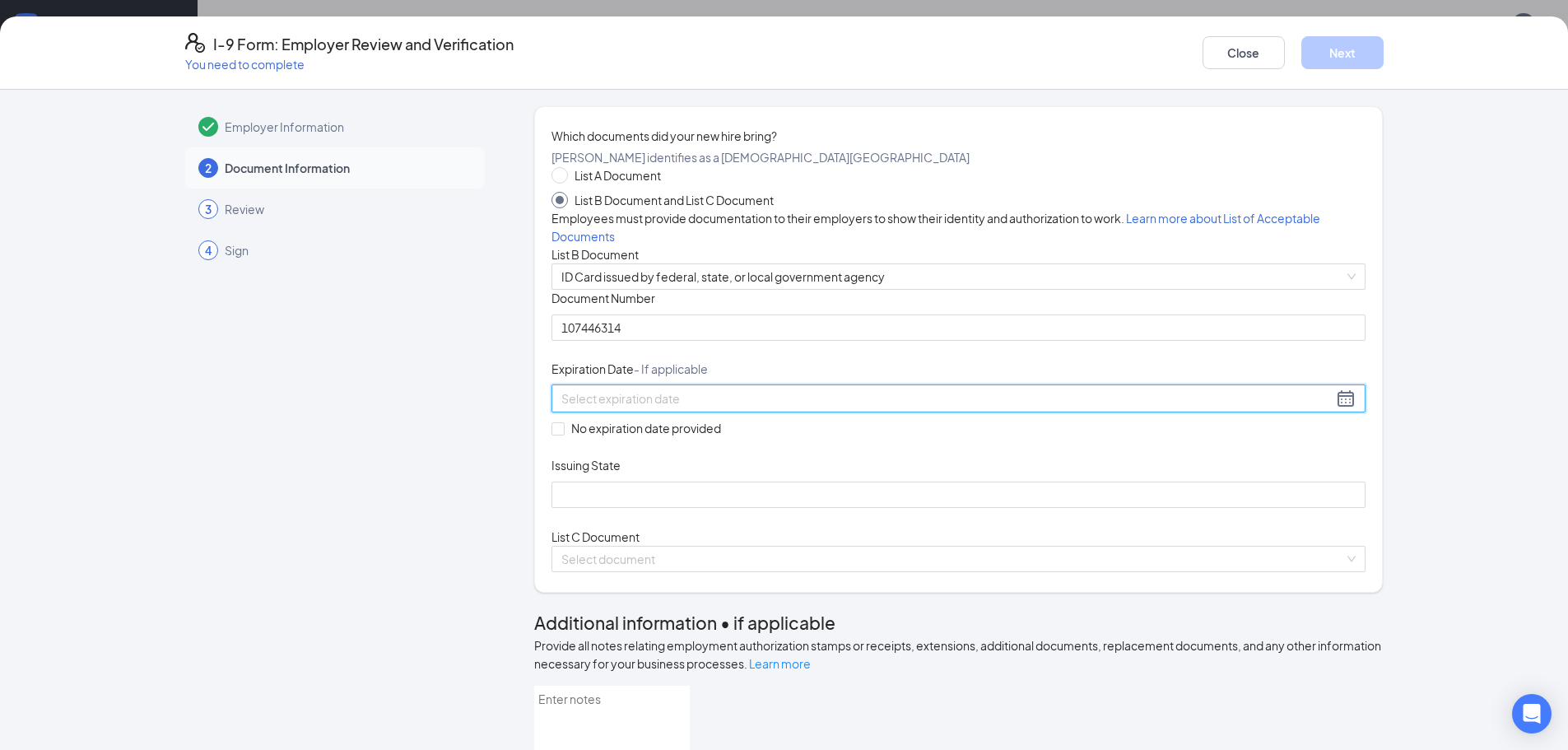
click at [596, 407] on input at bounding box center [947, 398] width 771 height 19
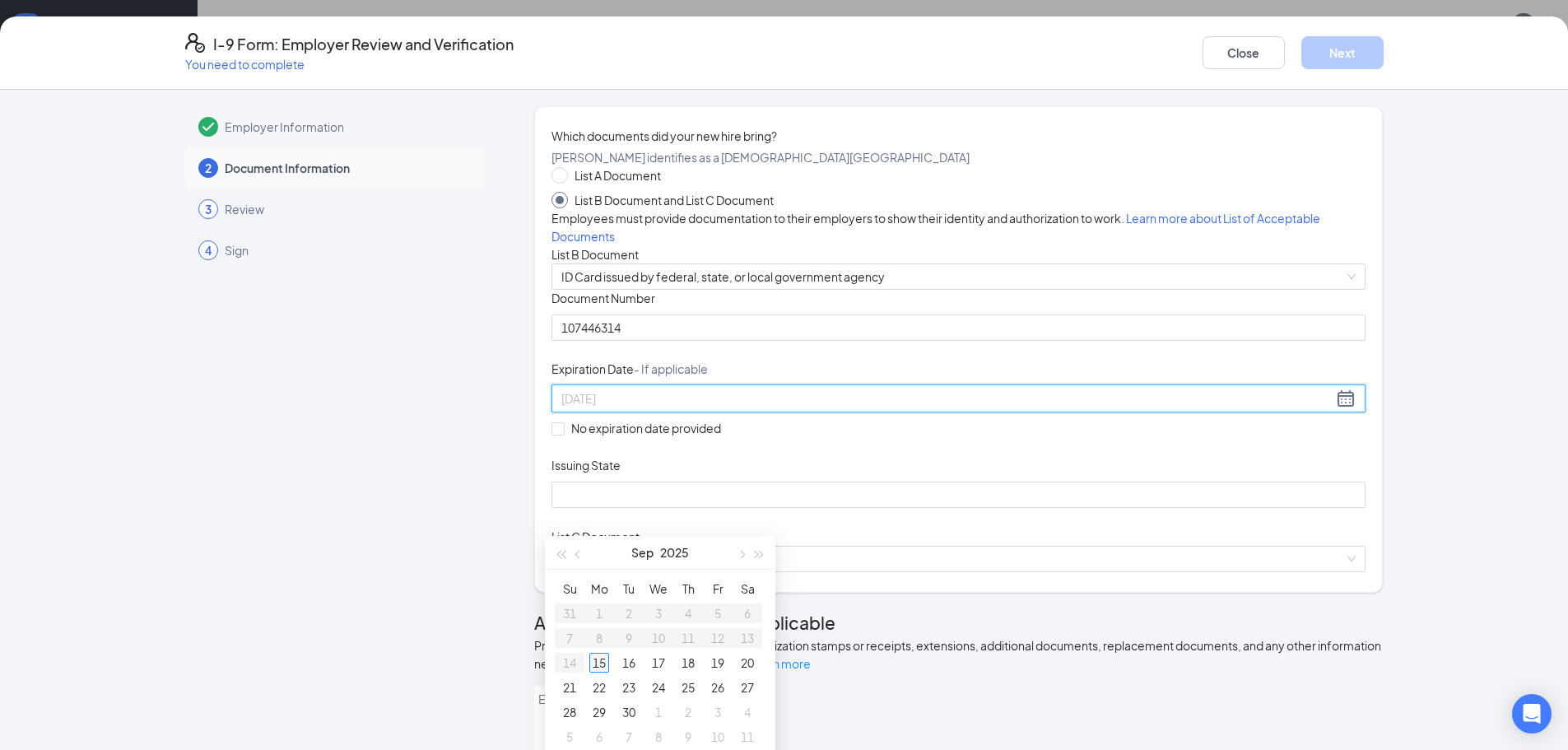
click at [603, 663] on div "15" at bounding box center [599, 662] width 20 height 20
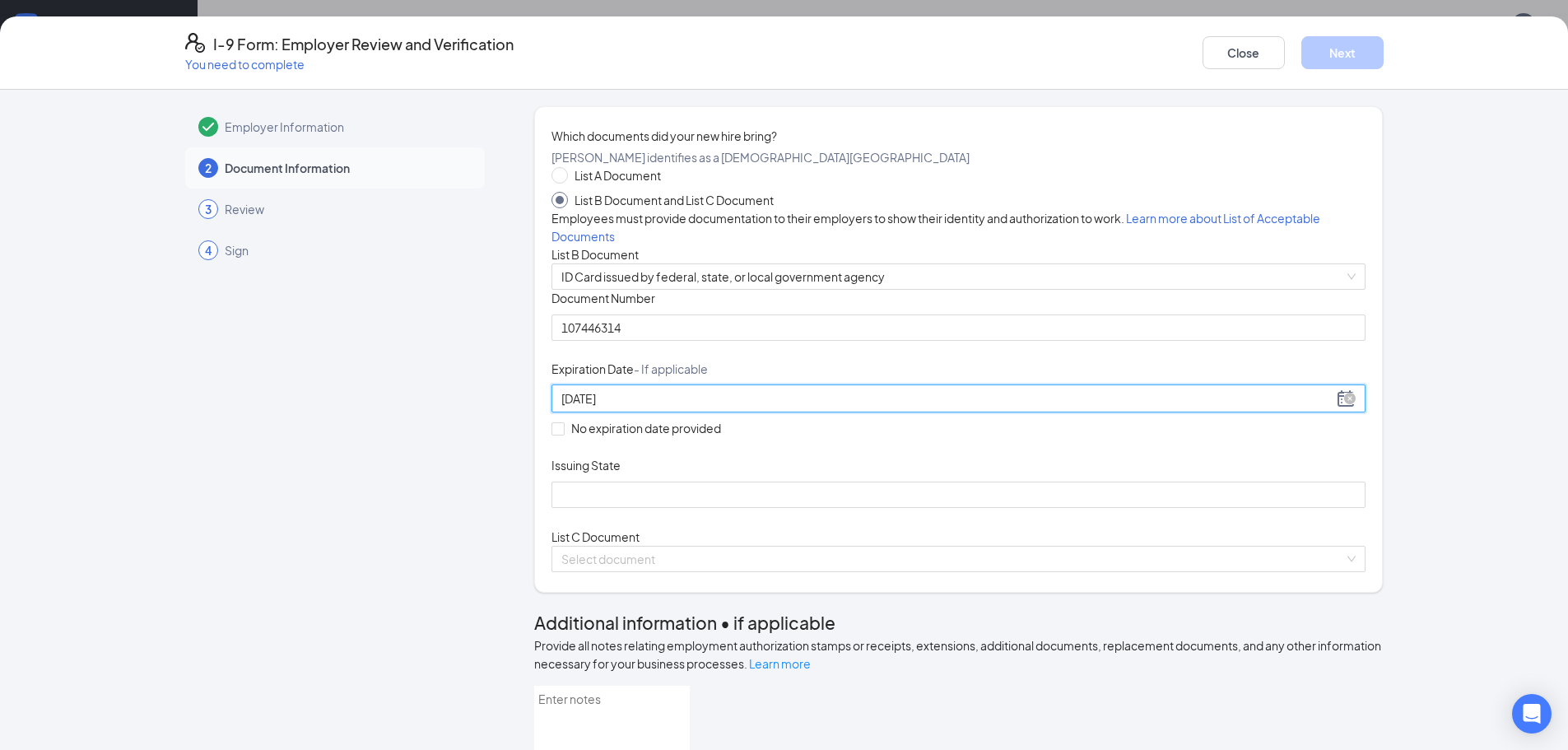
click at [825, 408] on div "[DATE]" at bounding box center [958, 398] width 794 height 20
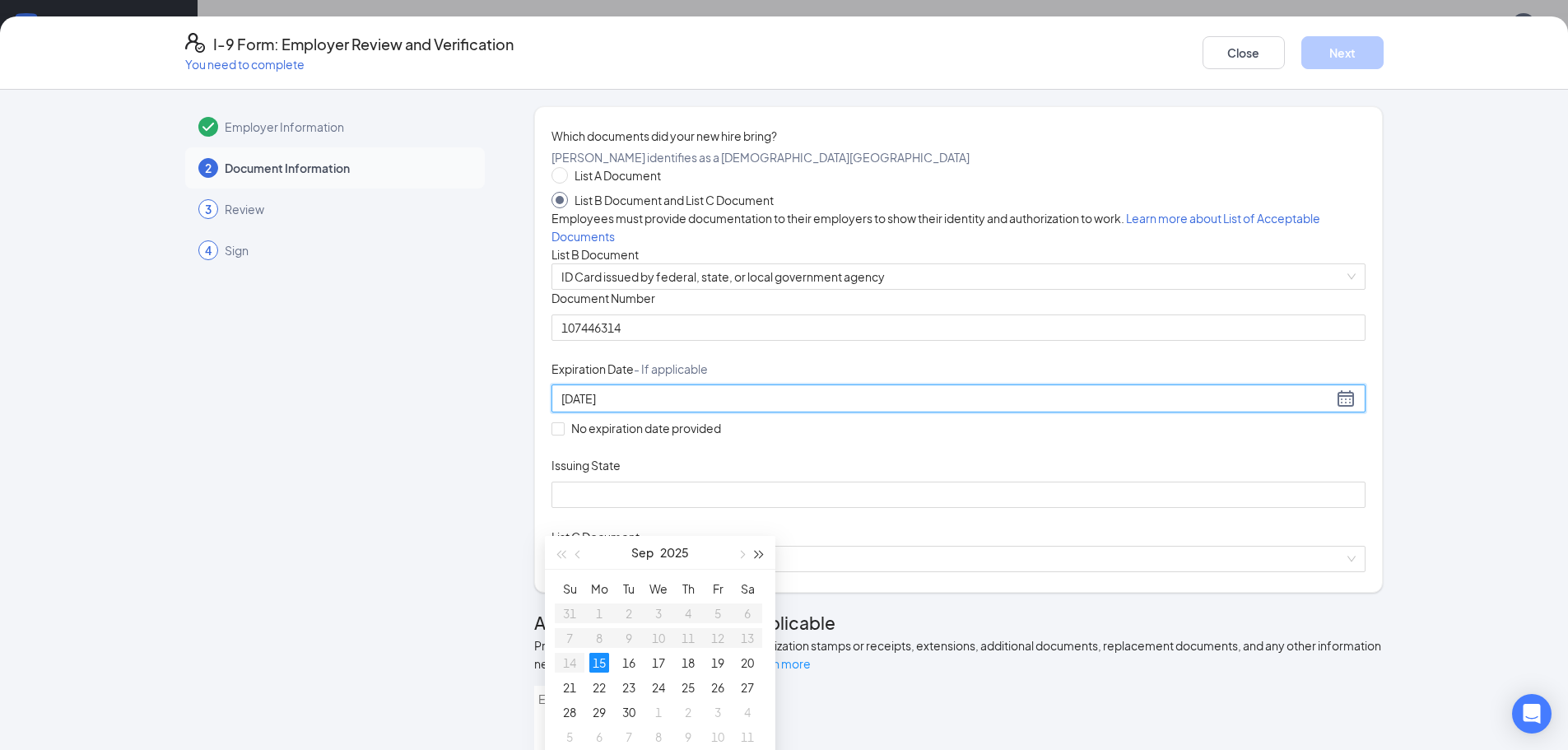
click at [763, 558] on button "button" at bounding box center [760, 553] width 19 height 33
click at [763, 557] on button "button" at bounding box center [760, 553] width 19 height 33
click at [765, 557] on button "button" at bounding box center [760, 553] width 19 height 33
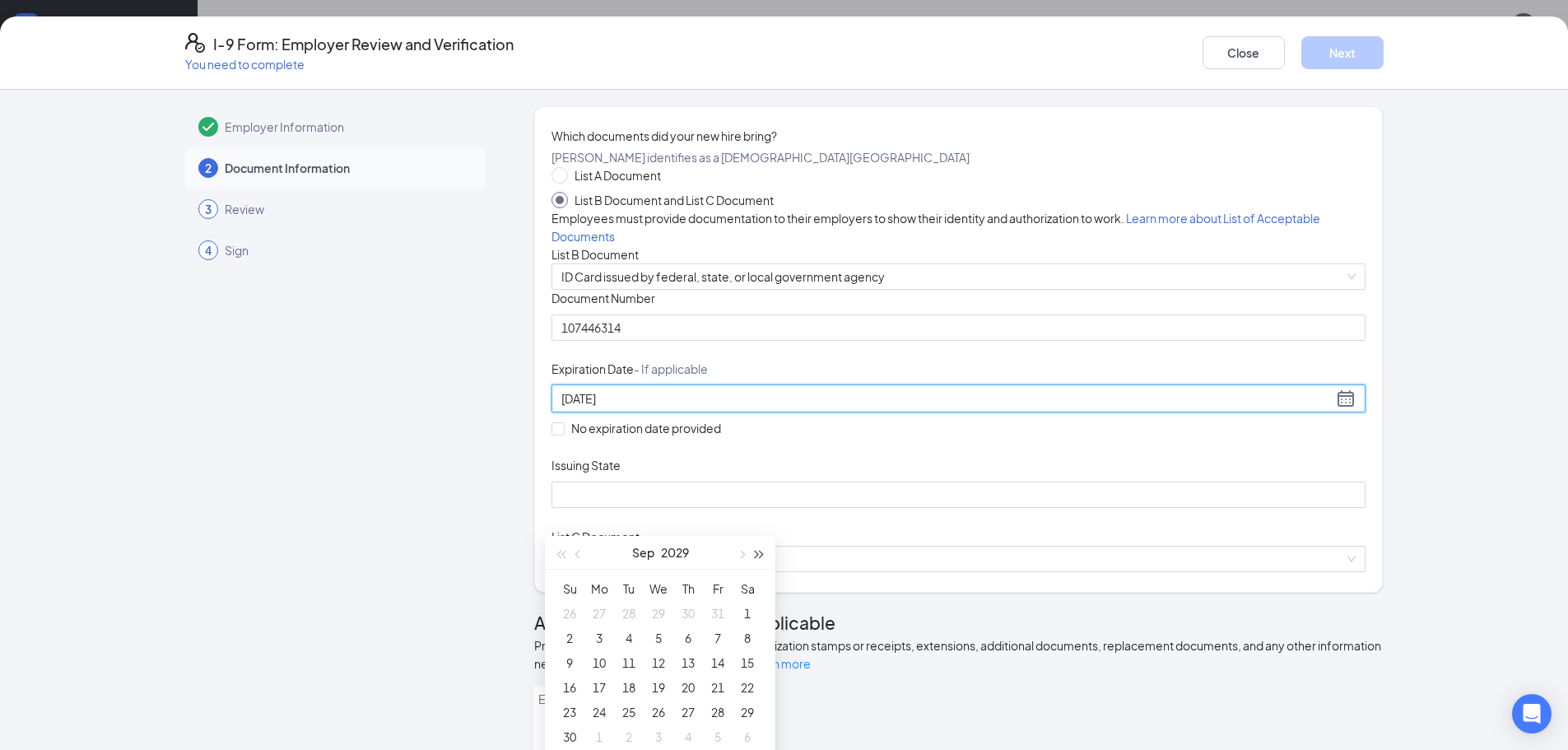
click at [764, 557] on button "button" at bounding box center [760, 553] width 19 height 33
click at [578, 560] on button "button" at bounding box center [578, 553] width 19 height 33
click at [579, 560] on button "button" at bounding box center [578, 553] width 19 height 33
type input "[DATE]"
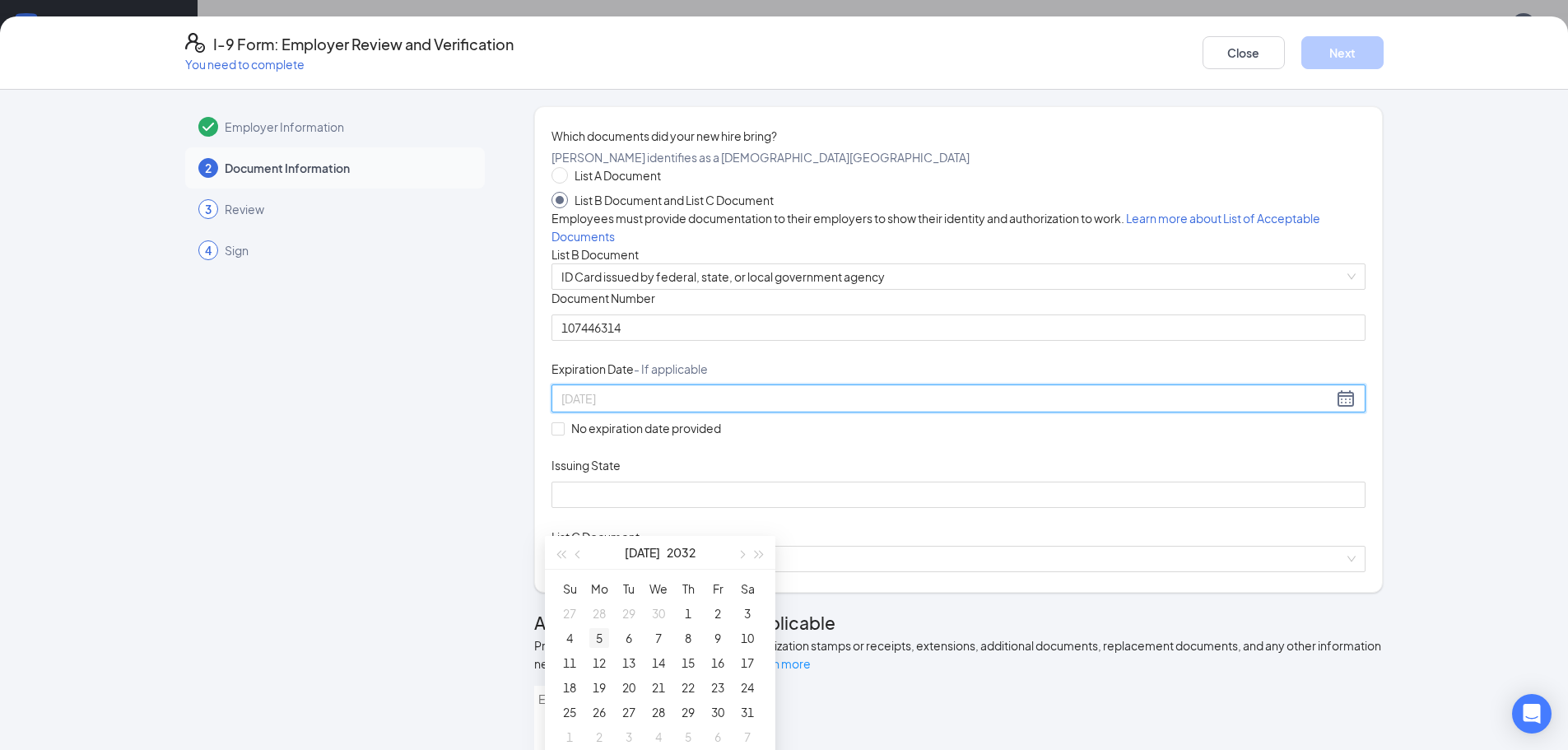
click at [598, 637] on div "5" at bounding box center [599, 638] width 20 height 20
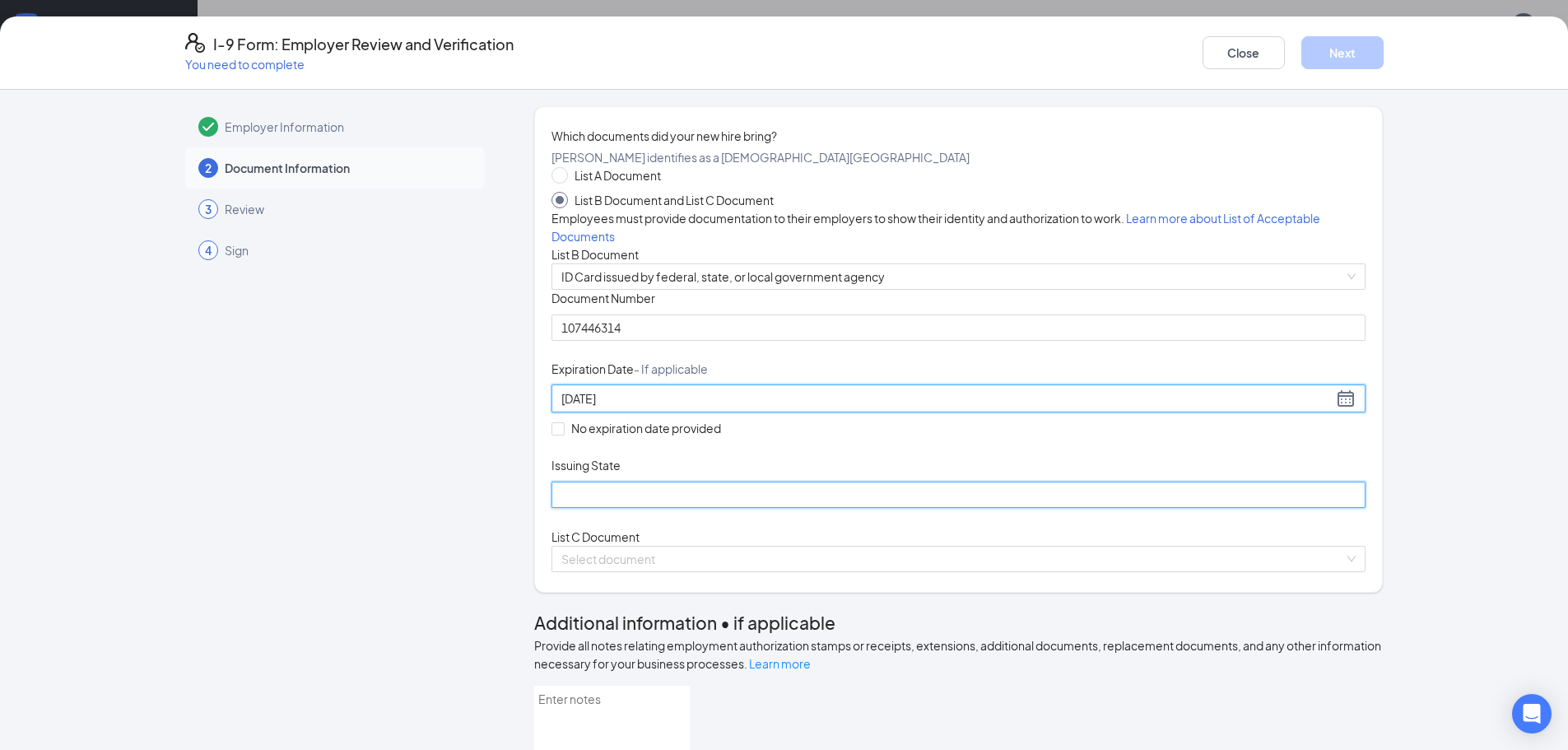
click at [621, 508] on input "Issuing State" at bounding box center [959, 494] width 814 height 26
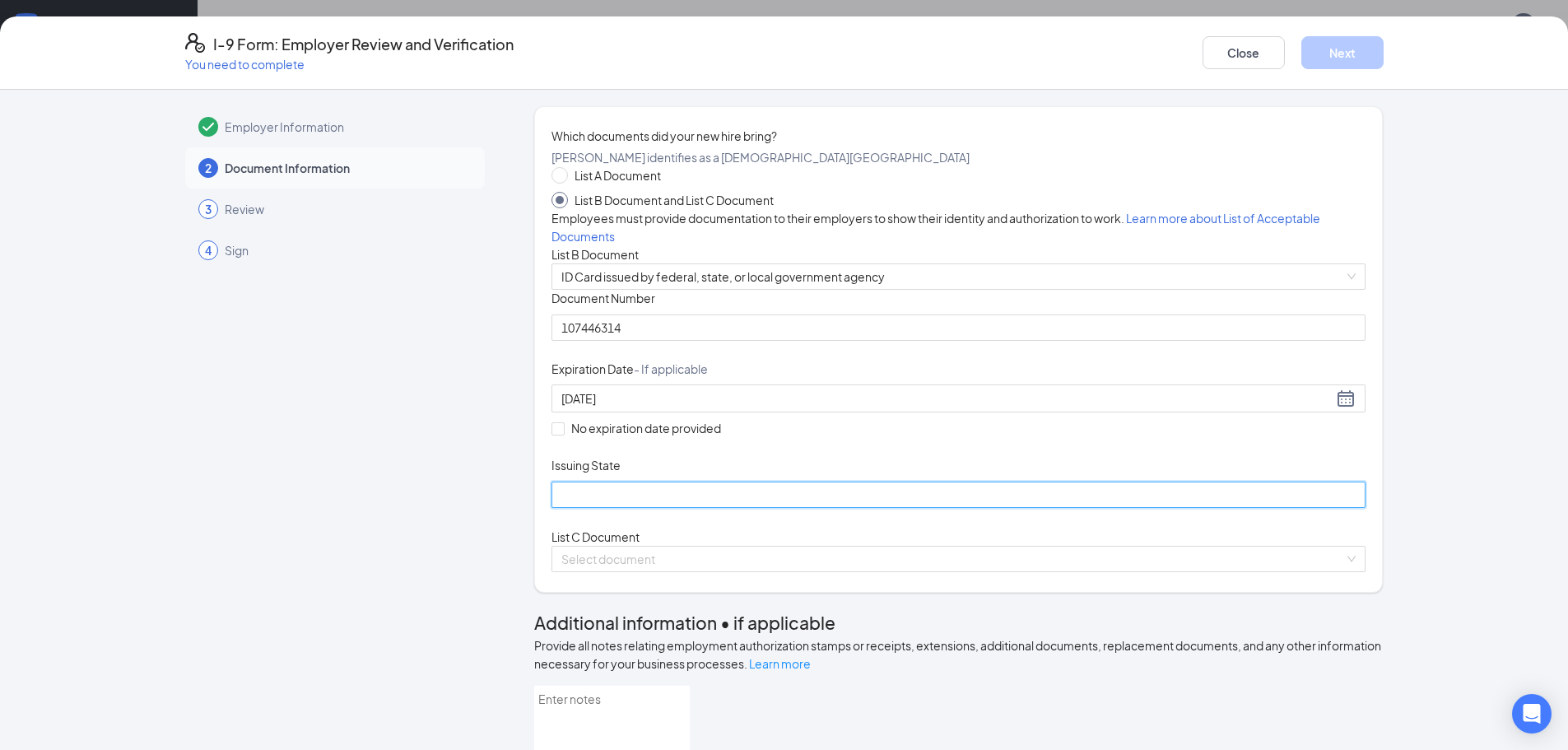
type input "SC DMV"
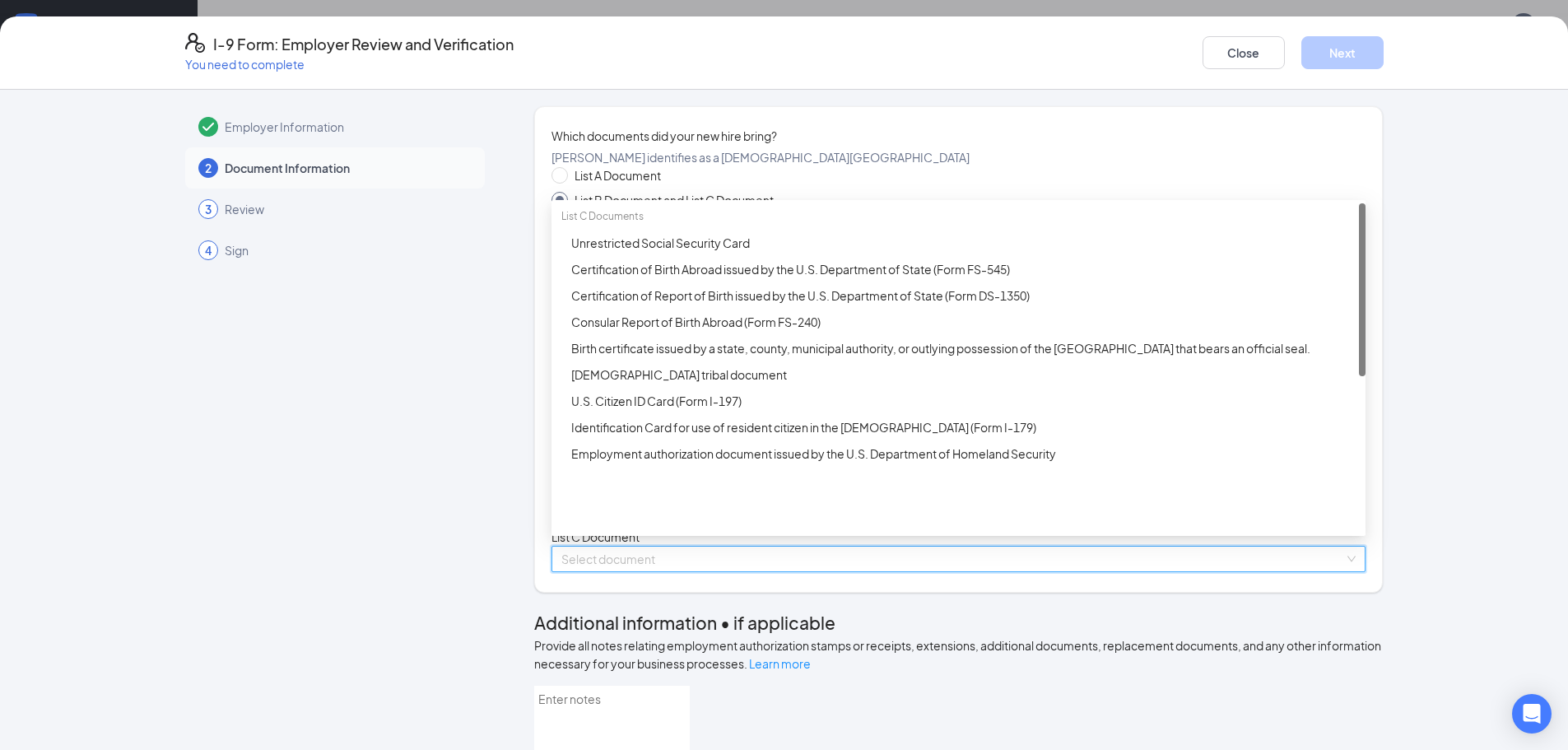
click at [653, 571] on input "search" at bounding box center [953, 559] width 783 height 24
click at [598, 252] on div "Unrestricted Social Security Card" at bounding box center [963, 242] width 784 height 19
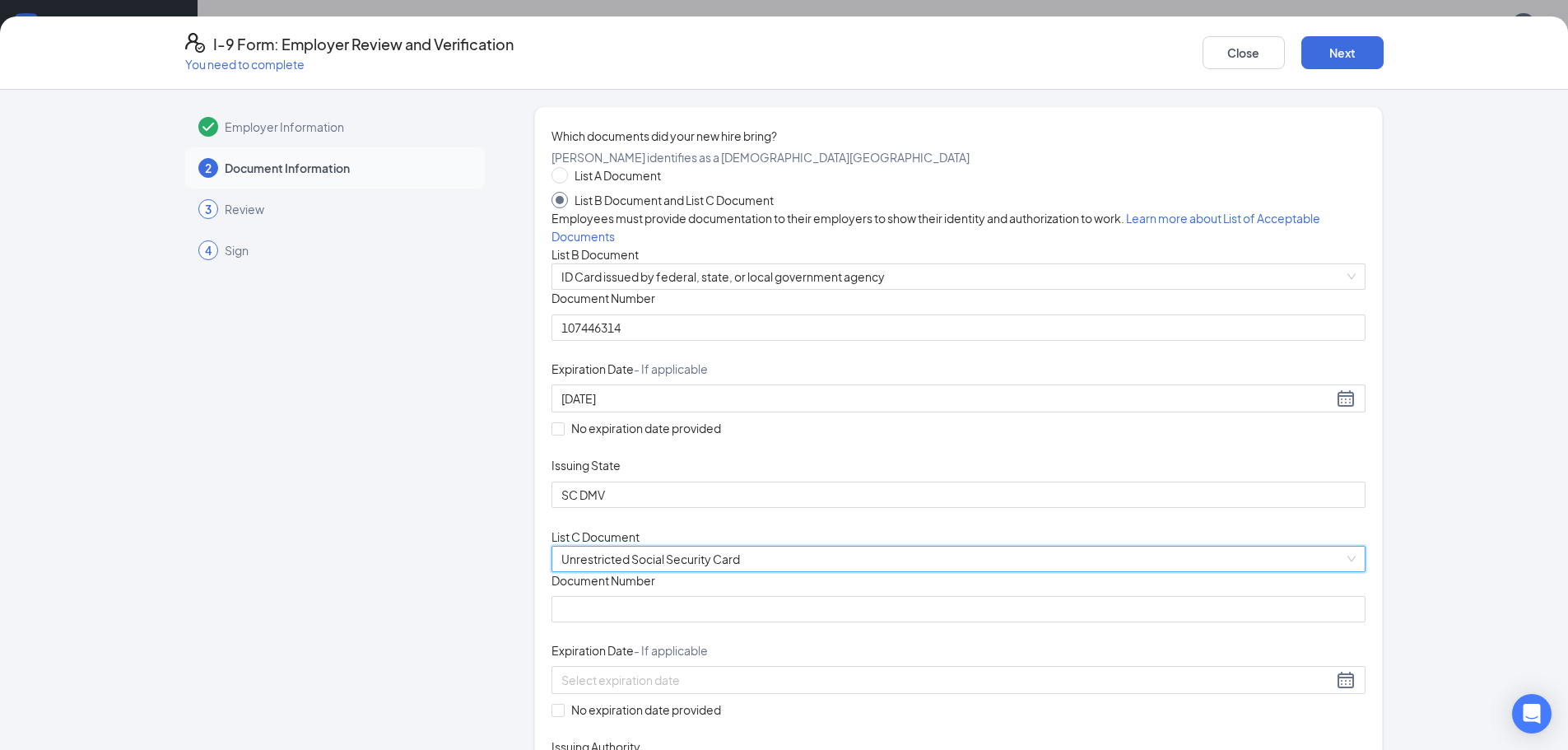
scroll to position [165, 0]
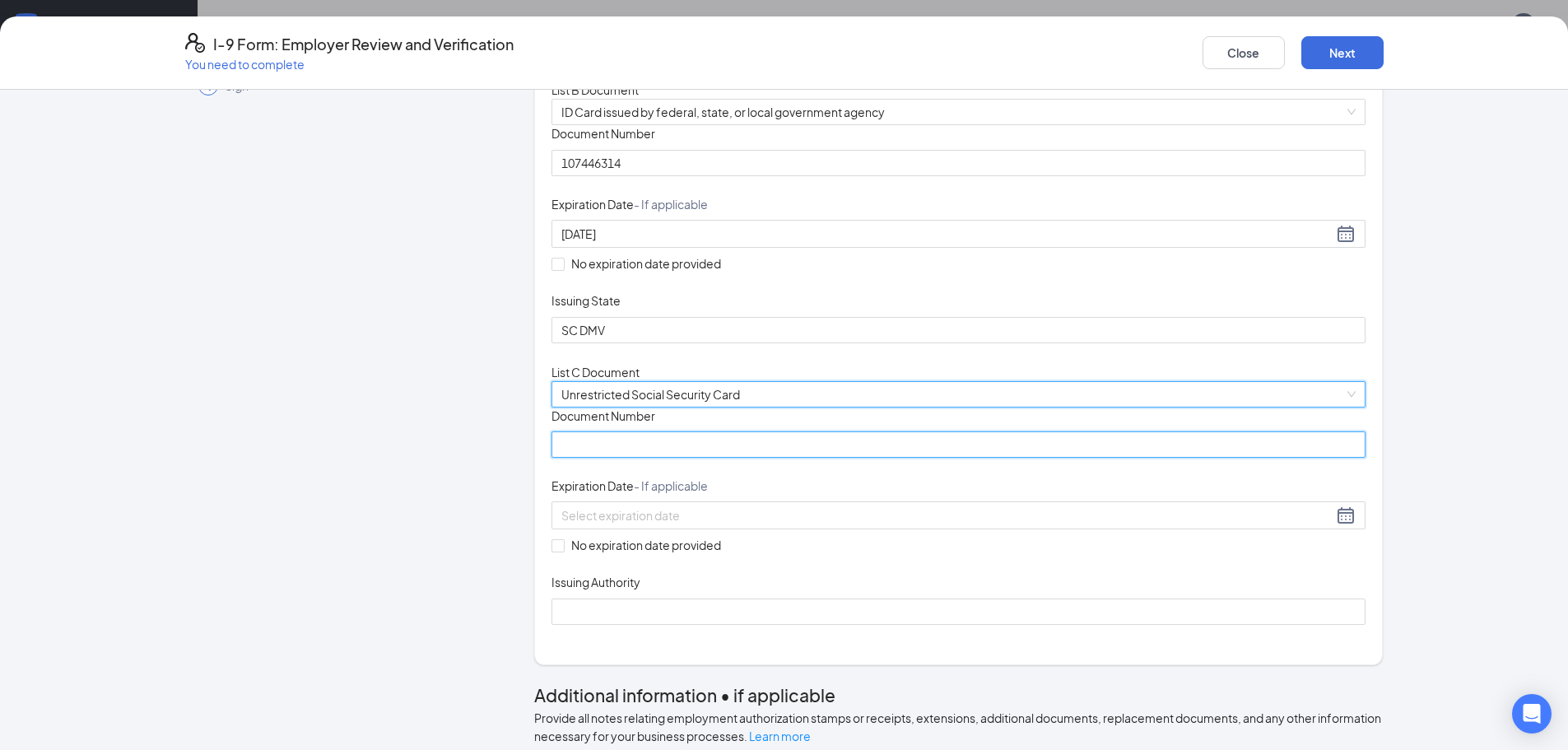
click at [640, 458] on input "Document Number" at bounding box center [959, 444] width 814 height 26
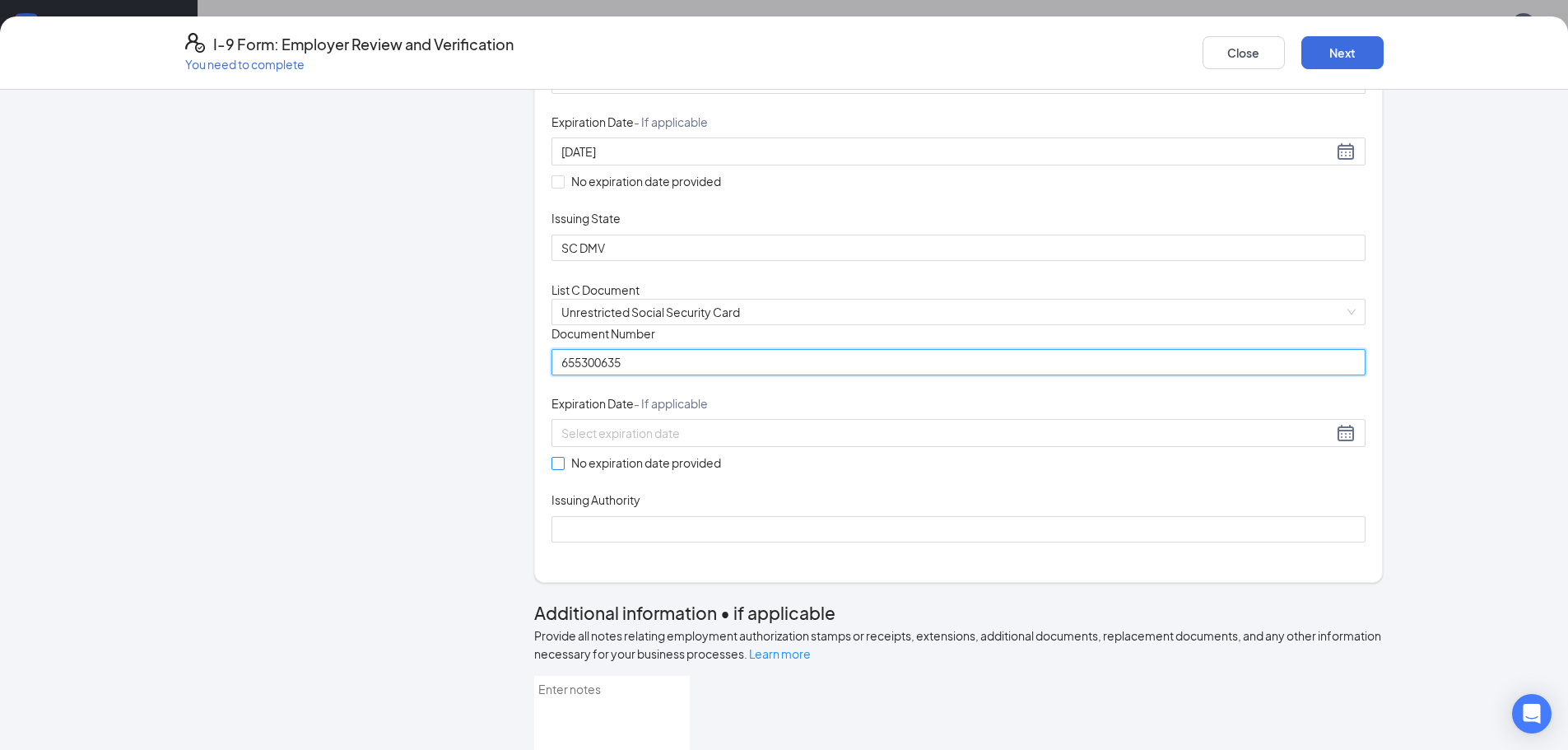
type input "655300635"
click at [636, 472] on span "No expiration date provided" at bounding box center [645, 462] width 163 height 19
click at [563, 469] on input "No expiration date provided" at bounding box center [557, 463] width 12 height 12
checkbox input "true"
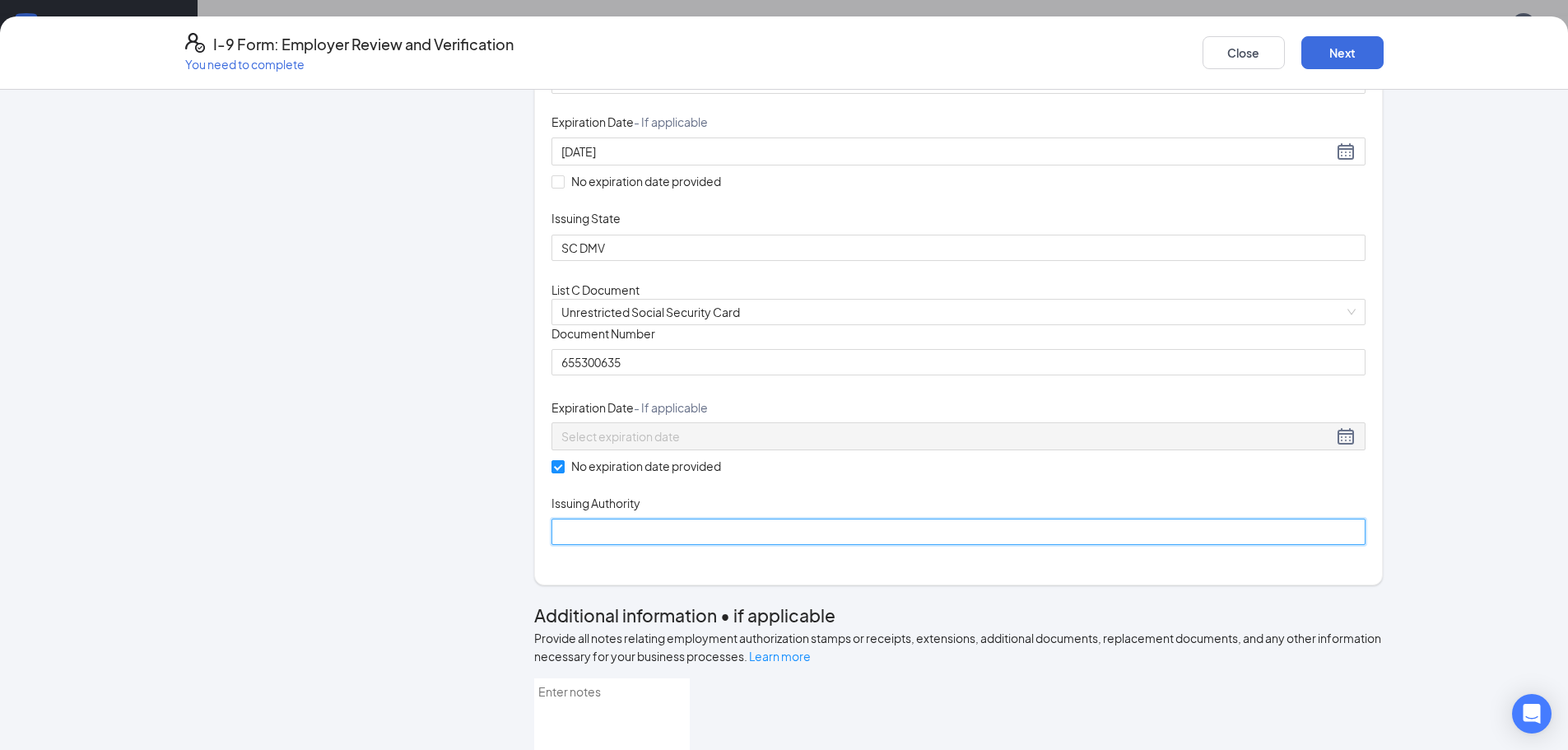
click at [645, 545] on input "Issuing Authority" at bounding box center [959, 531] width 814 height 26
type input "Social Security Administration"
click at [1338, 54] on button "Next" at bounding box center [1342, 53] width 82 height 33
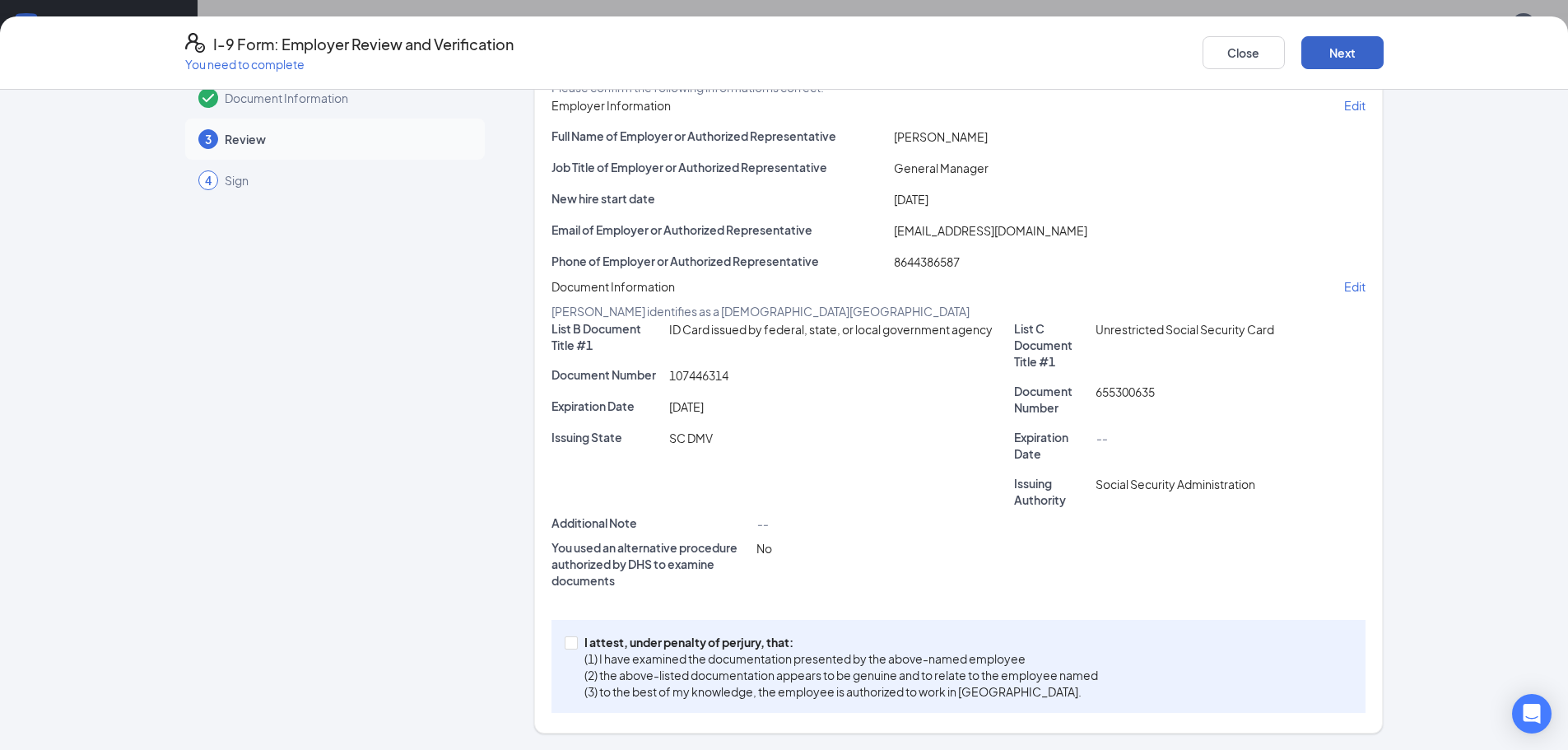
scroll to position [172, 0]
click at [788, 668] on p "(2) the above-listed documentation appears to be genuine and to relate to the e…" at bounding box center [841, 675] width 514 height 17
click at [576, 647] on input "I attest, under penalty of [PERSON_NAME], that: (1) I have examined the documen…" at bounding box center [570, 643] width 12 height 12
checkbox input "true"
click at [1317, 55] on button "Next" at bounding box center [1342, 53] width 82 height 33
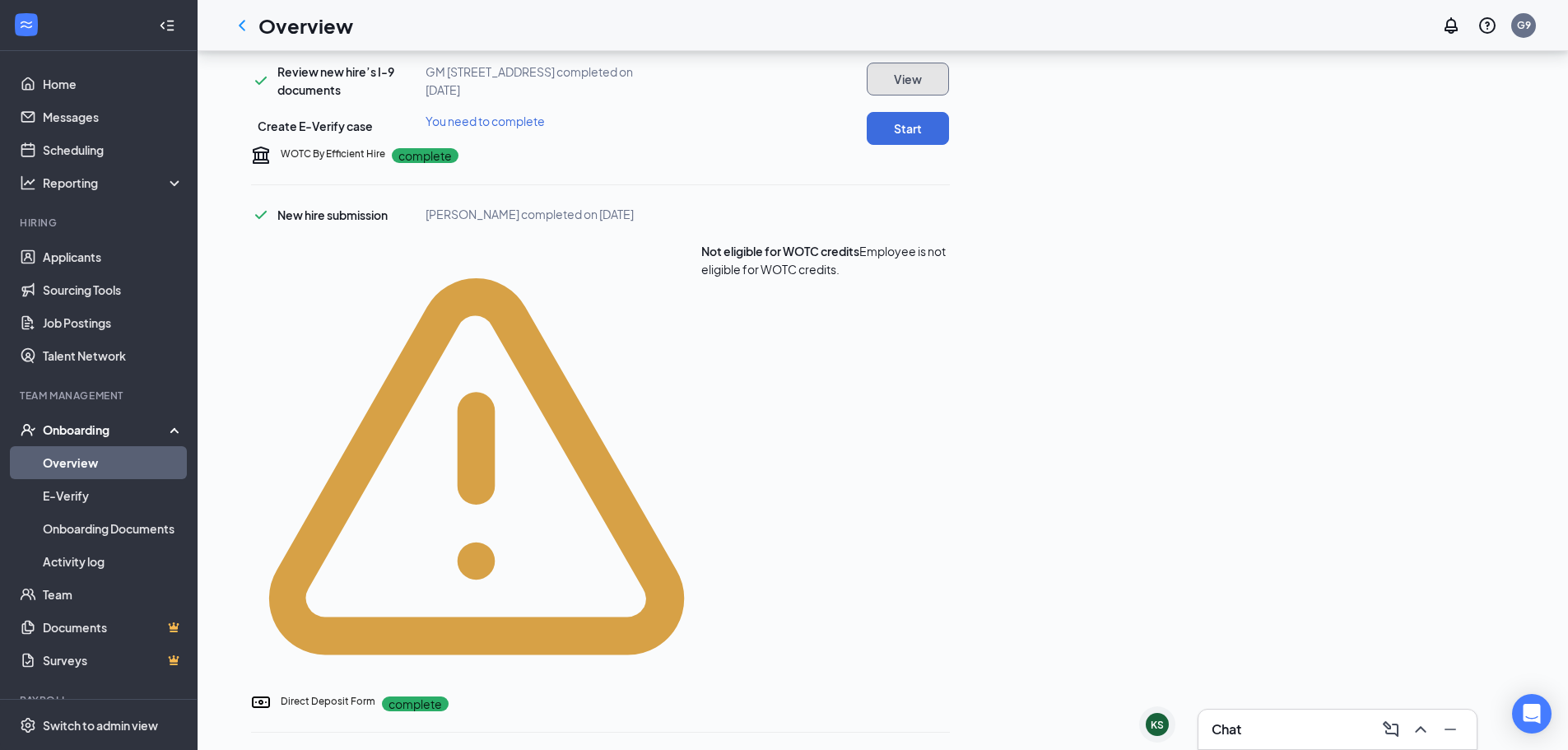
scroll to position [494, 0]
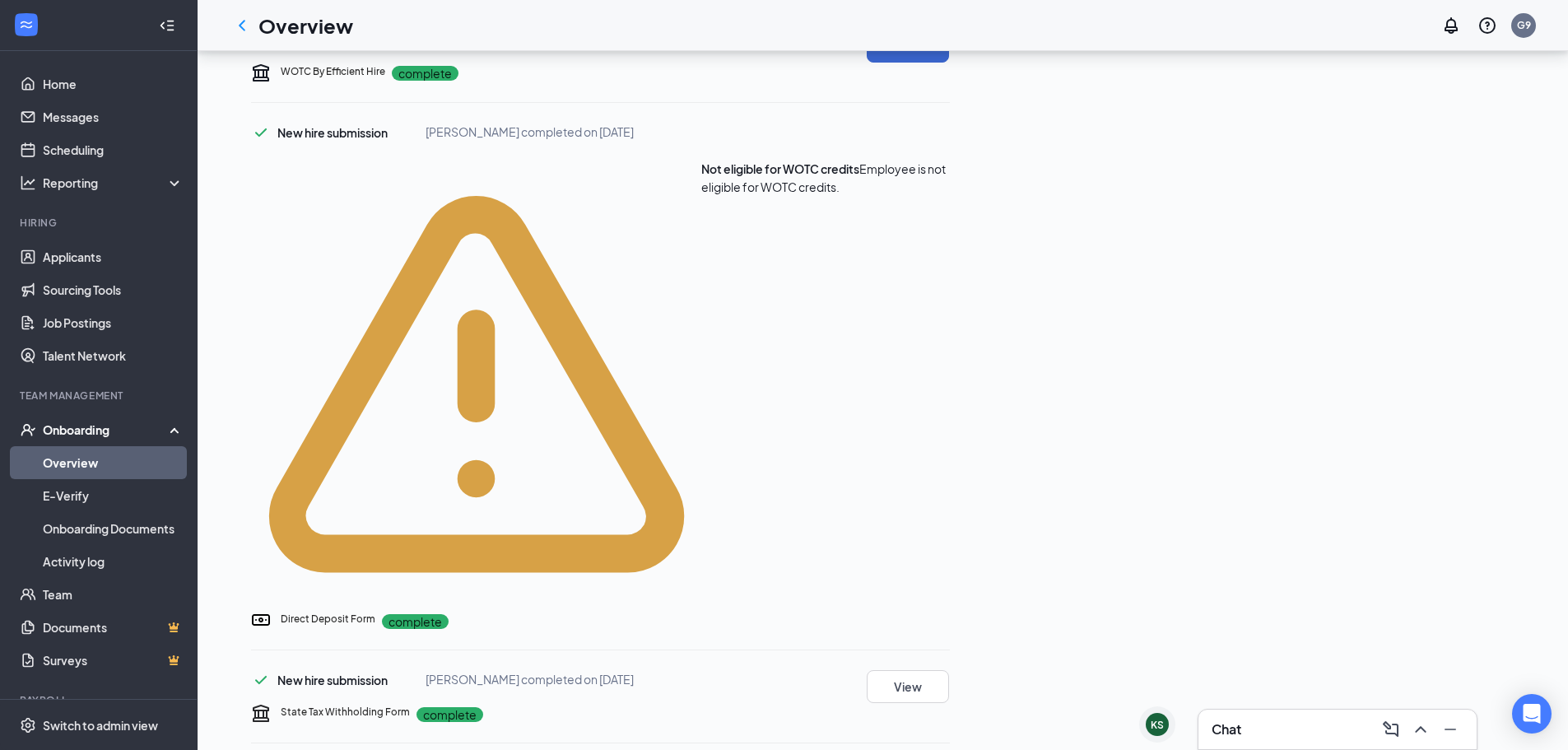
click at [949, 62] on button "Start" at bounding box center [908, 46] width 82 height 33
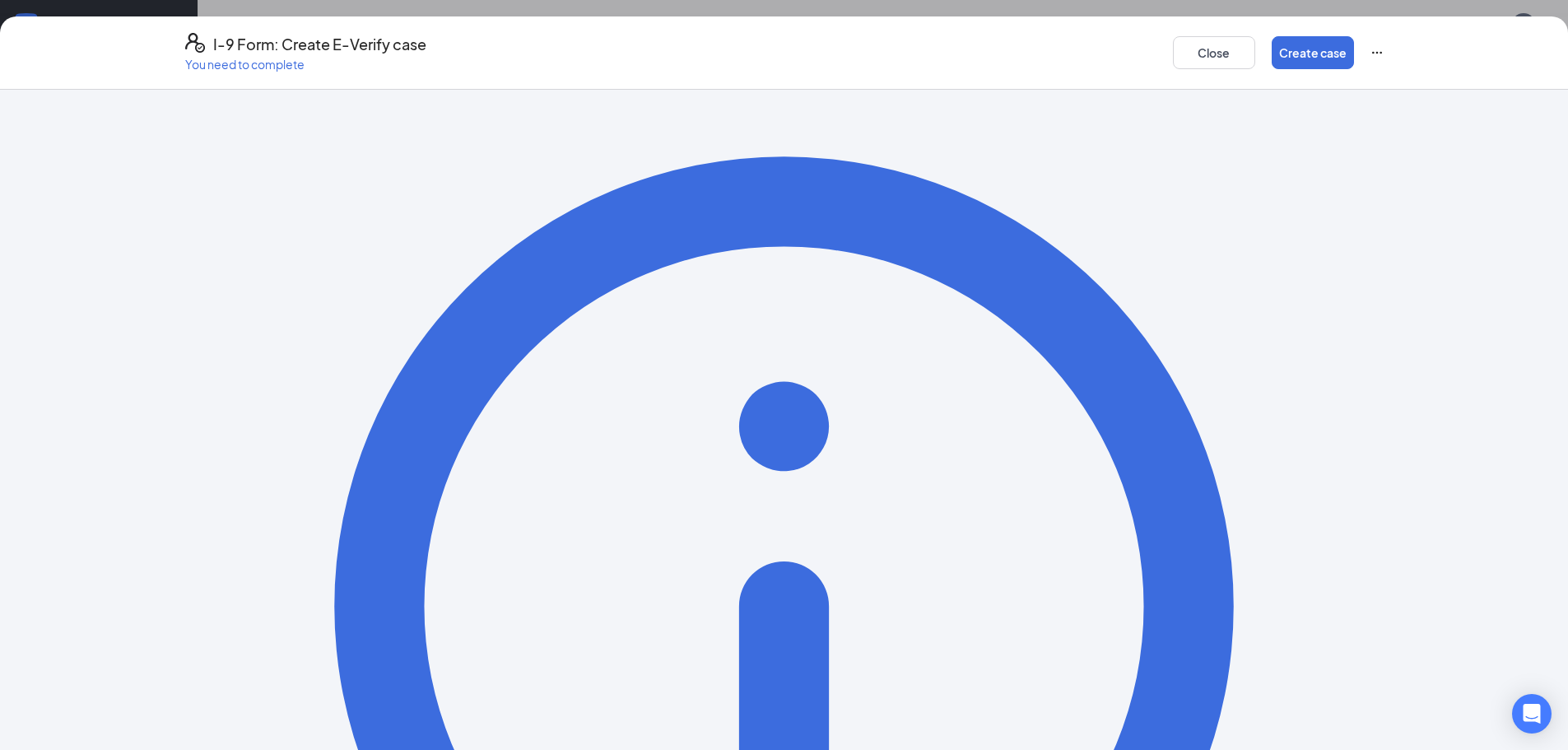
scroll to position [0, 0]
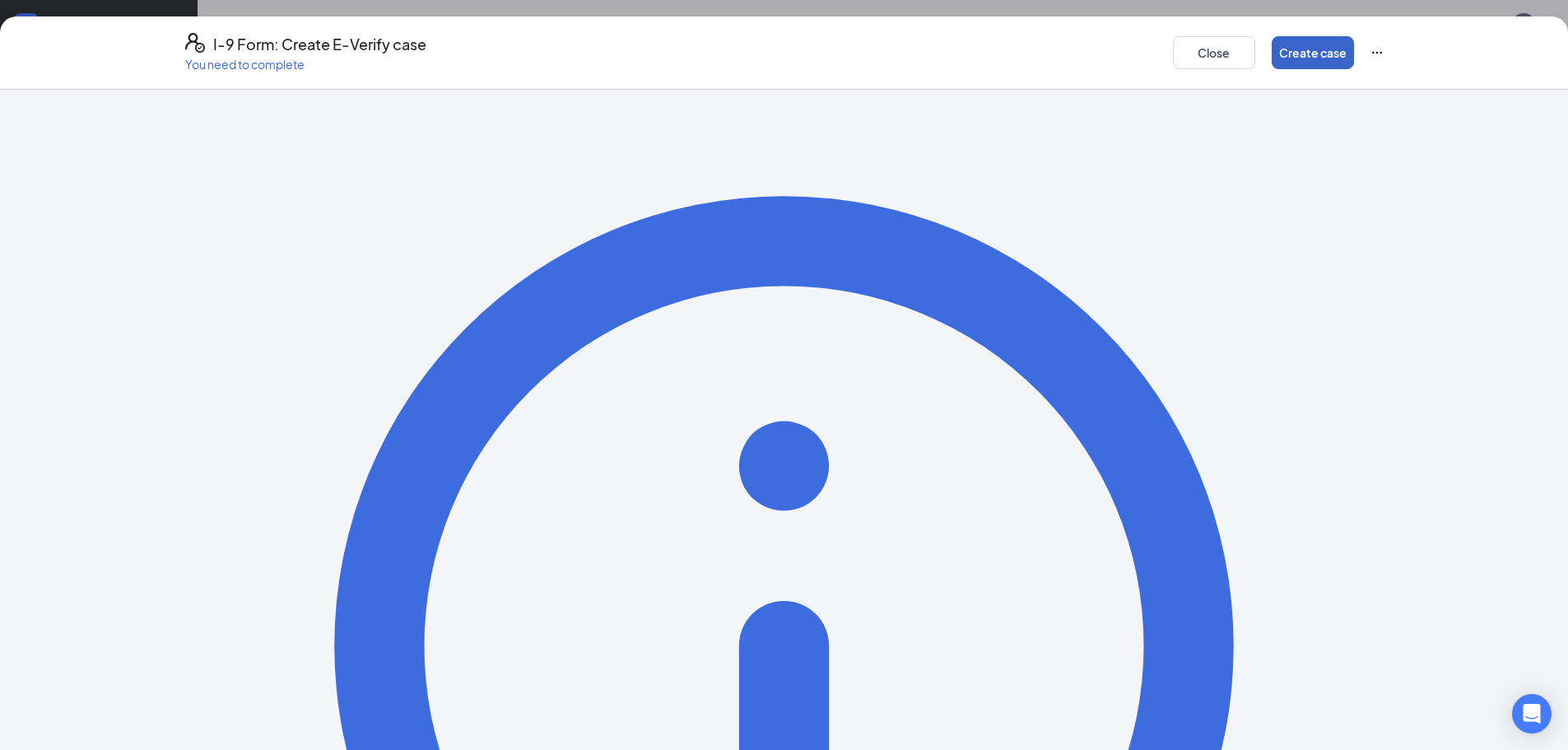
click at [1300, 49] on button "Create case" at bounding box center [1312, 53] width 82 height 33
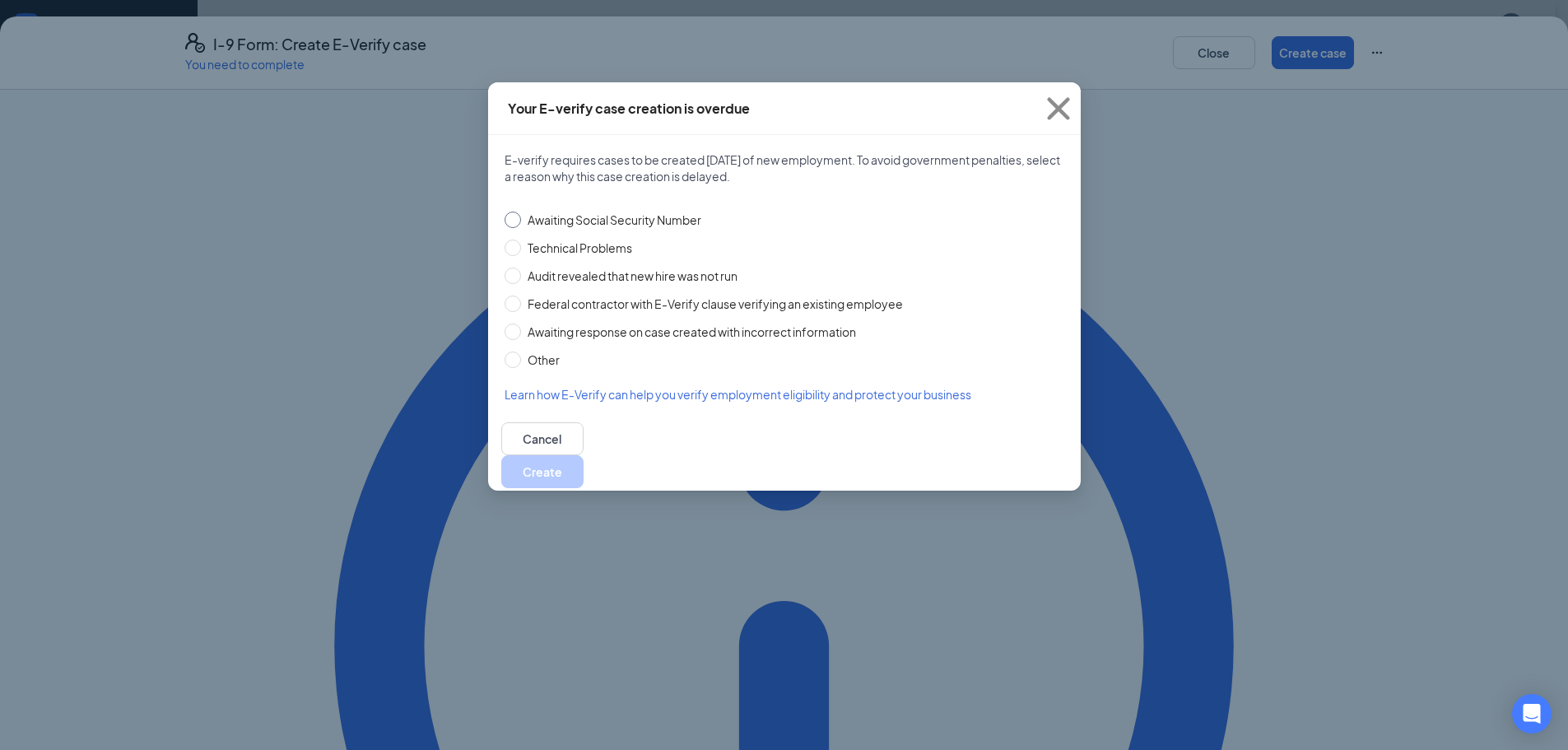
click at [630, 222] on span "Awaiting Social Security Number" at bounding box center [614, 220] width 186 height 19
click at [521, 222] on input "Awaiting Social Security Number" at bounding box center [513, 220] width 17 height 17
radio input "true"
click at [584, 457] on button "Create" at bounding box center [542, 472] width 82 height 33
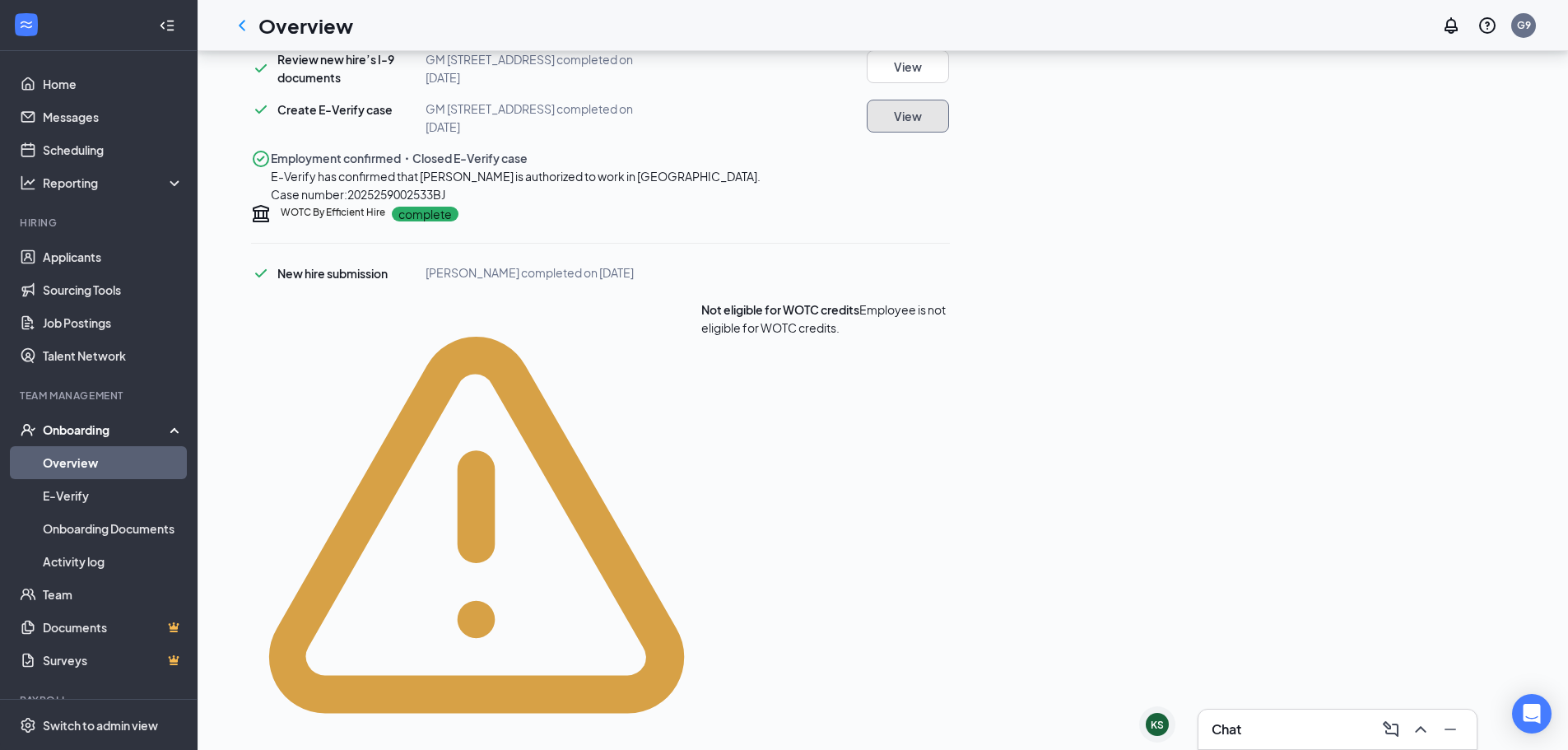
scroll to position [1122, 0]
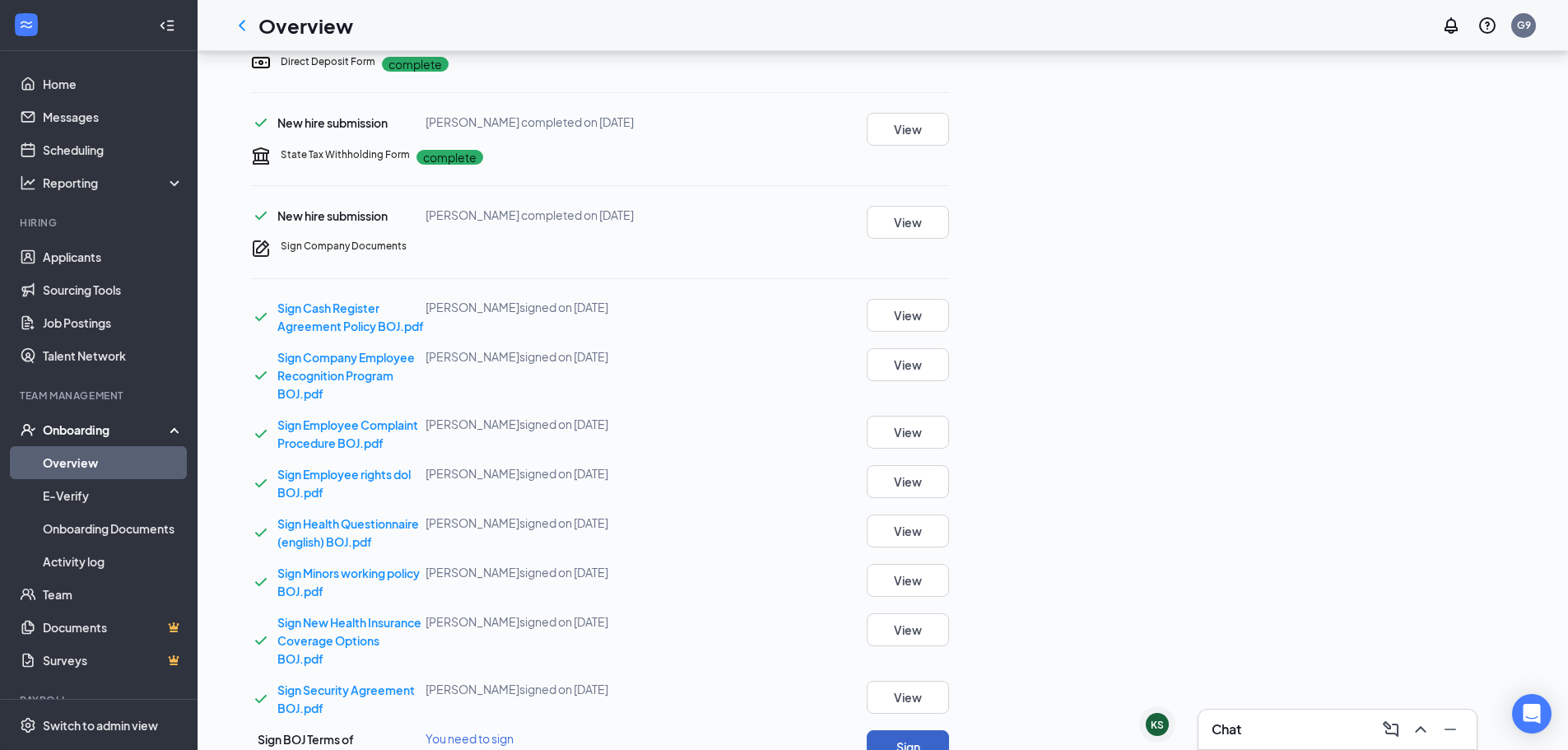
click at [949, 730] on button "Sign" at bounding box center [908, 747] width 82 height 33
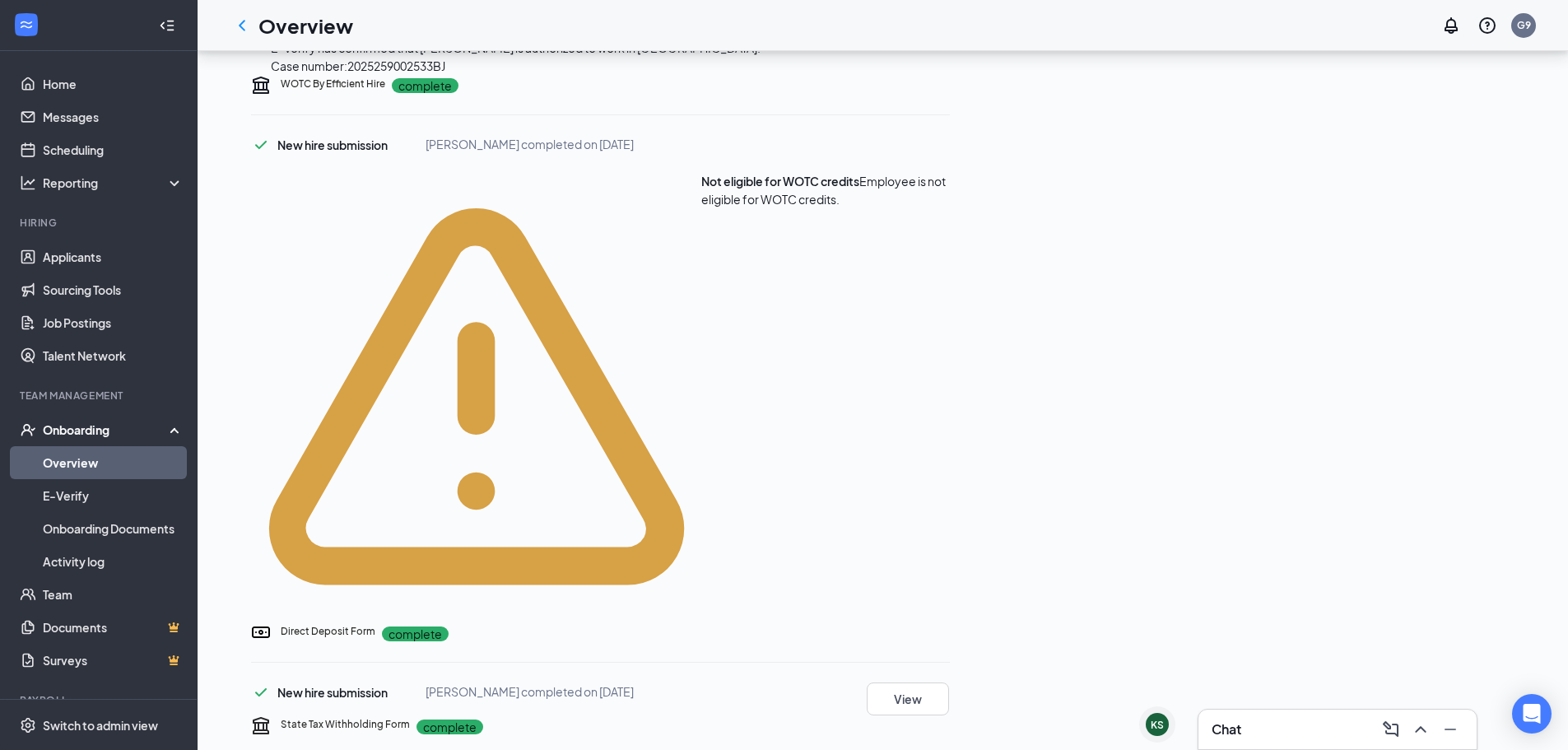
scroll to position [141, 0]
